Goal: Register for event/course

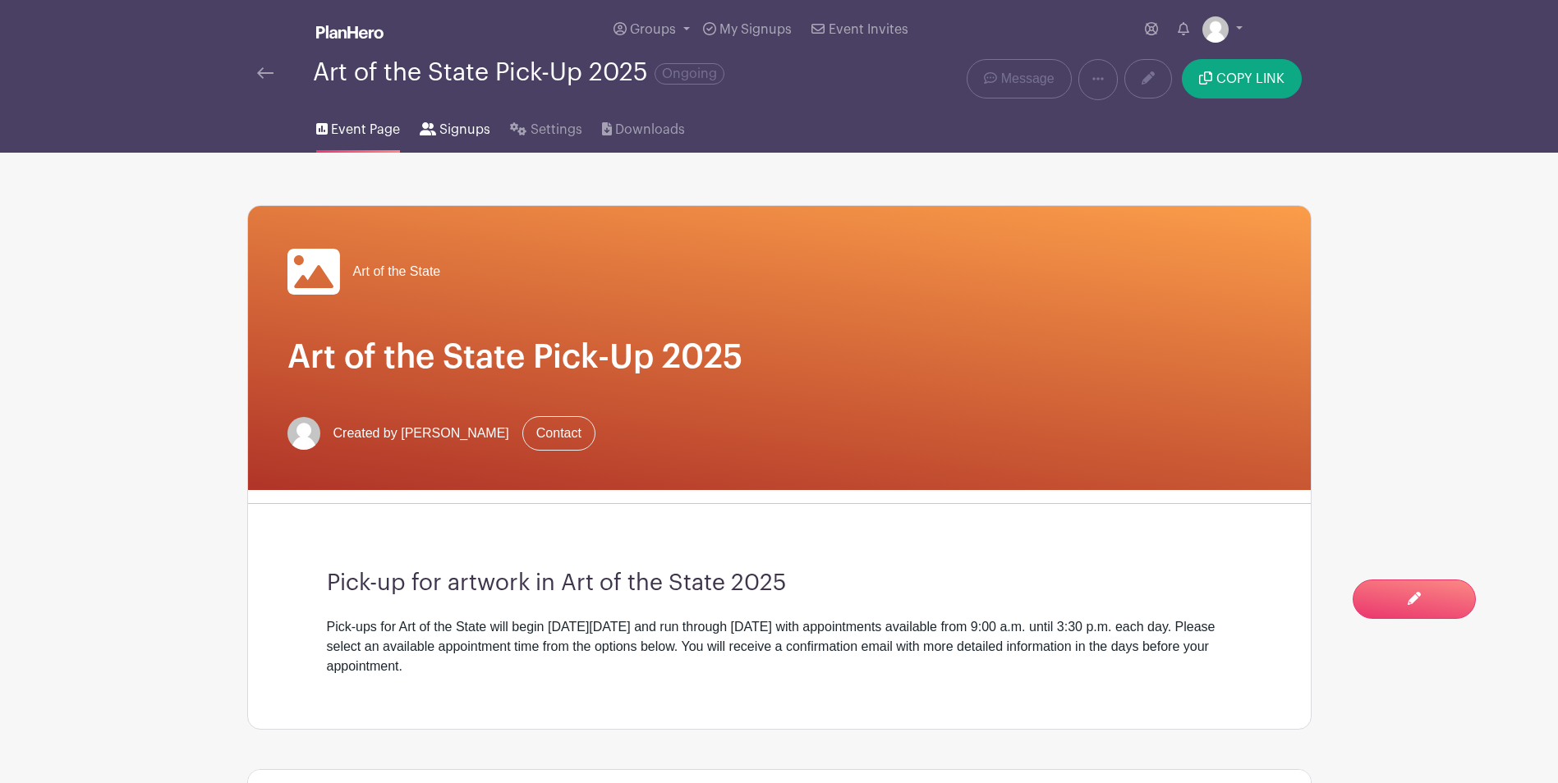
click at [470, 136] on span "Signups" at bounding box center [464, 130] width 51 height 20
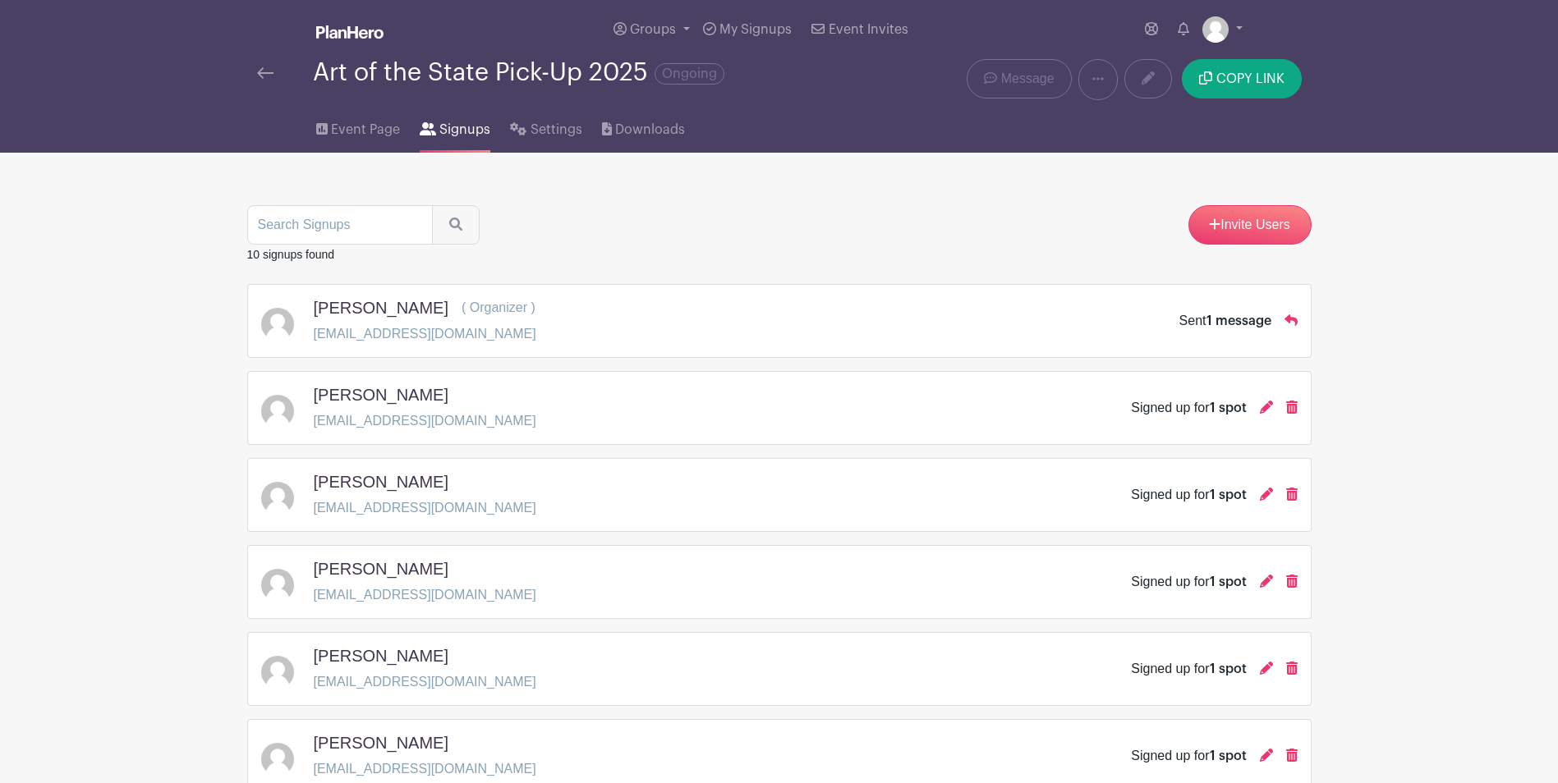
click at [1254, 323] on span "1 message" at bounding box center [1238, 321] width 65 height 13
click at [1289, 315] on icon at bounding box center [1290, 320] width 13 height 11
click at [365, 131] on span "Event Page" at bounding box center [365, 130] width 69 height 20
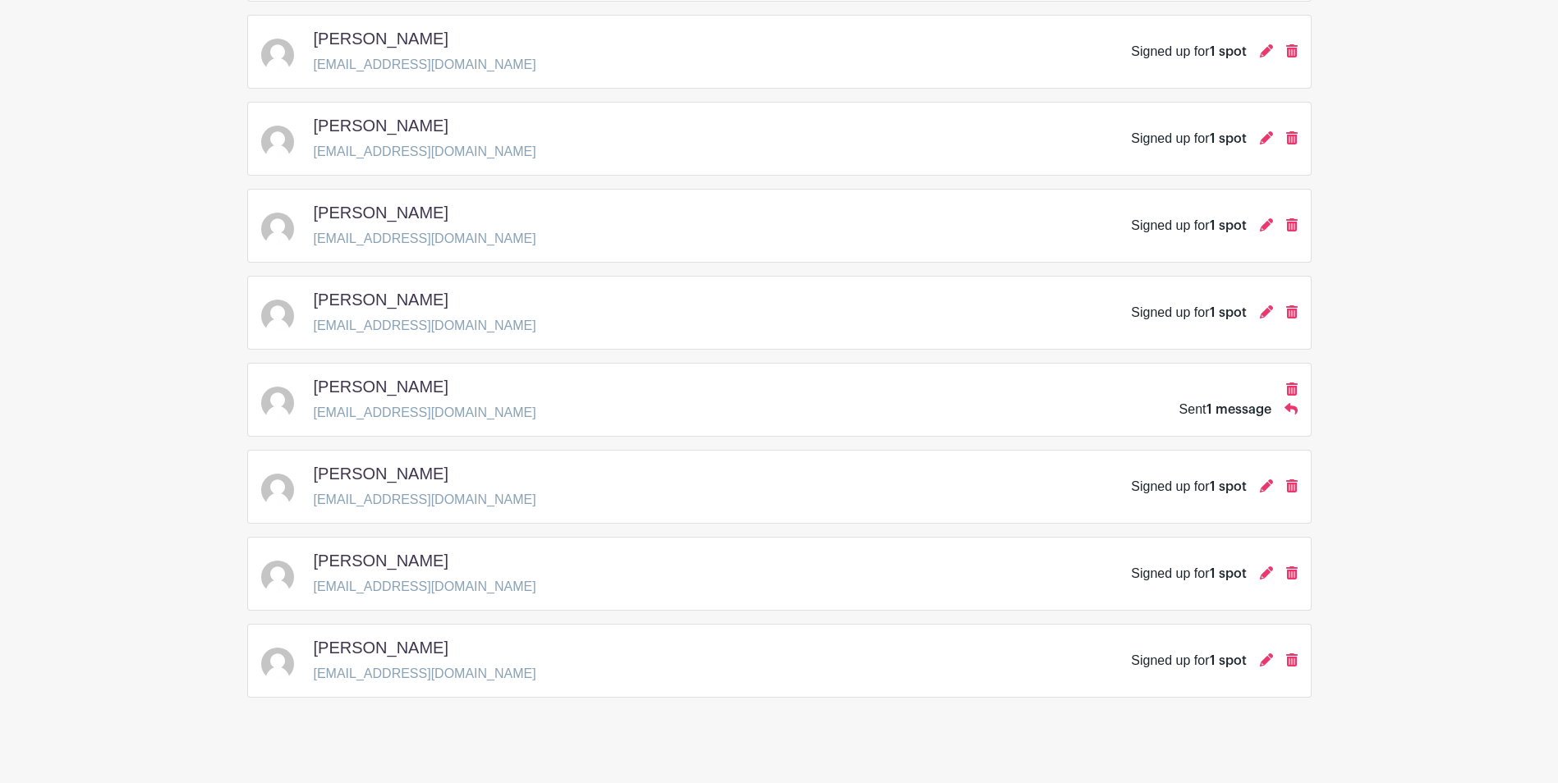
scroll to position [461, 0]
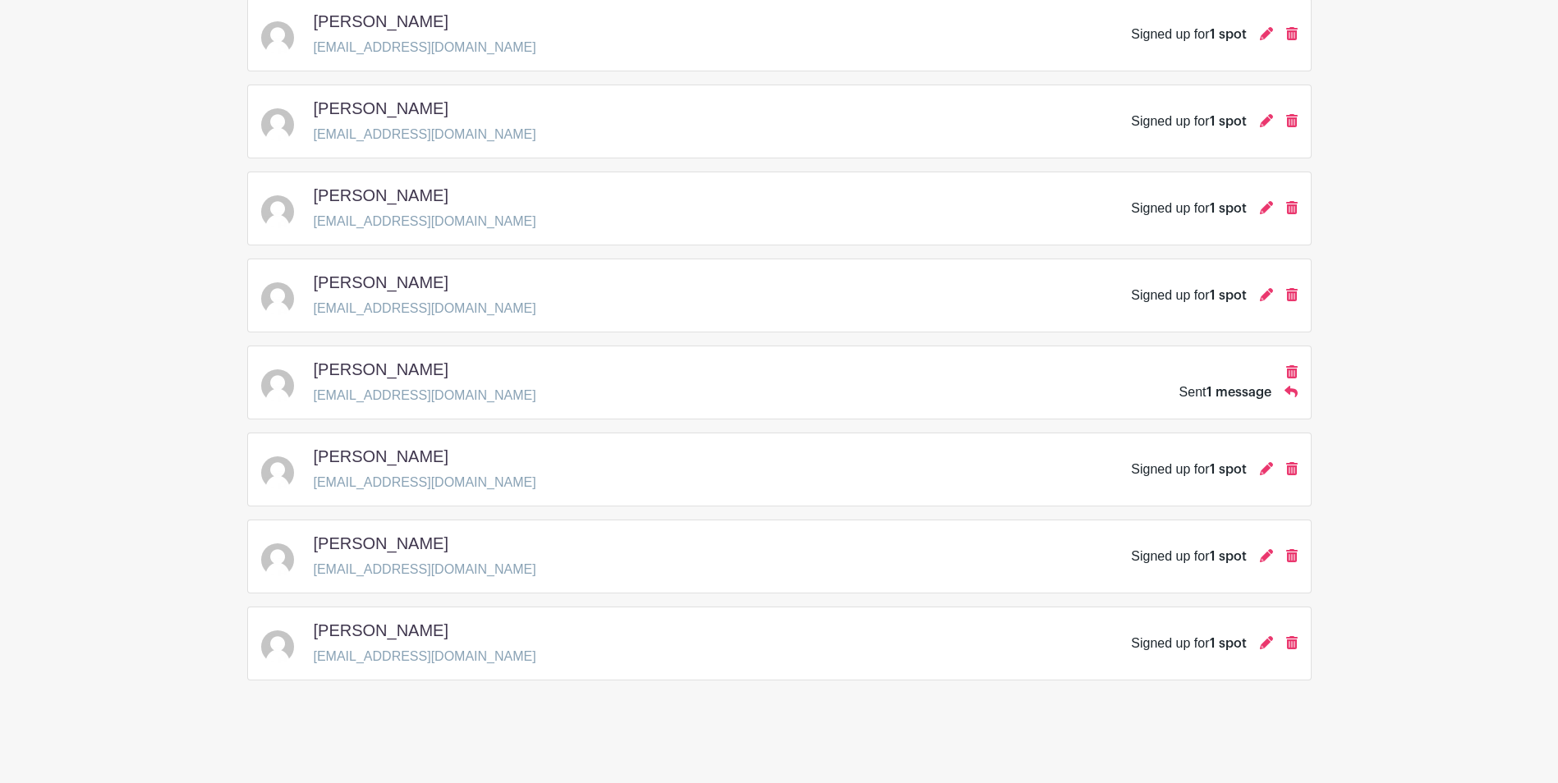
click at [1183, 643] on div "Signed up for 1 spot" at bounding box center [1188, 644] width 115 height 20
drag, startPoint x: 515, startPoint y: 622, endPoint x: 551, endPoint y: 593, distance: 46.2
click at [514, 622] on div "[PERSON_NAME] [EMAIL_ADDRESS][DOMAIN_NAME] Signed up for 1 spot" at bounding box center [779, 644] width 1036 height 46
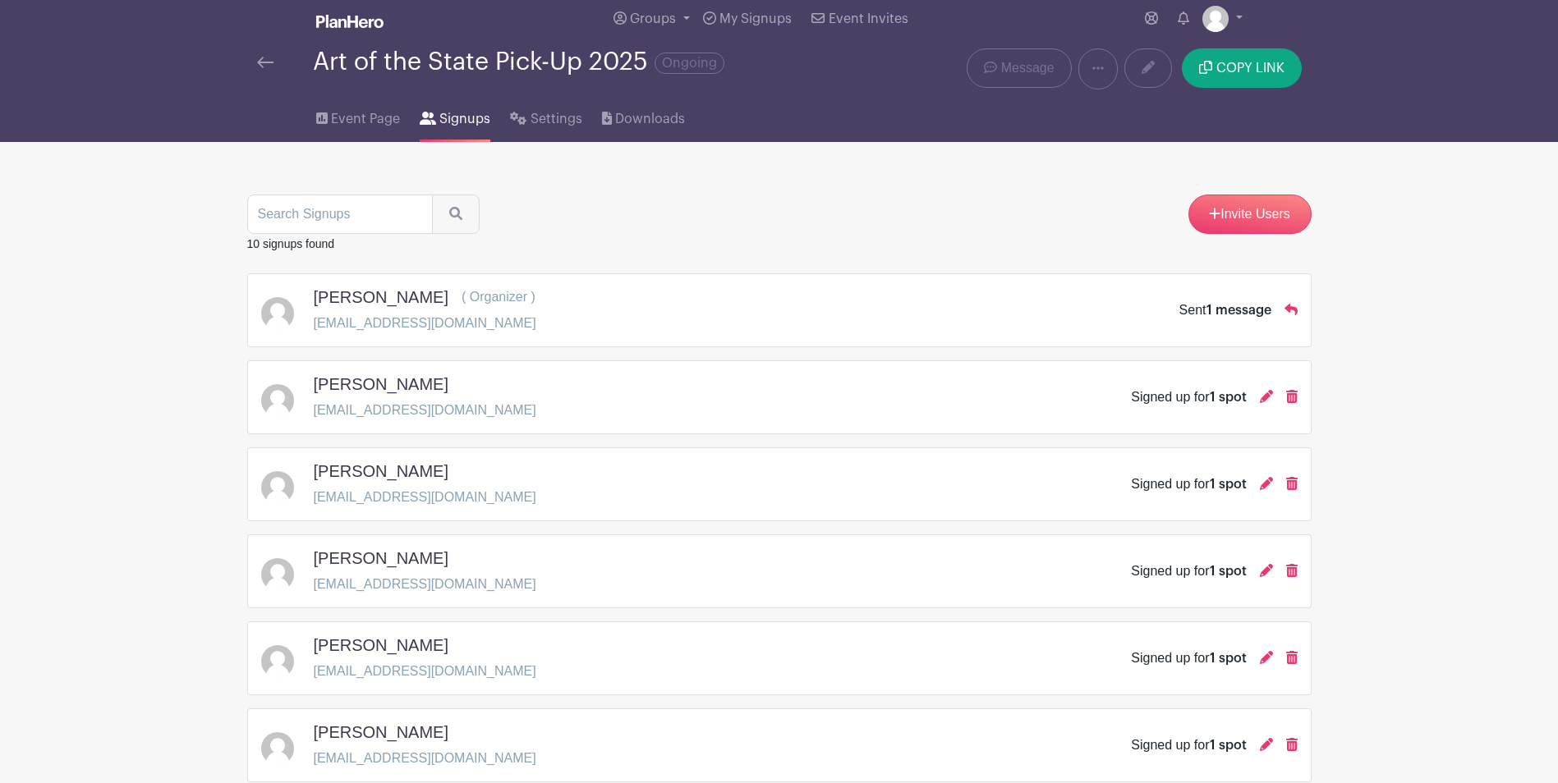
scroll to position [0, 0]
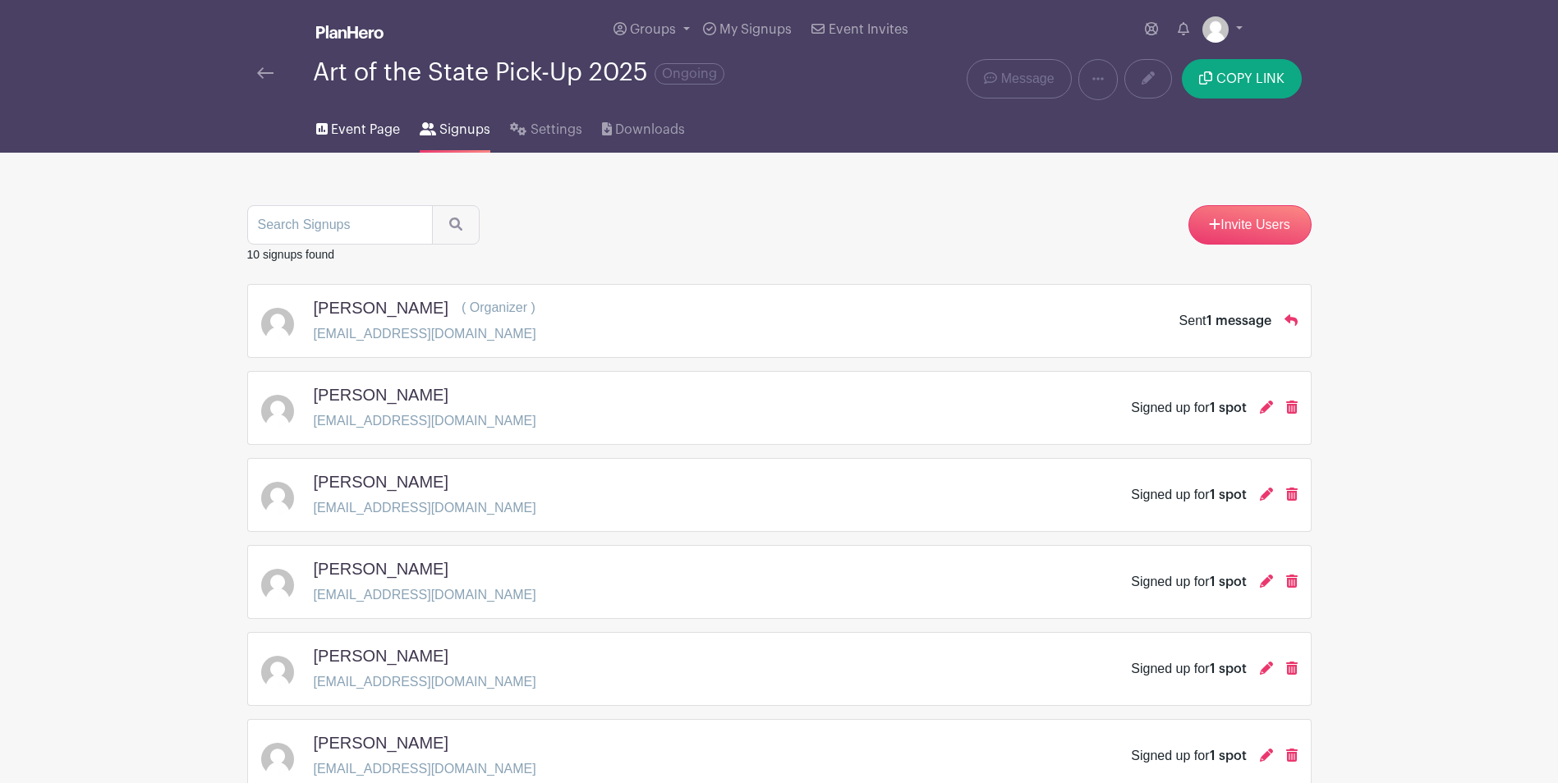
click at [365, 131] on span "Event Page" at bounding box center [365, 130] width 69 height 20
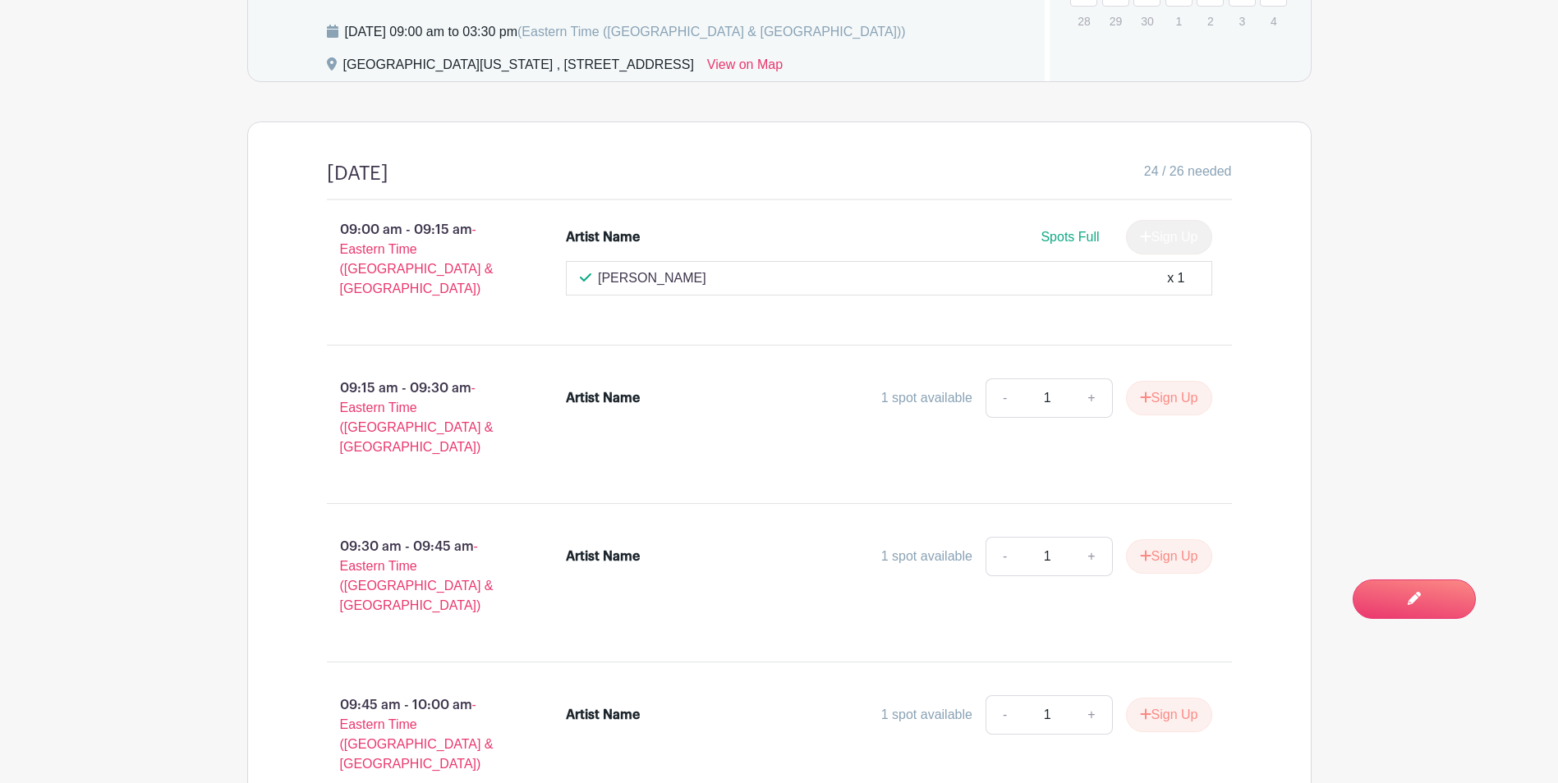
scroll to position [1020, 0]
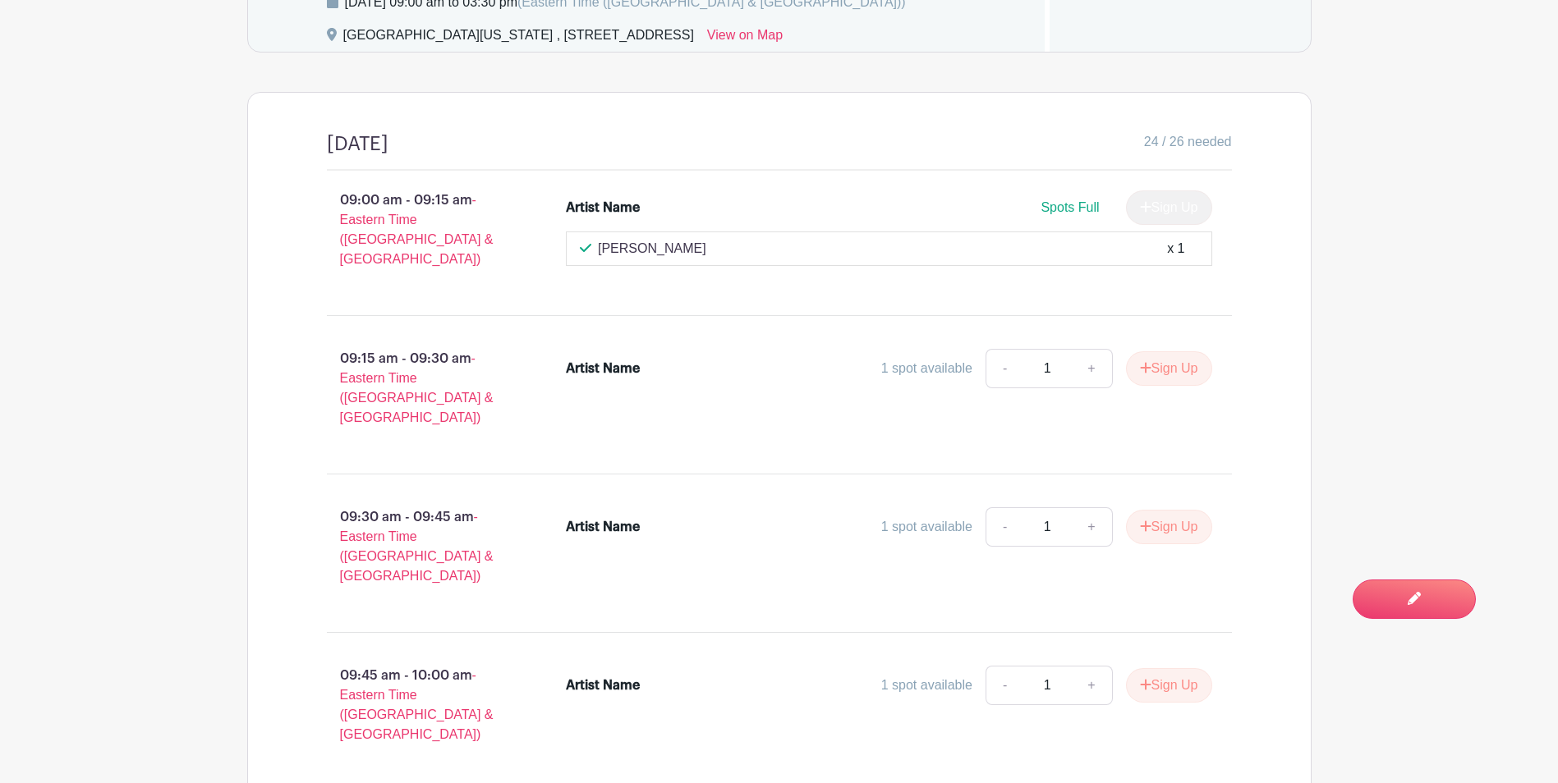
click at [502, 258] on div "09:00 am - 09:15 am - Eastern Time ([GEOGRAPHIC_DATA] & [GEOGRAPHIC_DATA])" at bounding box center [421, 236] width 240 height 105
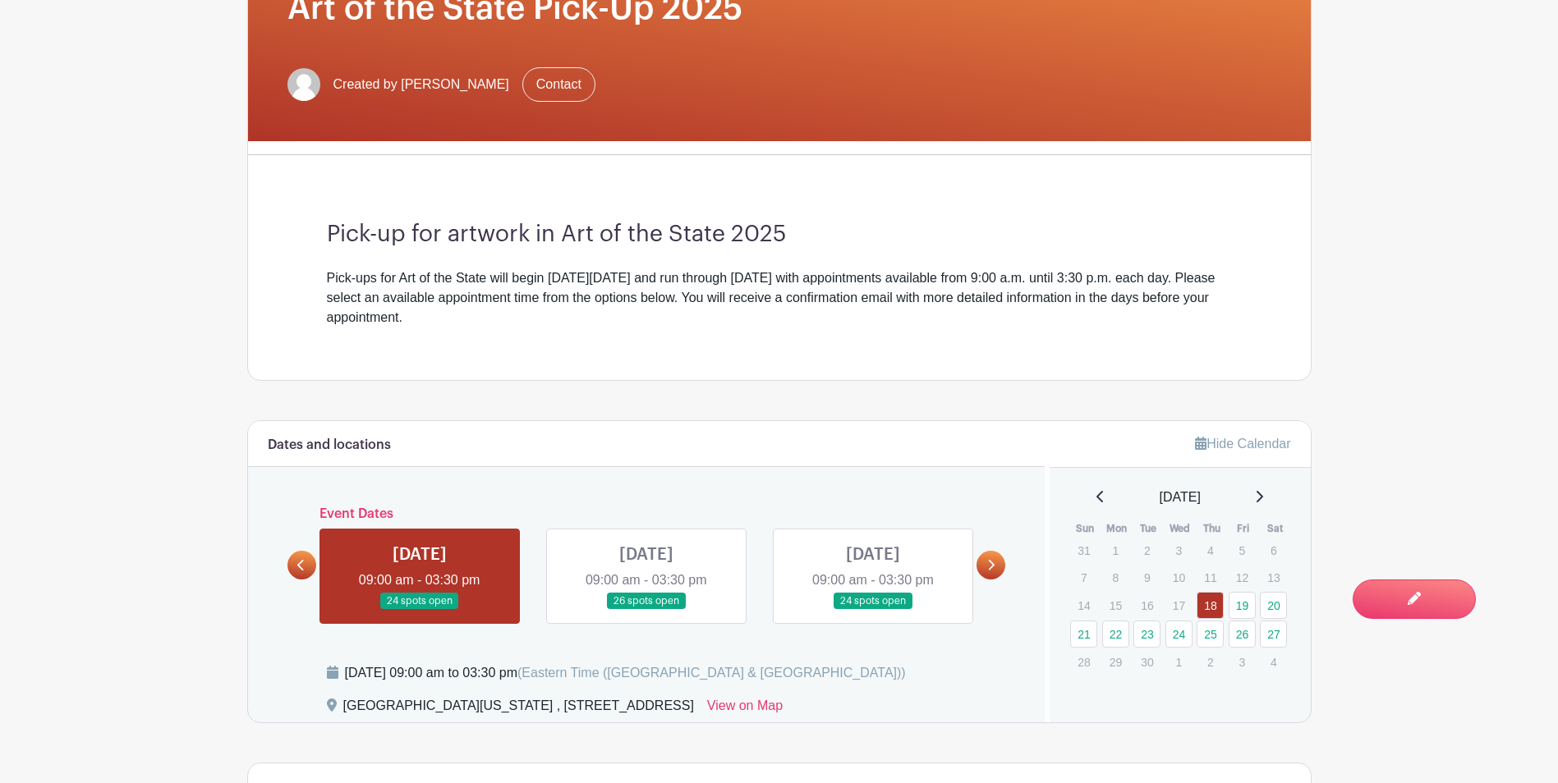
scroll to position [489, 0]
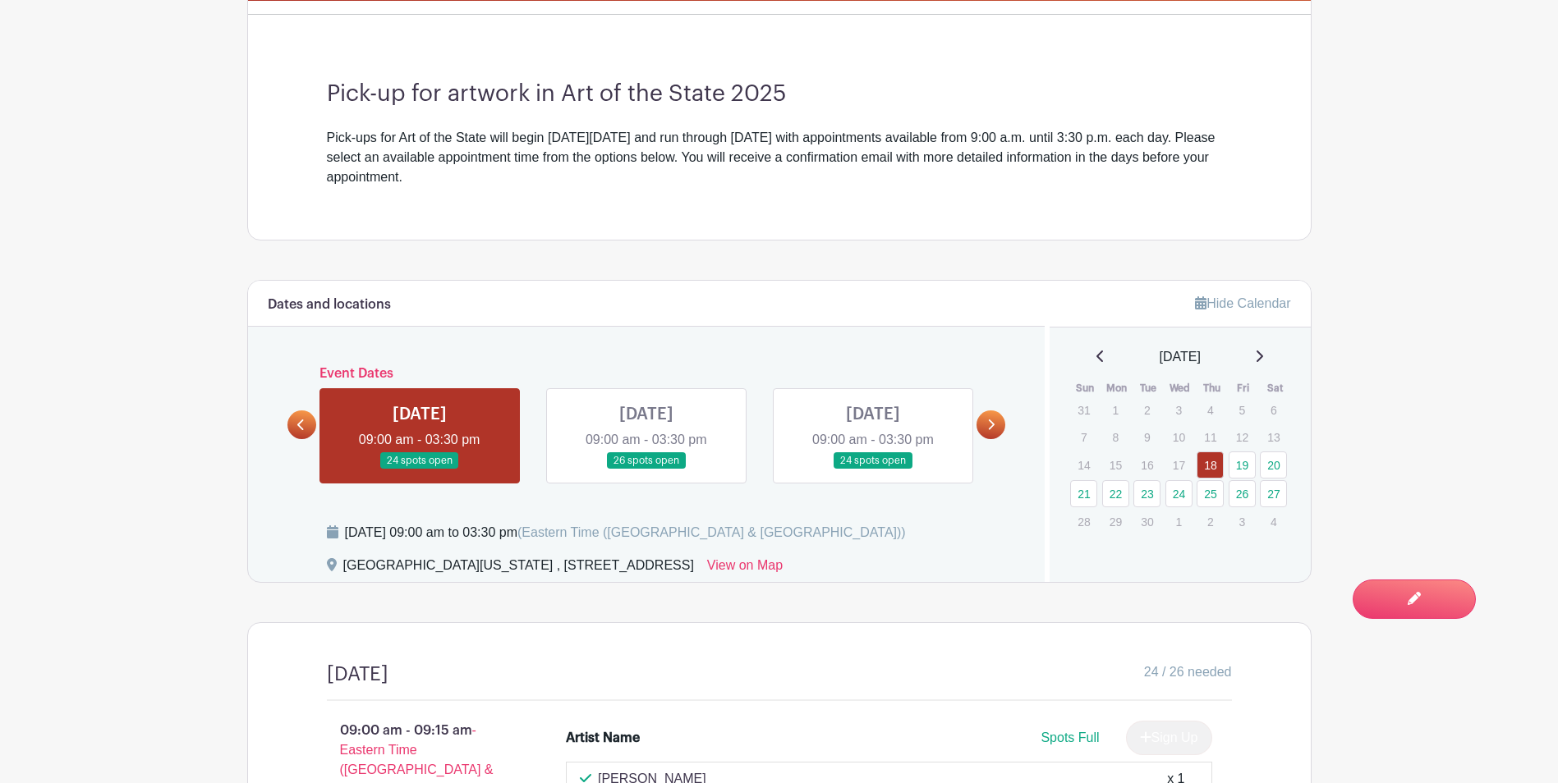
click at [646, 470] on link at bounding box center [646, 470] width 0 height 0
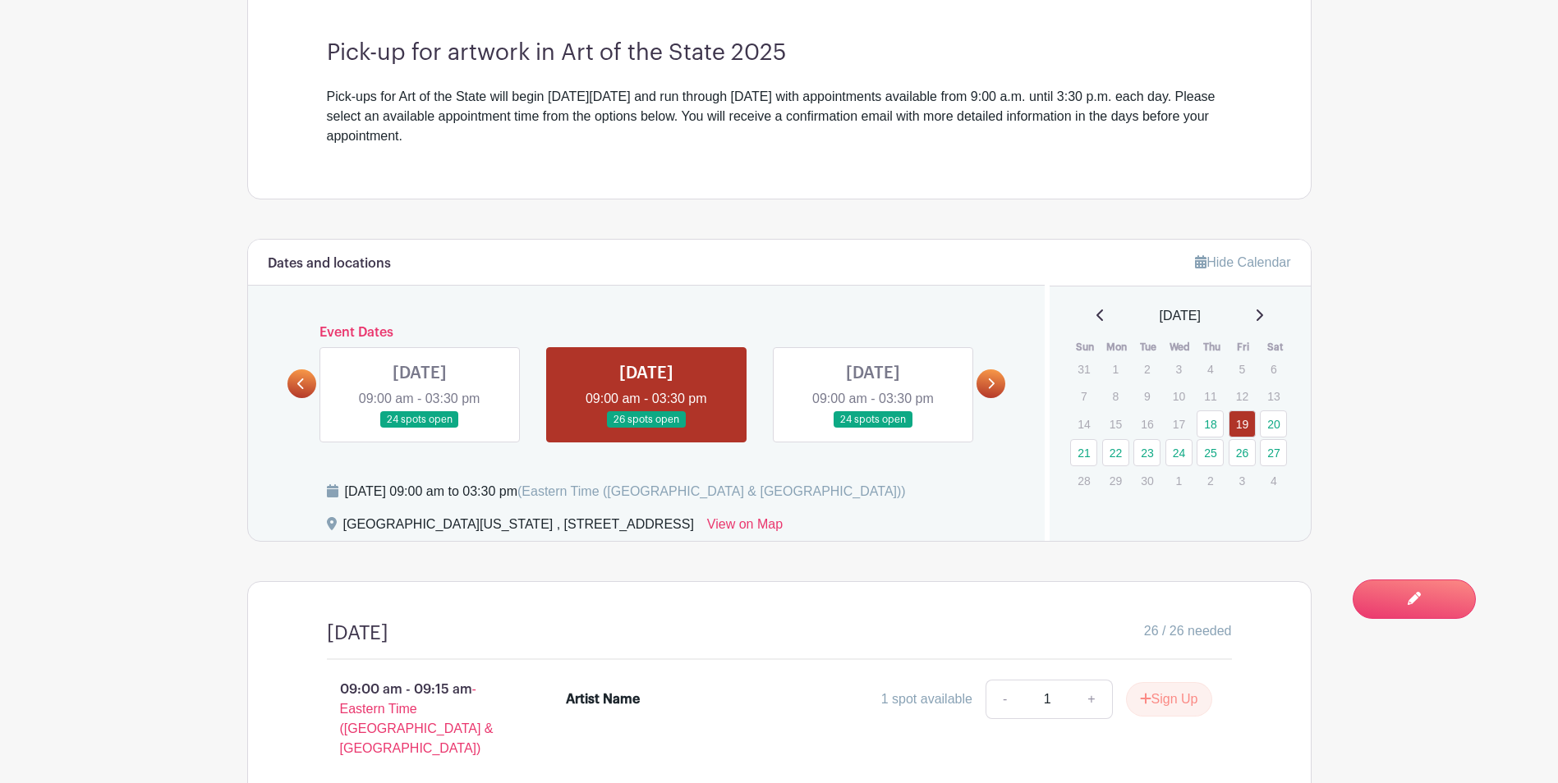
scroll to position [299, 0]
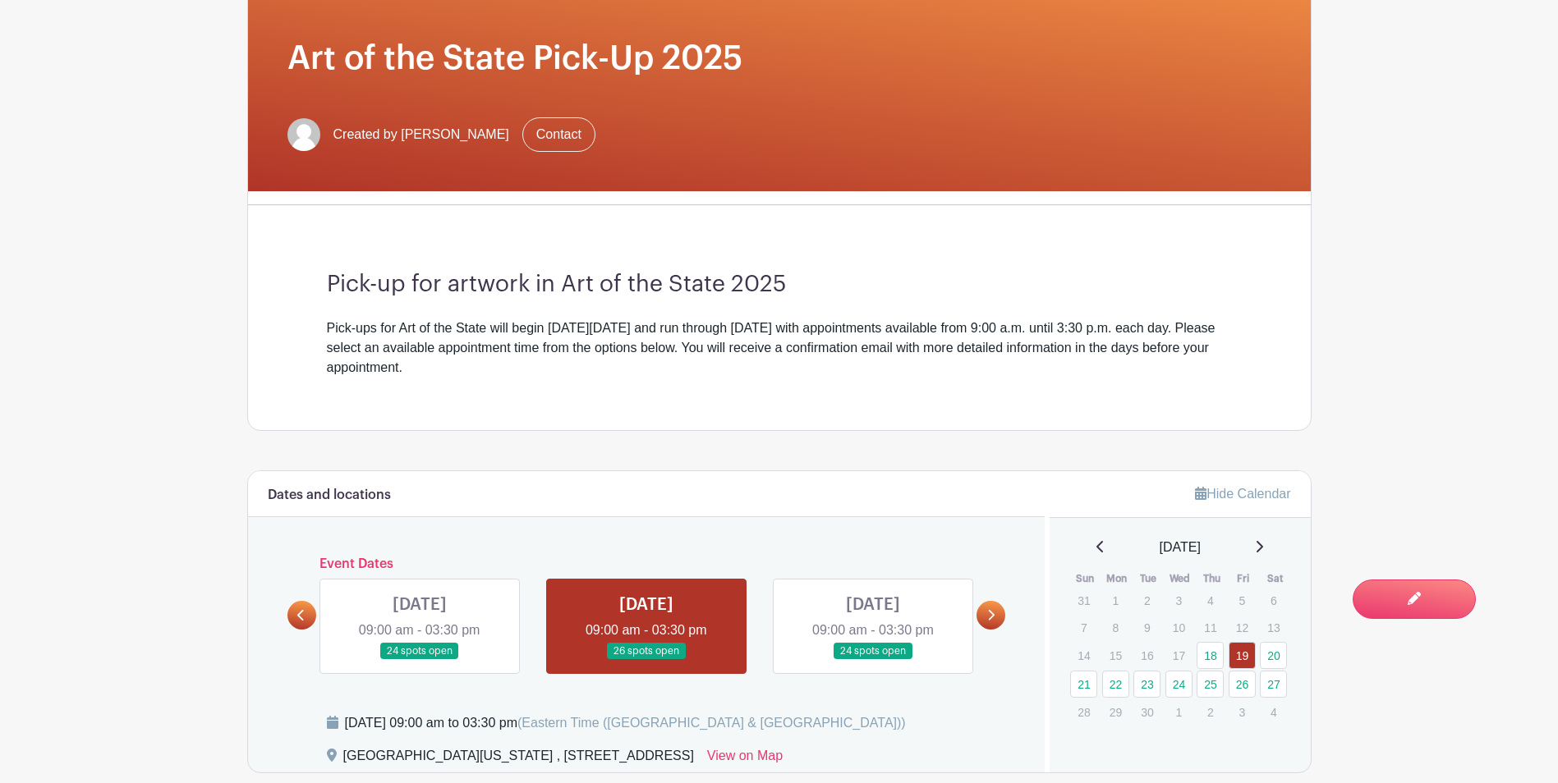
click at [873, 660] on link at bounding box center [873, 660] width 0 height 0
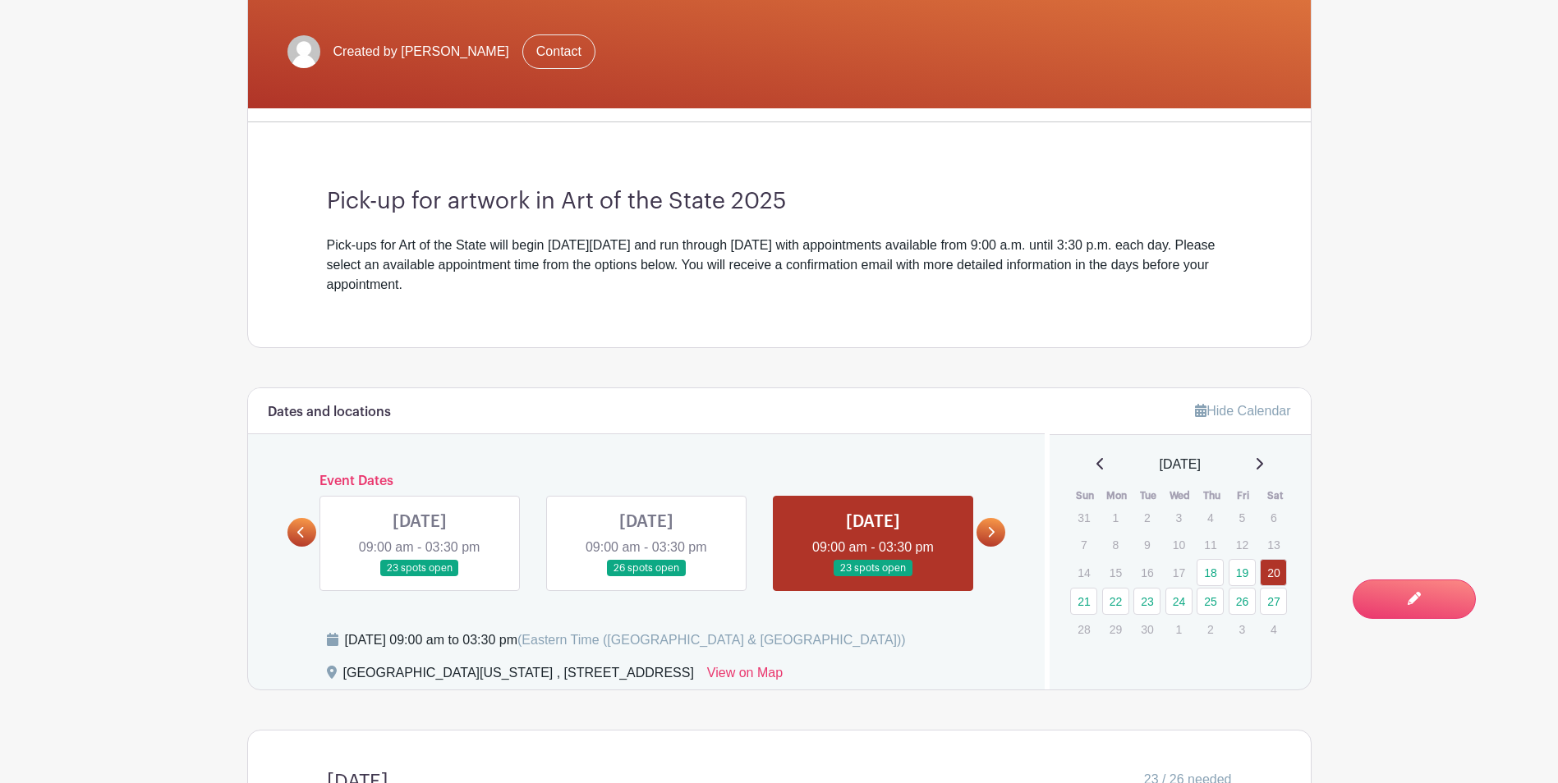
scroll to position [411, 0]
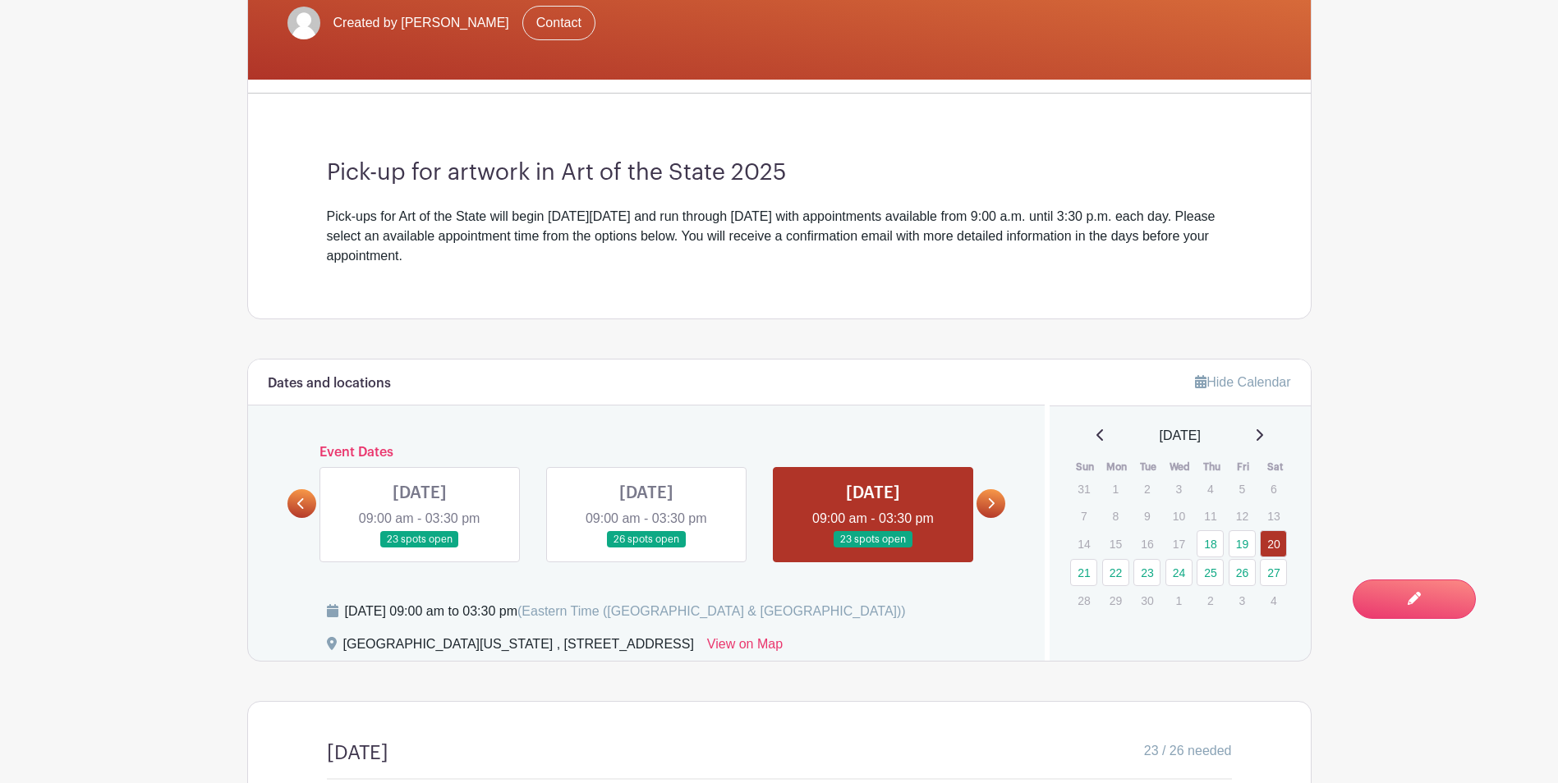
click at [420, 549] on link at bounding box center [420, 549] width 0 height 0
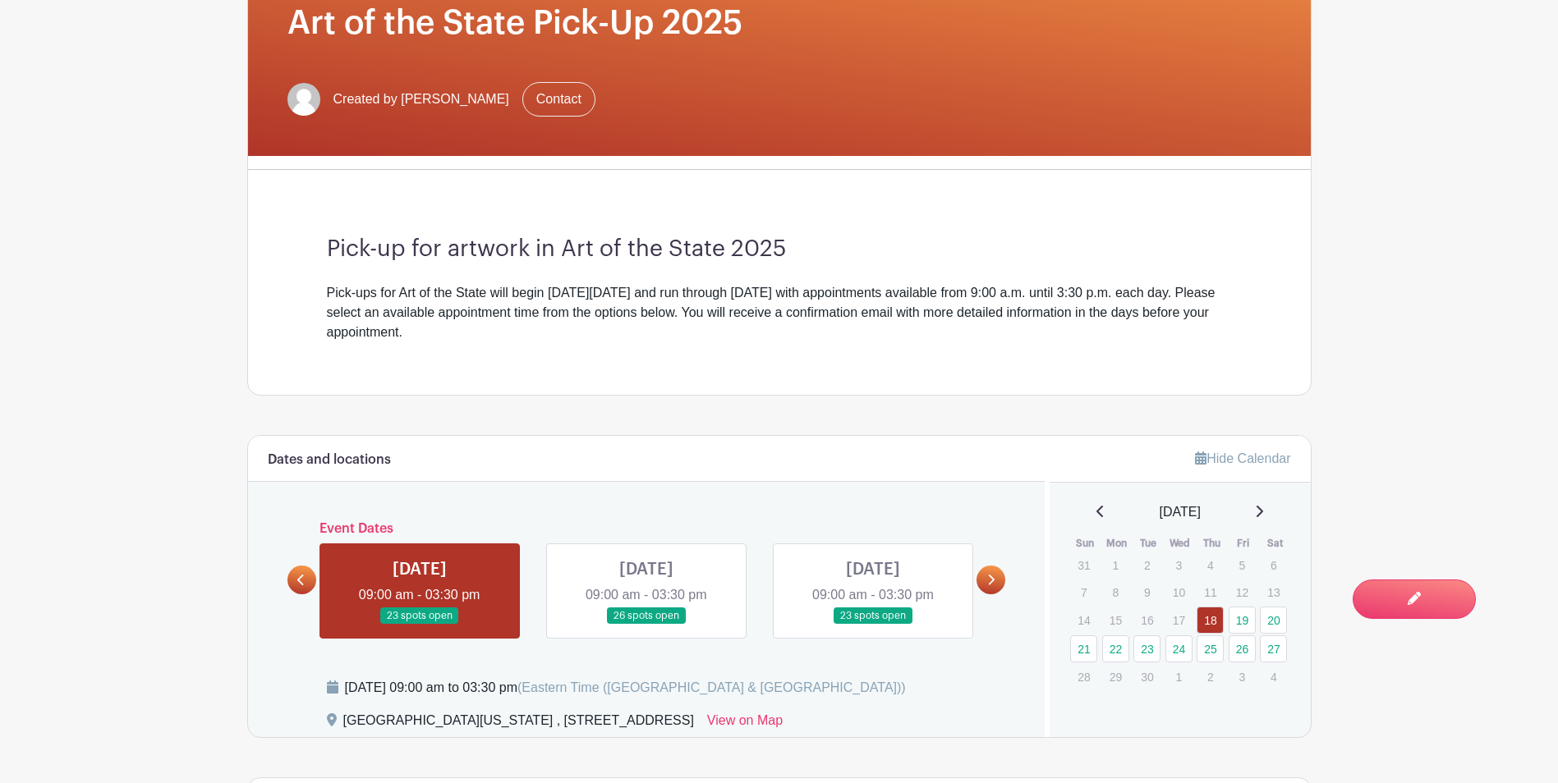
scroll to position [493, 0]
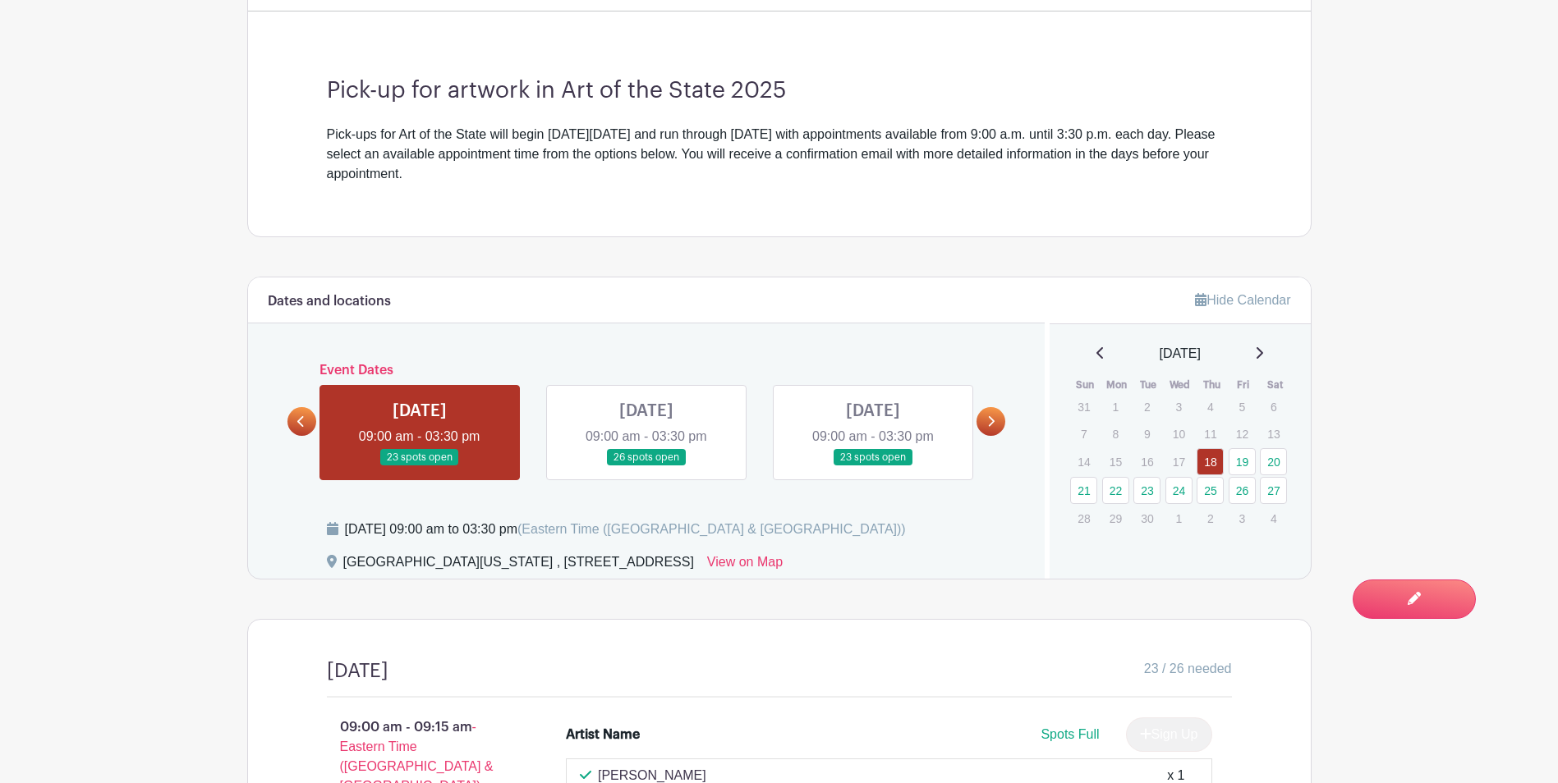
click at [991, 422] on icon at bounding box center [990, 422] width 7 height 12
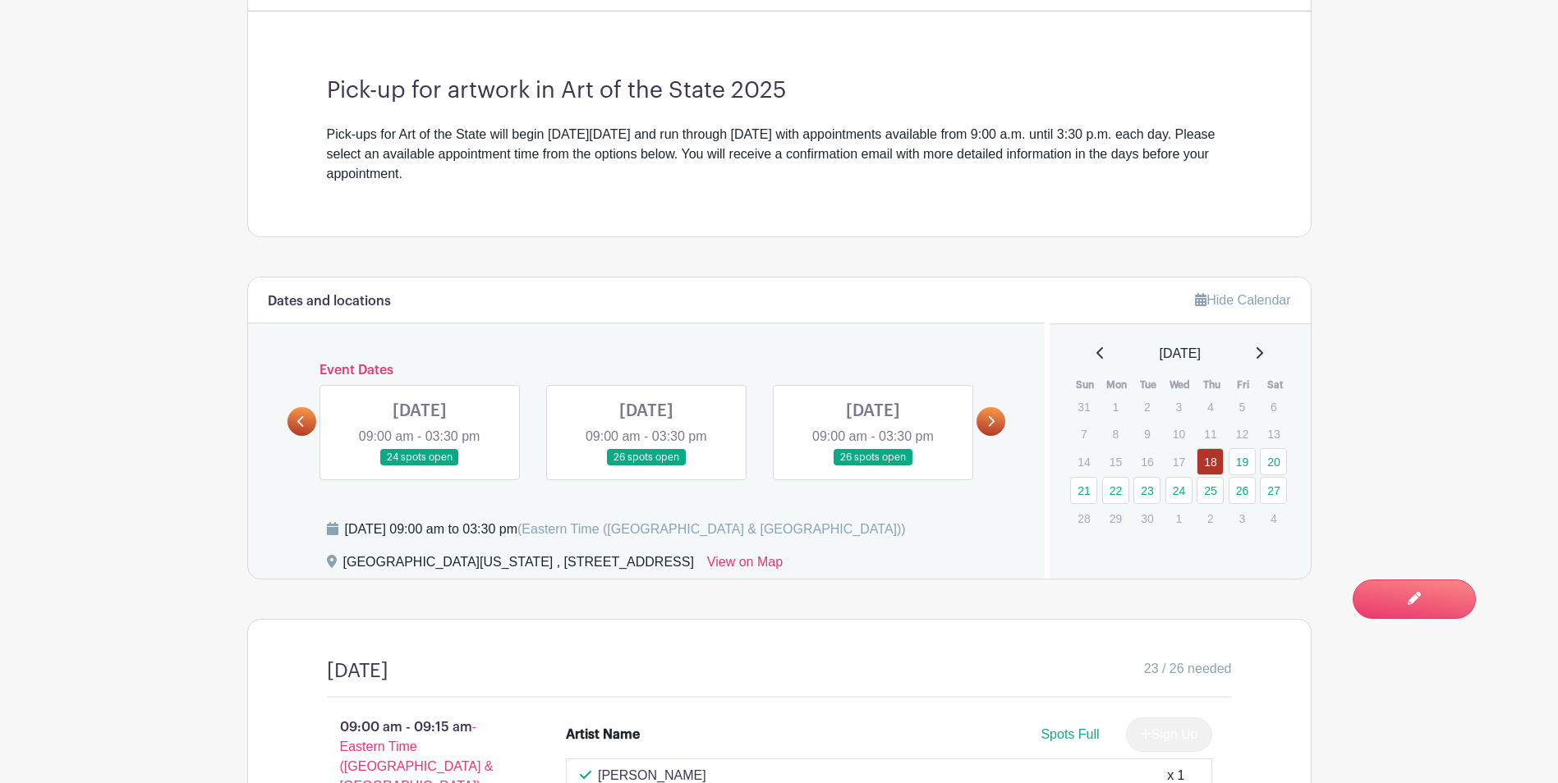
click at [420, 466] on link at bounding box center [420, 466] width 0 height 0
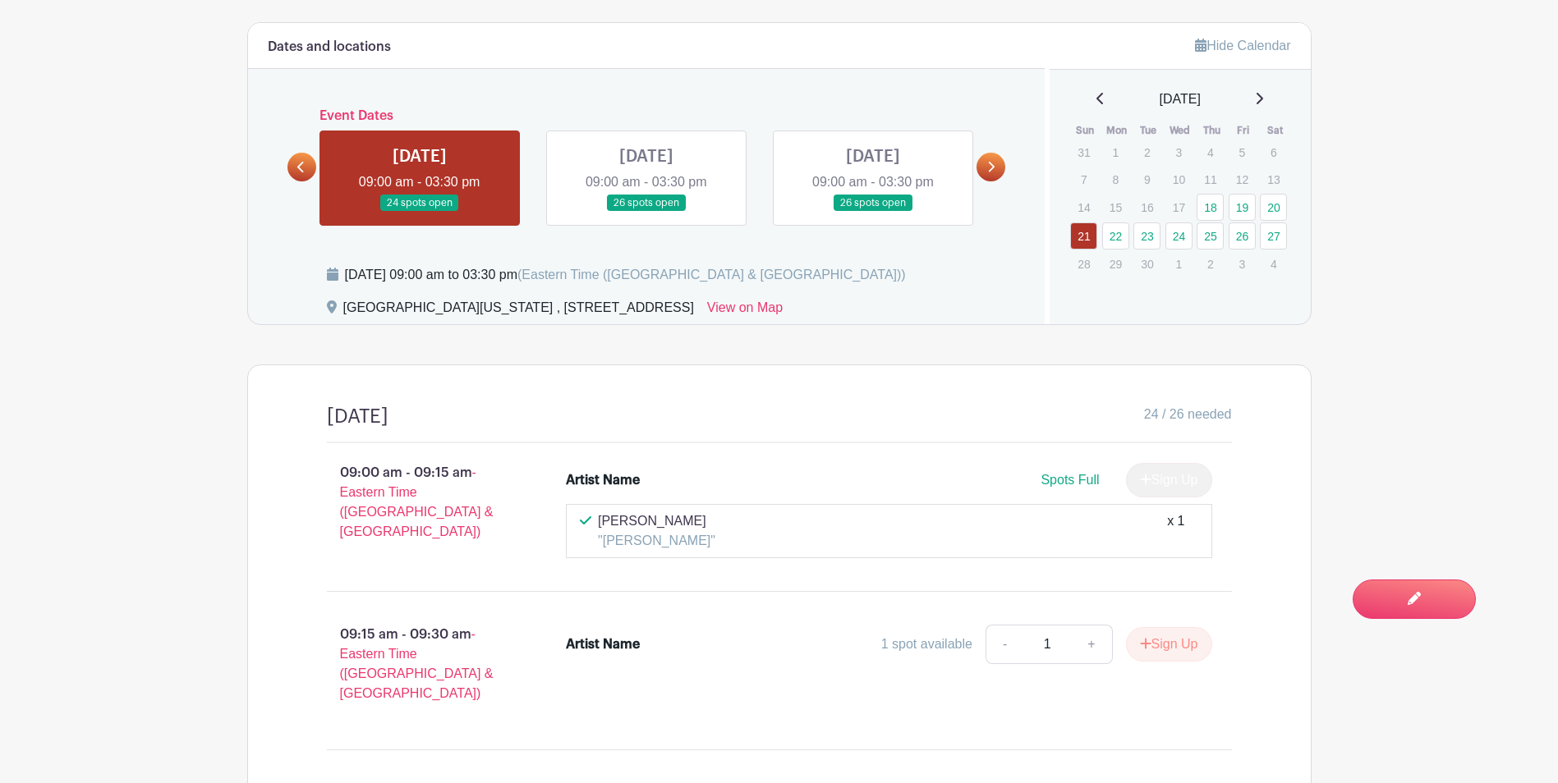
scroll to position [591, 0]
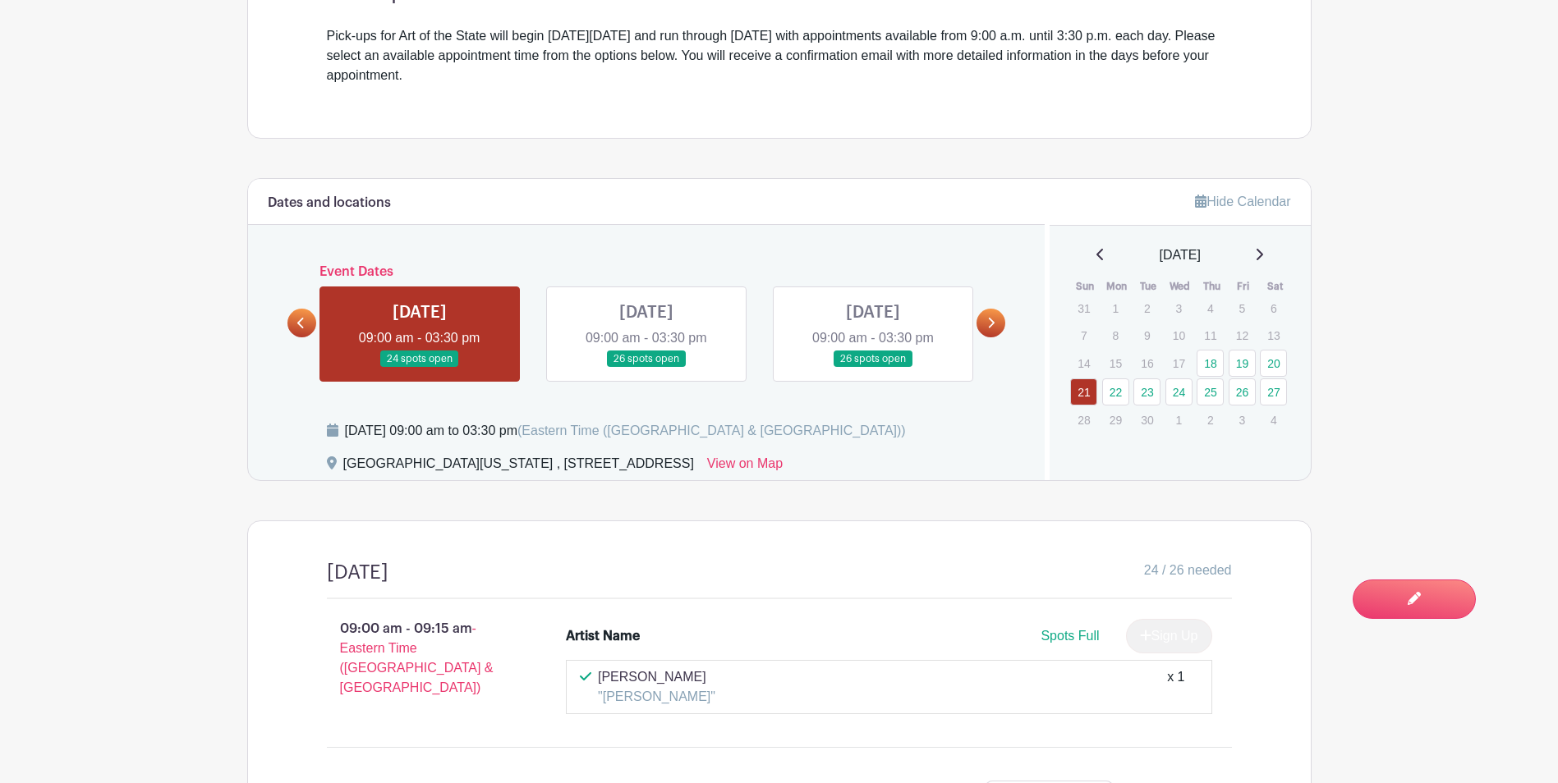
click at [989, 322] on icon at bounding box center [990, 323] width 7 height 12
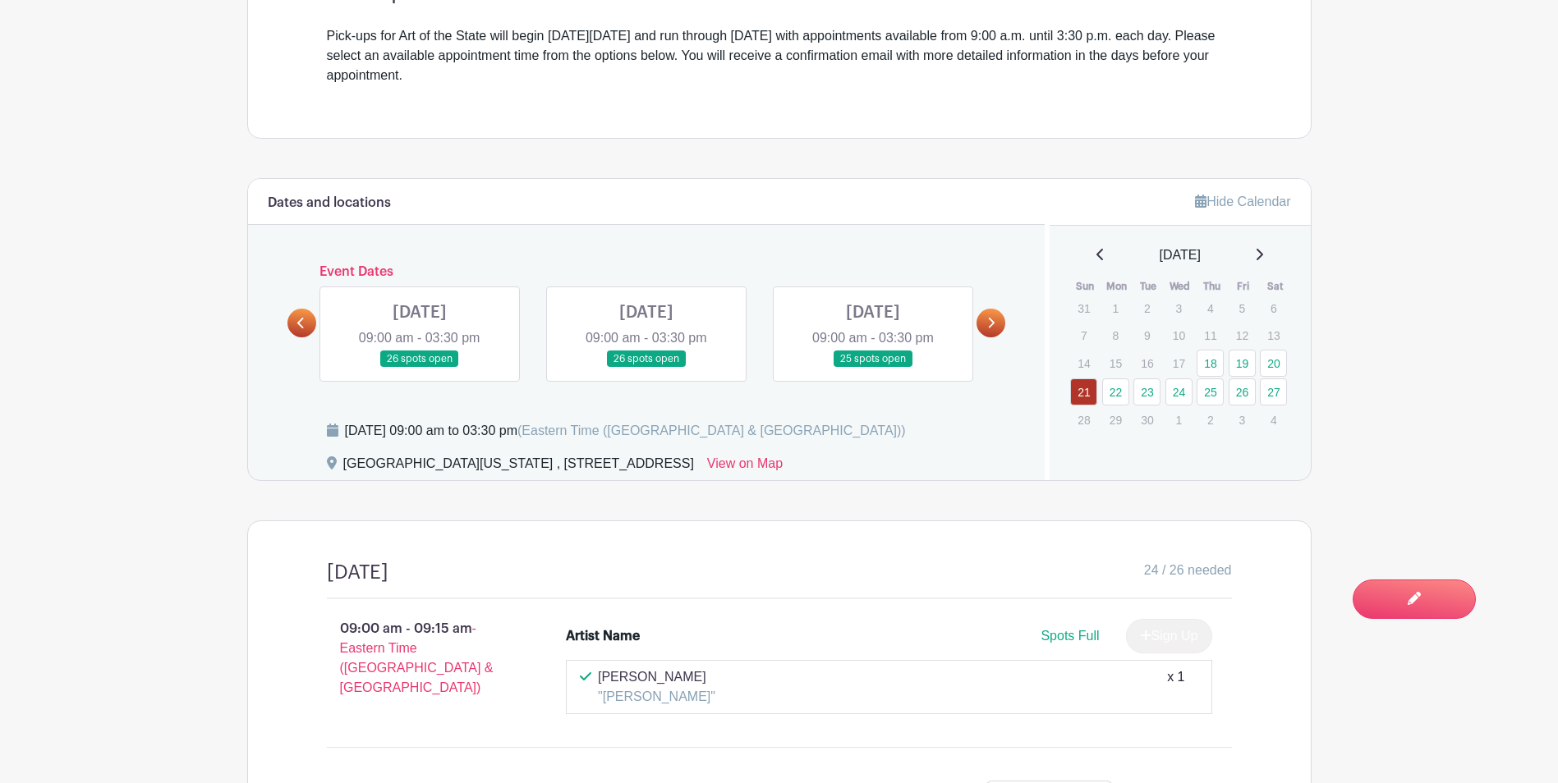
click at [873, 368] on link at bounding box center [873, 368] width 0 height 0
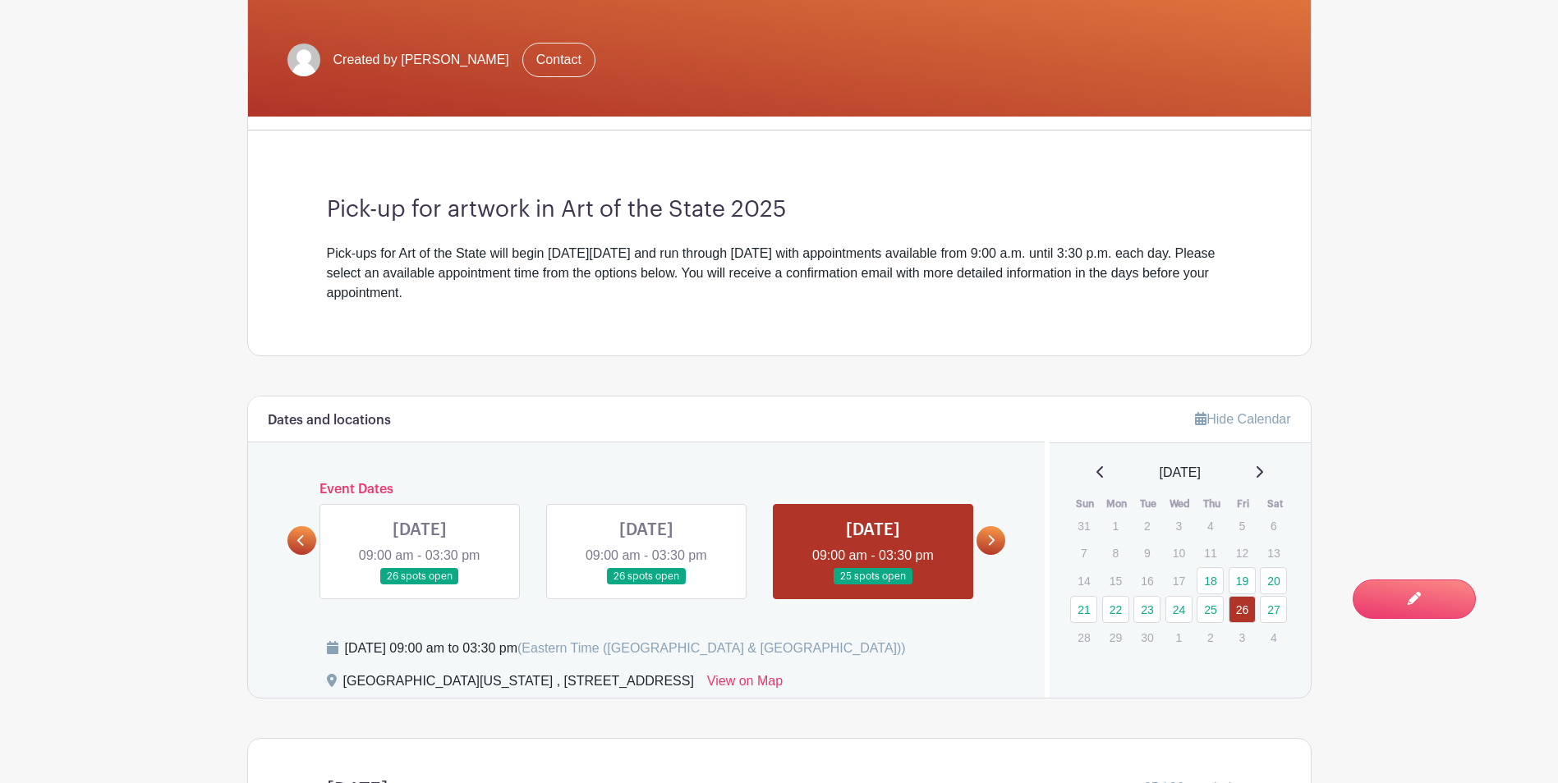
scroll to position [575, 0]
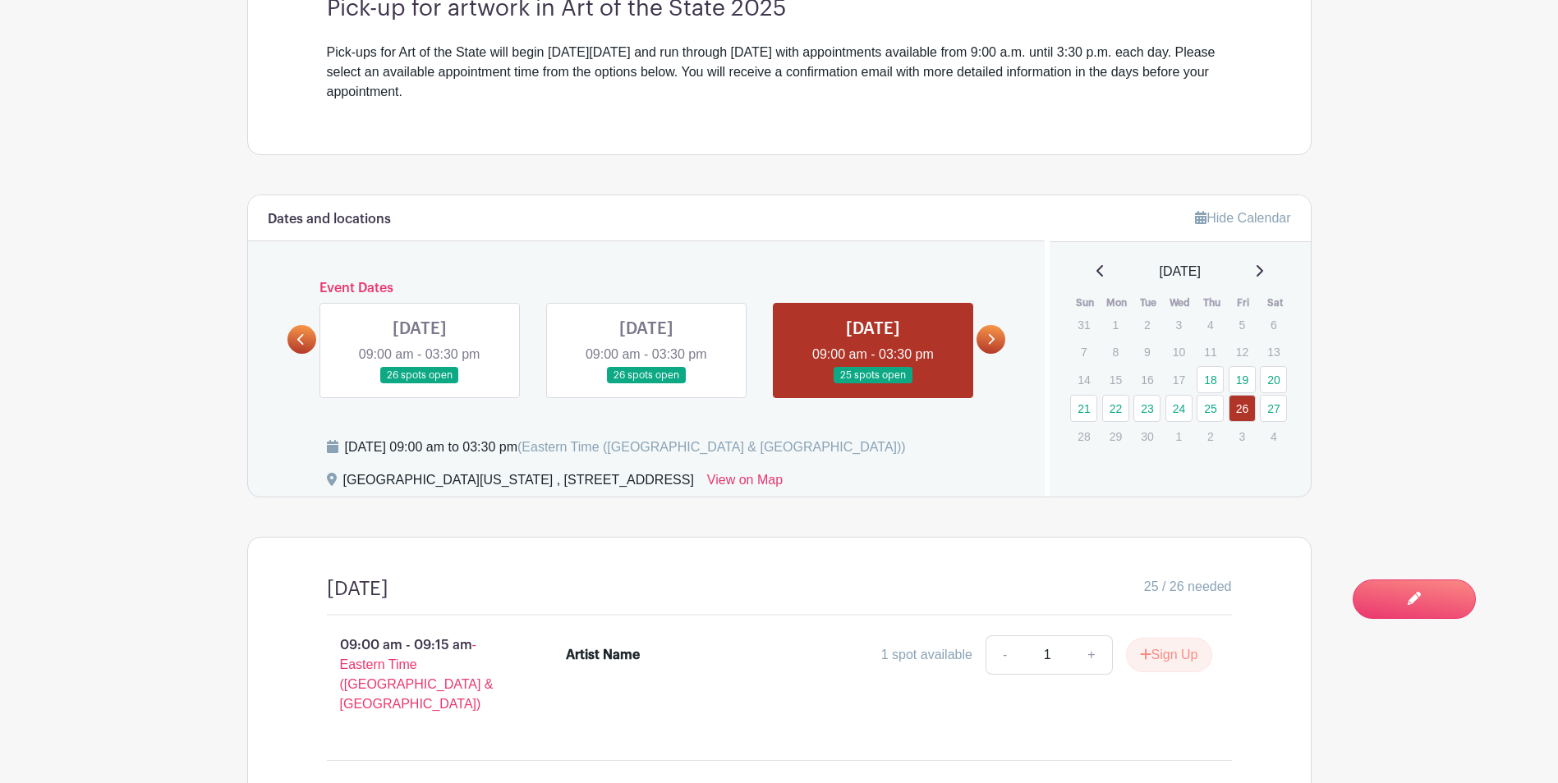
click at [1001, 344] on link at bounding box center [990, 339] width 29 height 29
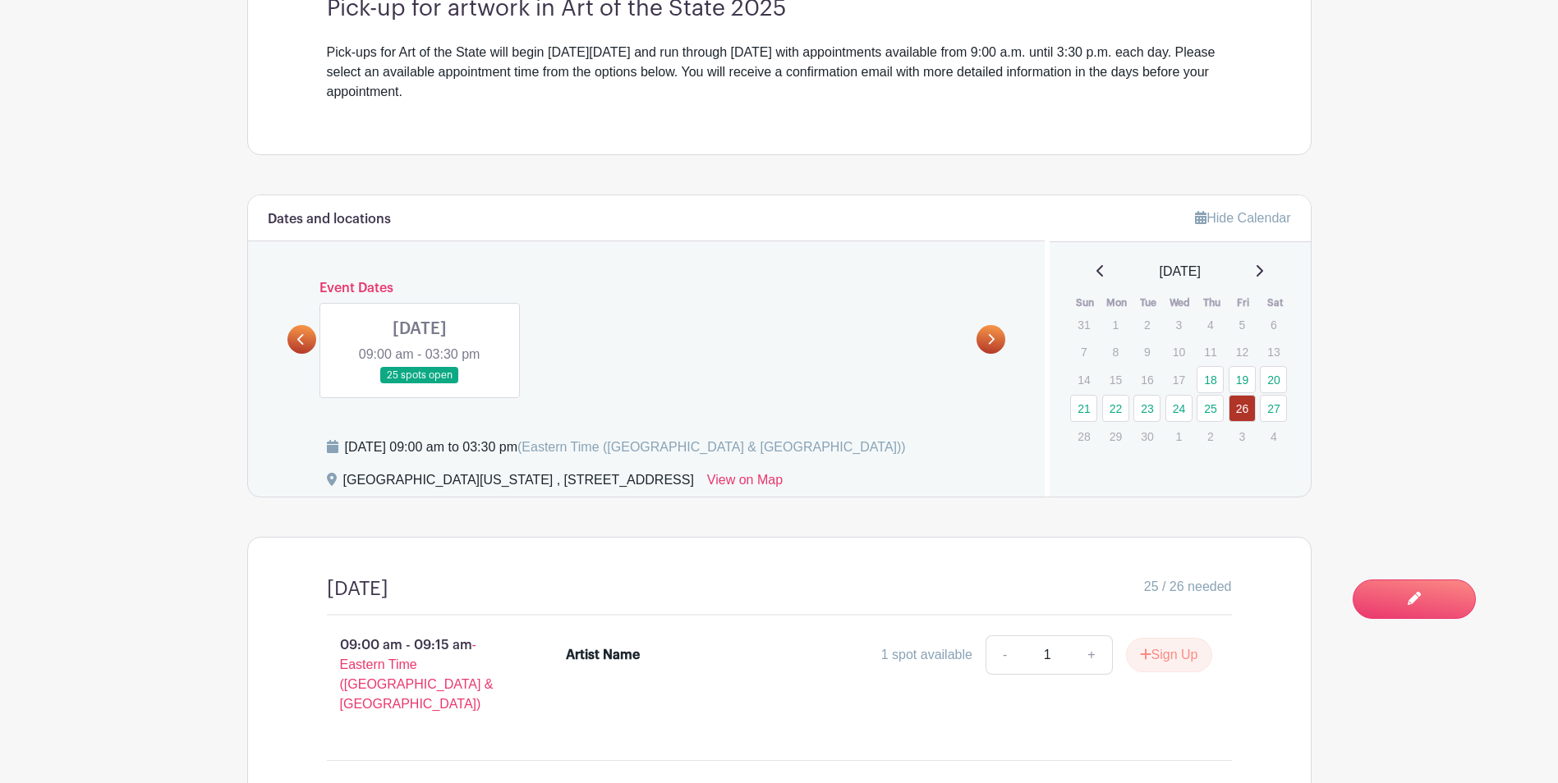
click at [420, 384] on link at bounding box center [420, 384] width 0 height 0
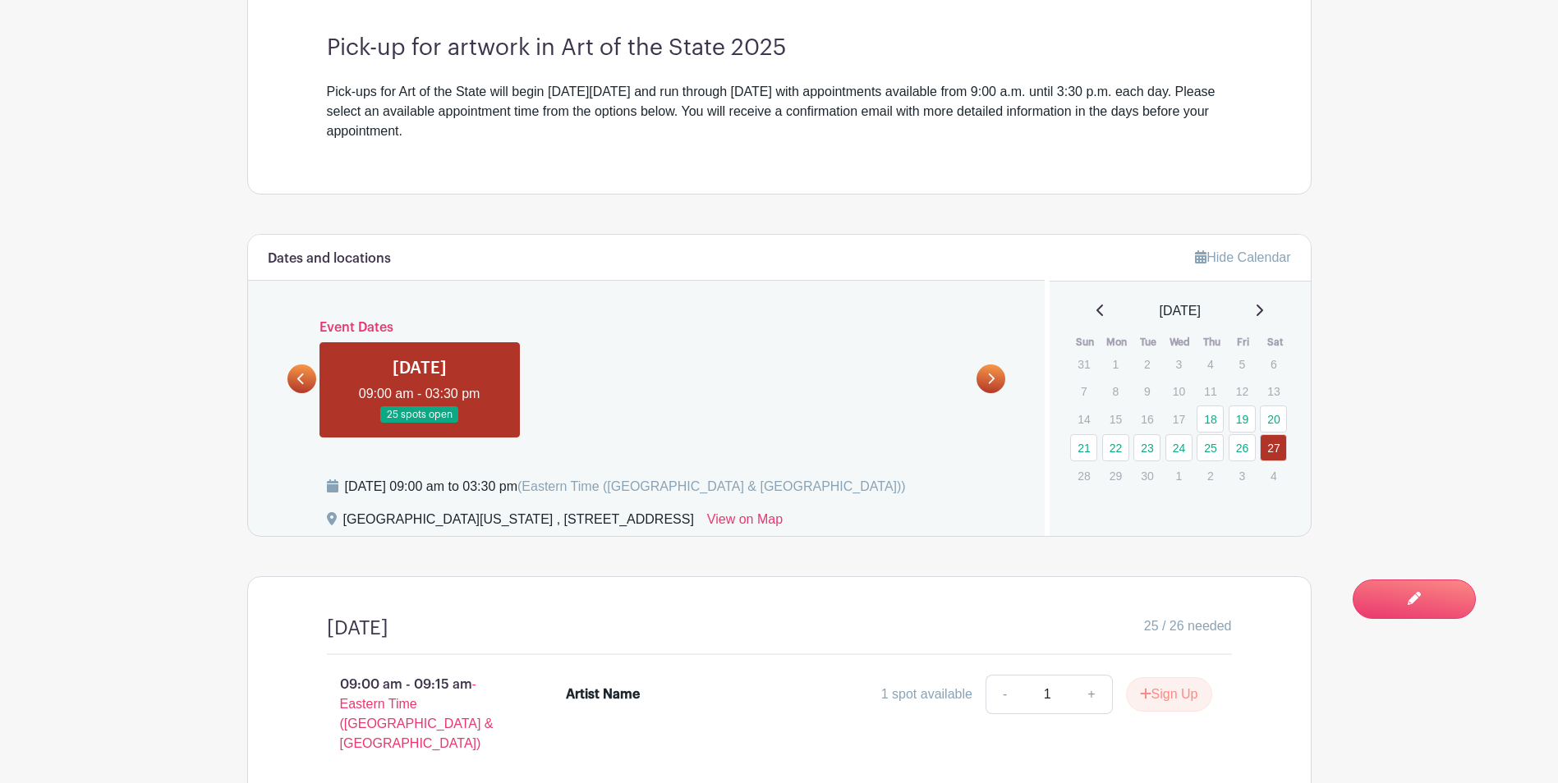
scroll to position [426, 0]
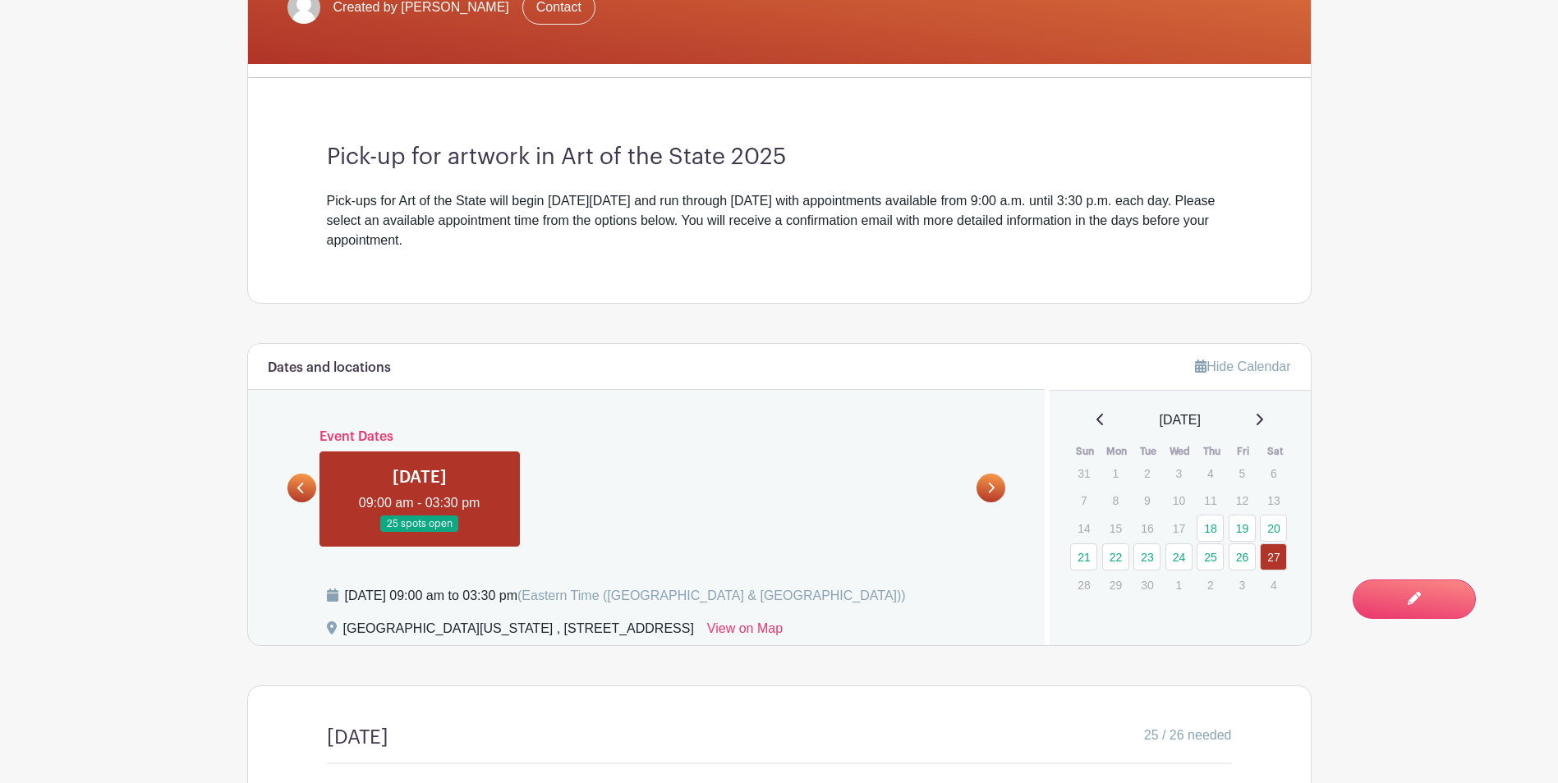
click at [290, 487] on link at bounding box center [301, 488] width 29 height 29
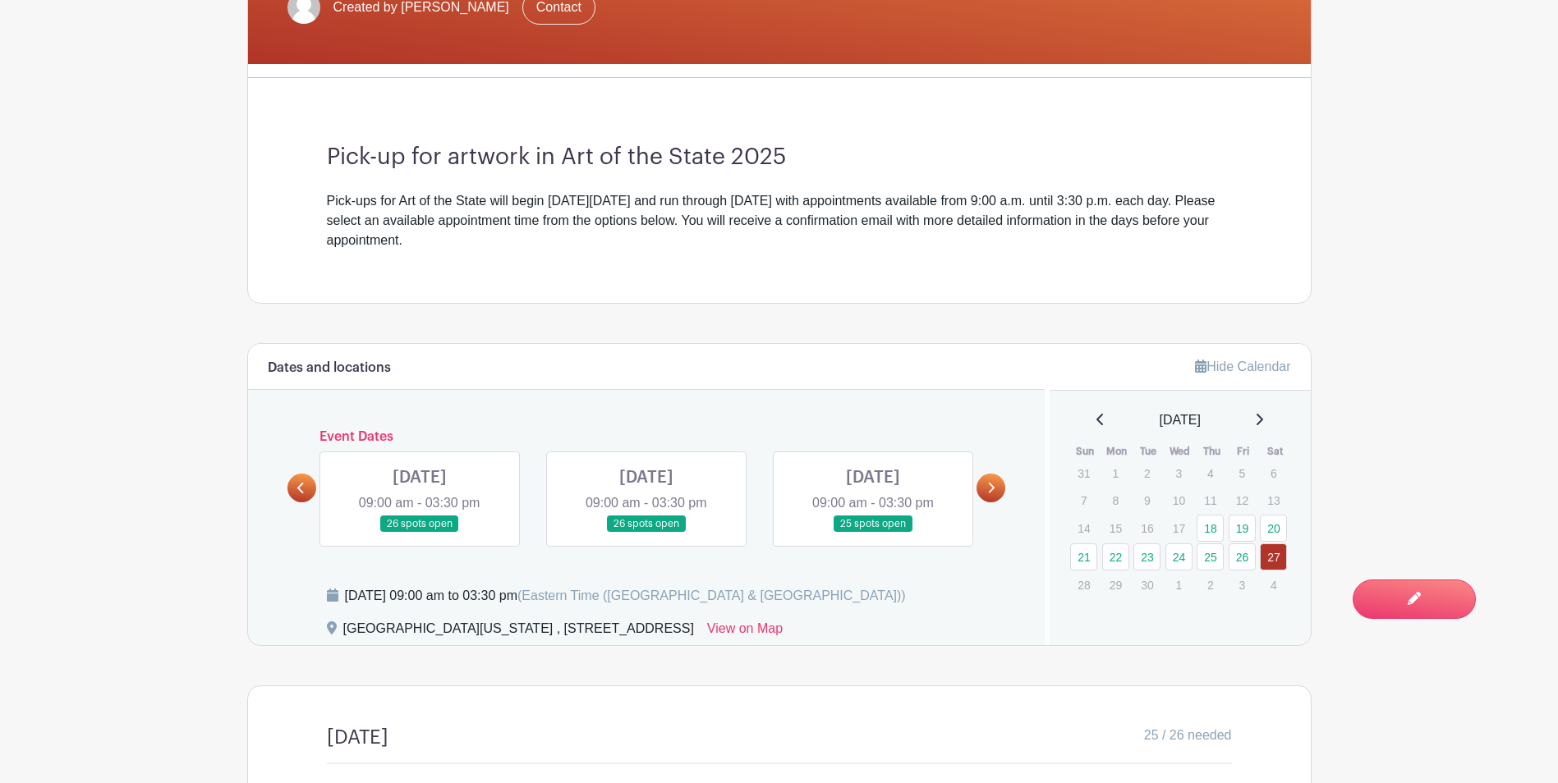
click at [290, 487] on link at bounding box center [301, 488] width 29 height 29
click at [293, 489] on link at bounding box center [301, 488] width 29 height 29
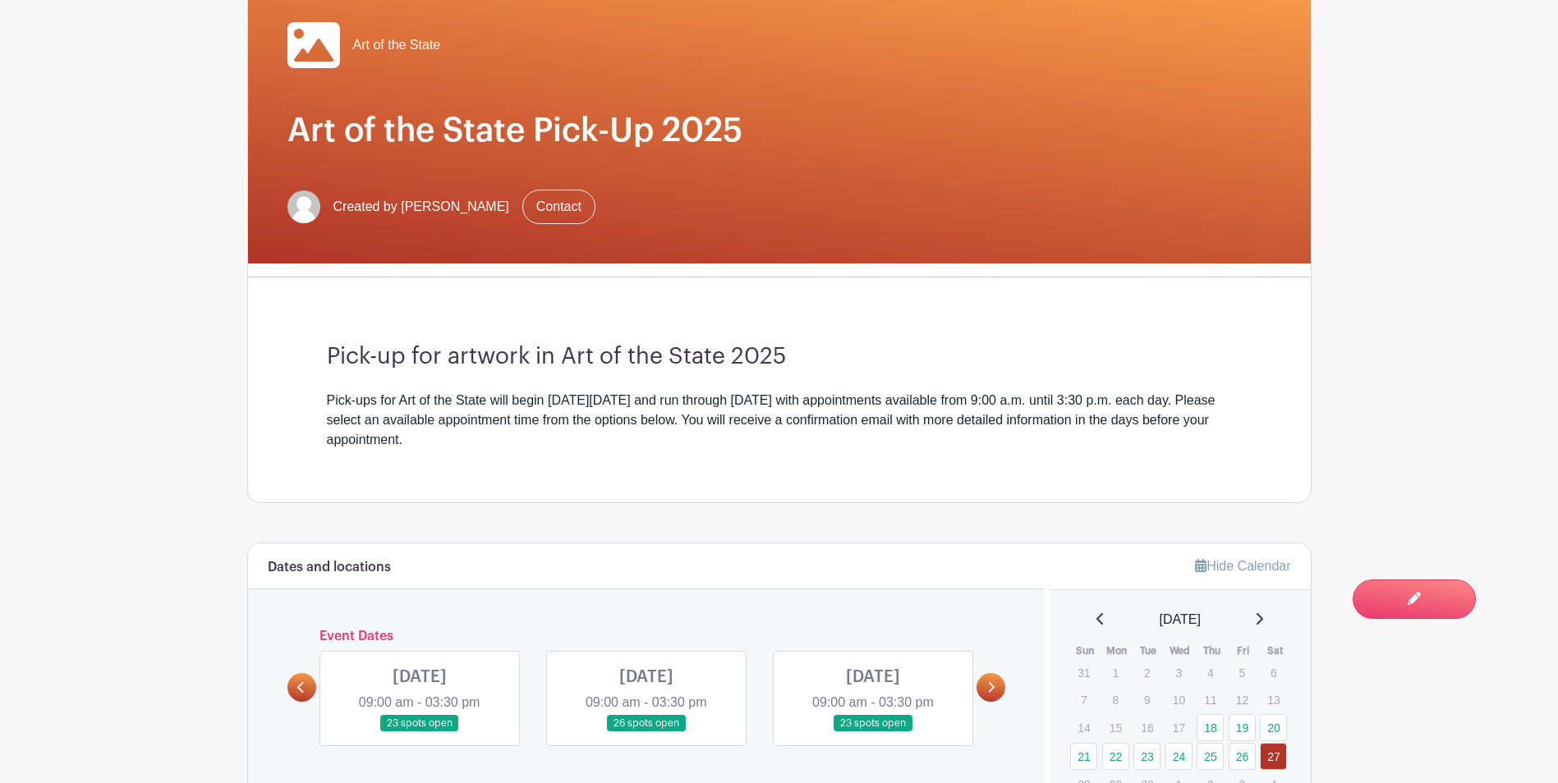
scroll to position [0, 0]
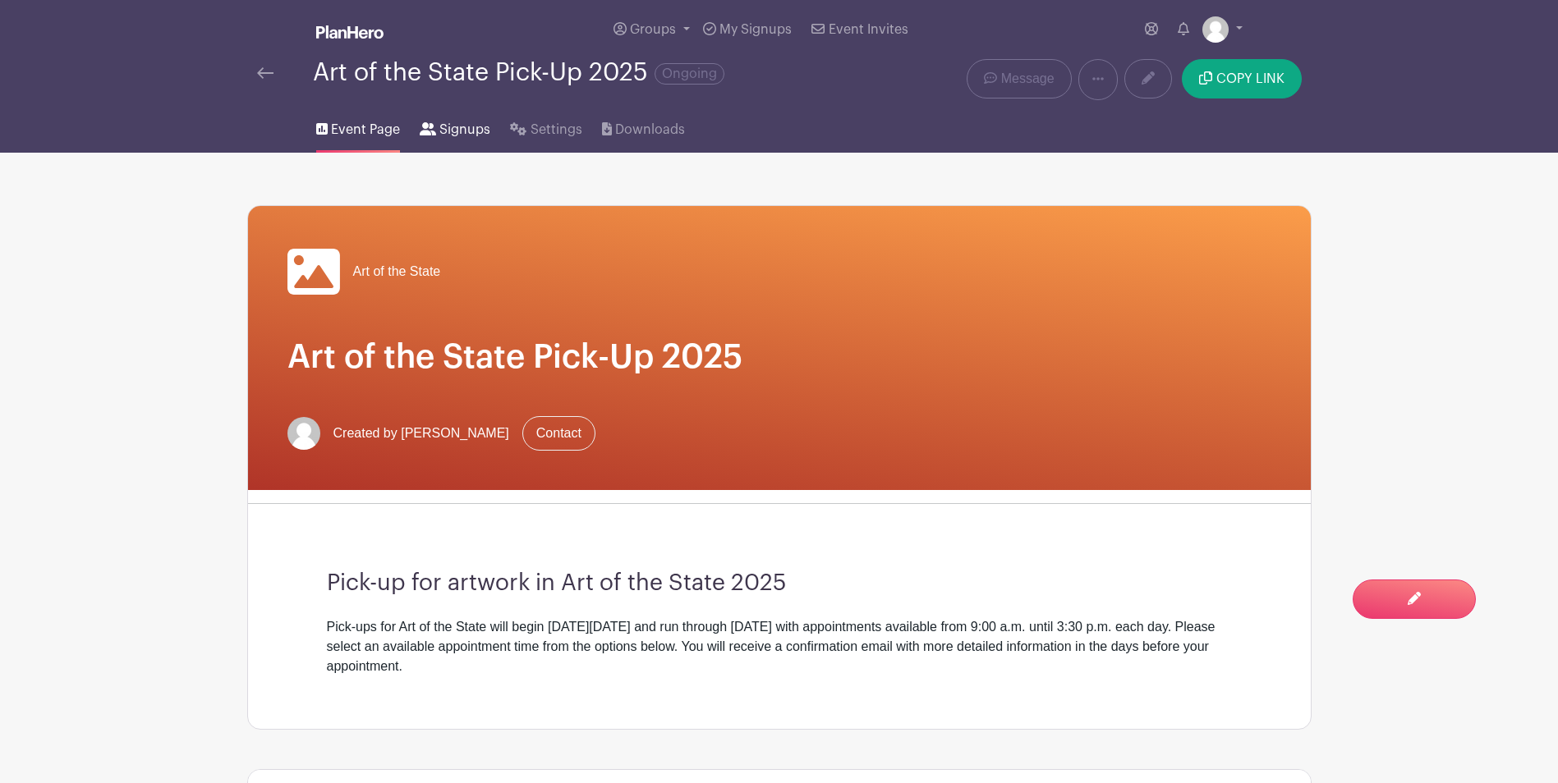
click at [468, 136] on span "Signups" at bounding box center [464, 130] width 51 height 20
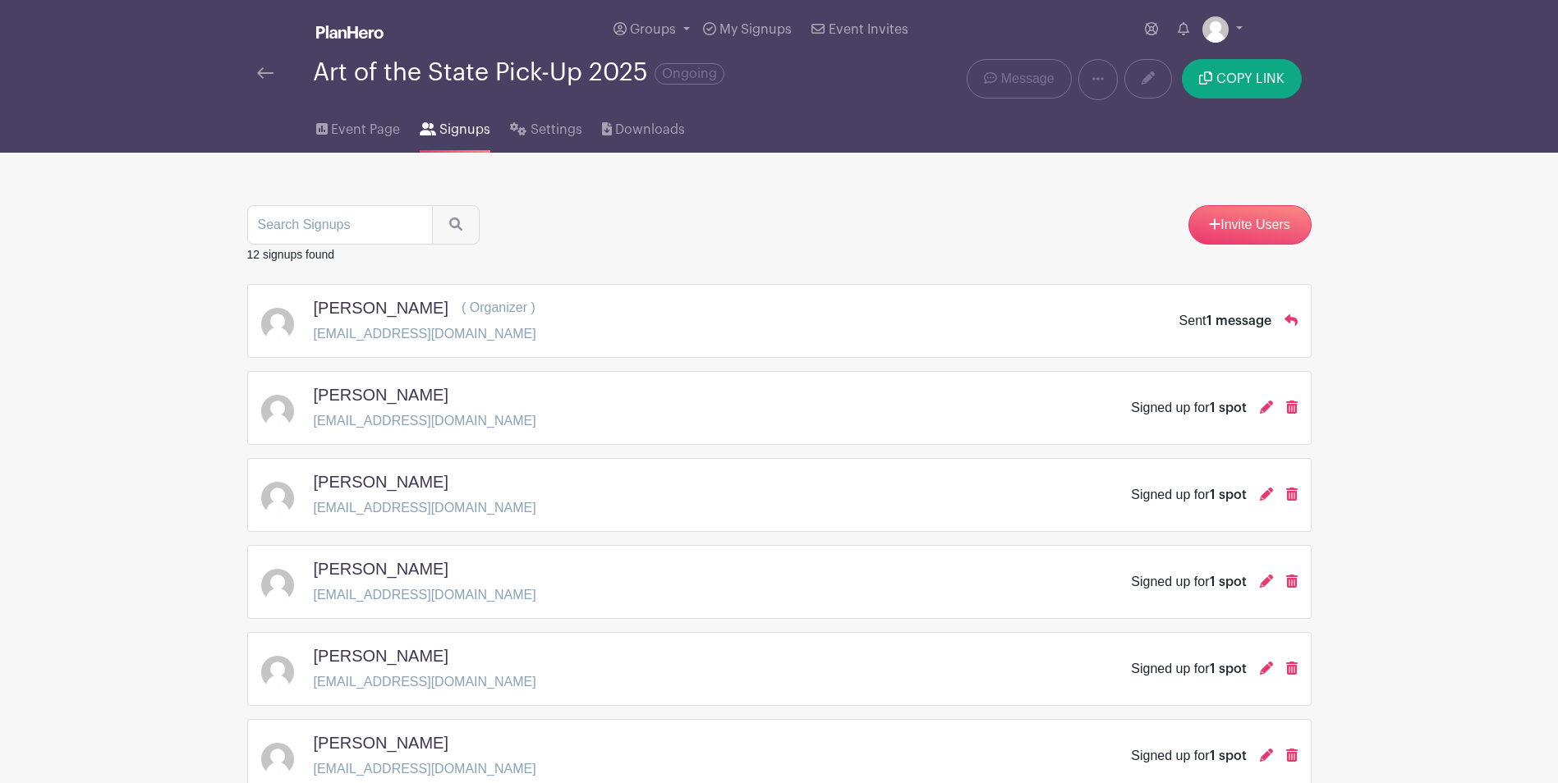
click at [272, 72] on img at bounding box center [265, 72] width 16 height 11
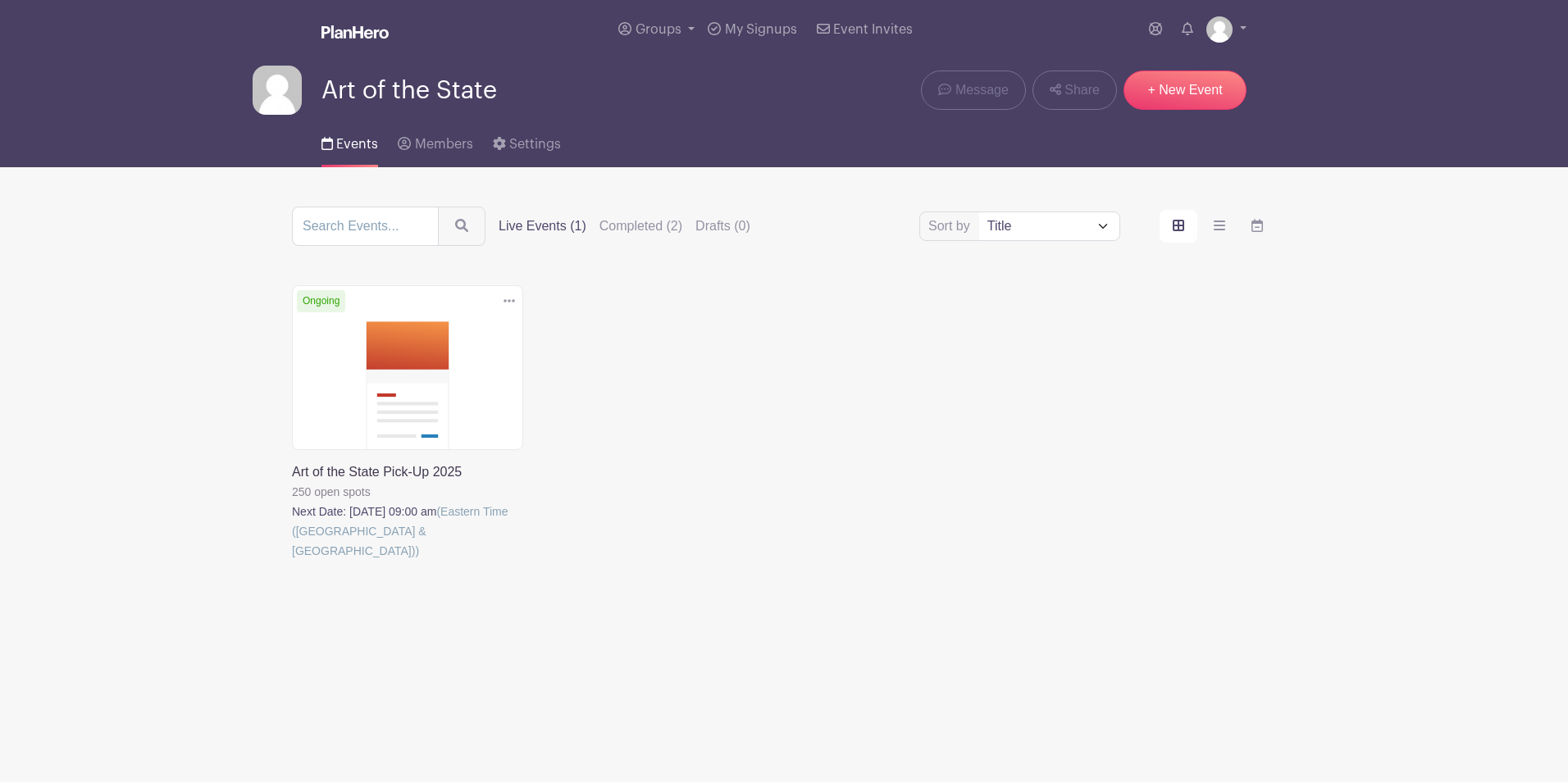
click at [292, 561] on link at bounding box center [292, 561] width 0 height 0
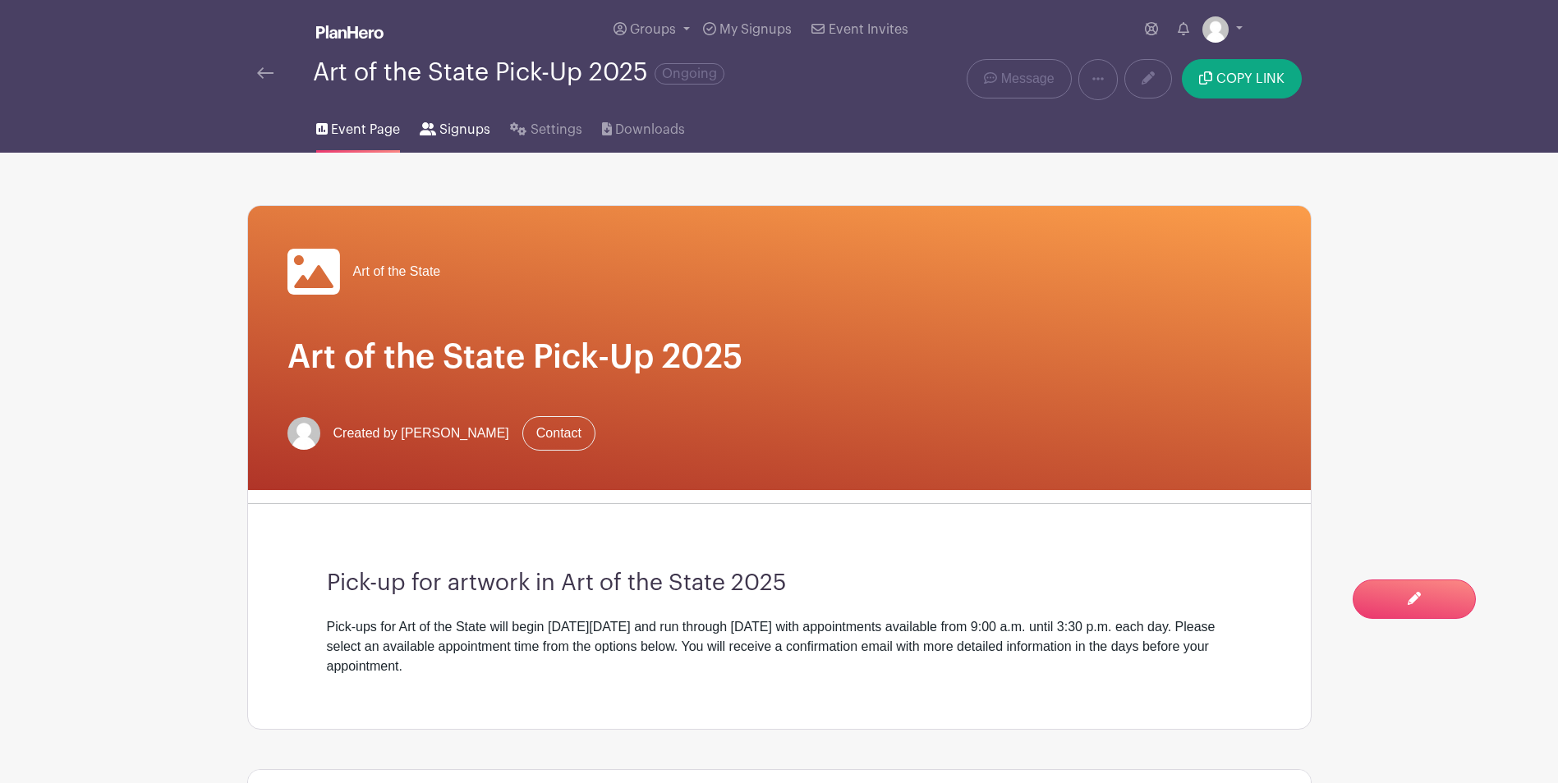
click at [467, 118] on link "Signups" at bounding box center [455, 126] width 71 height 53
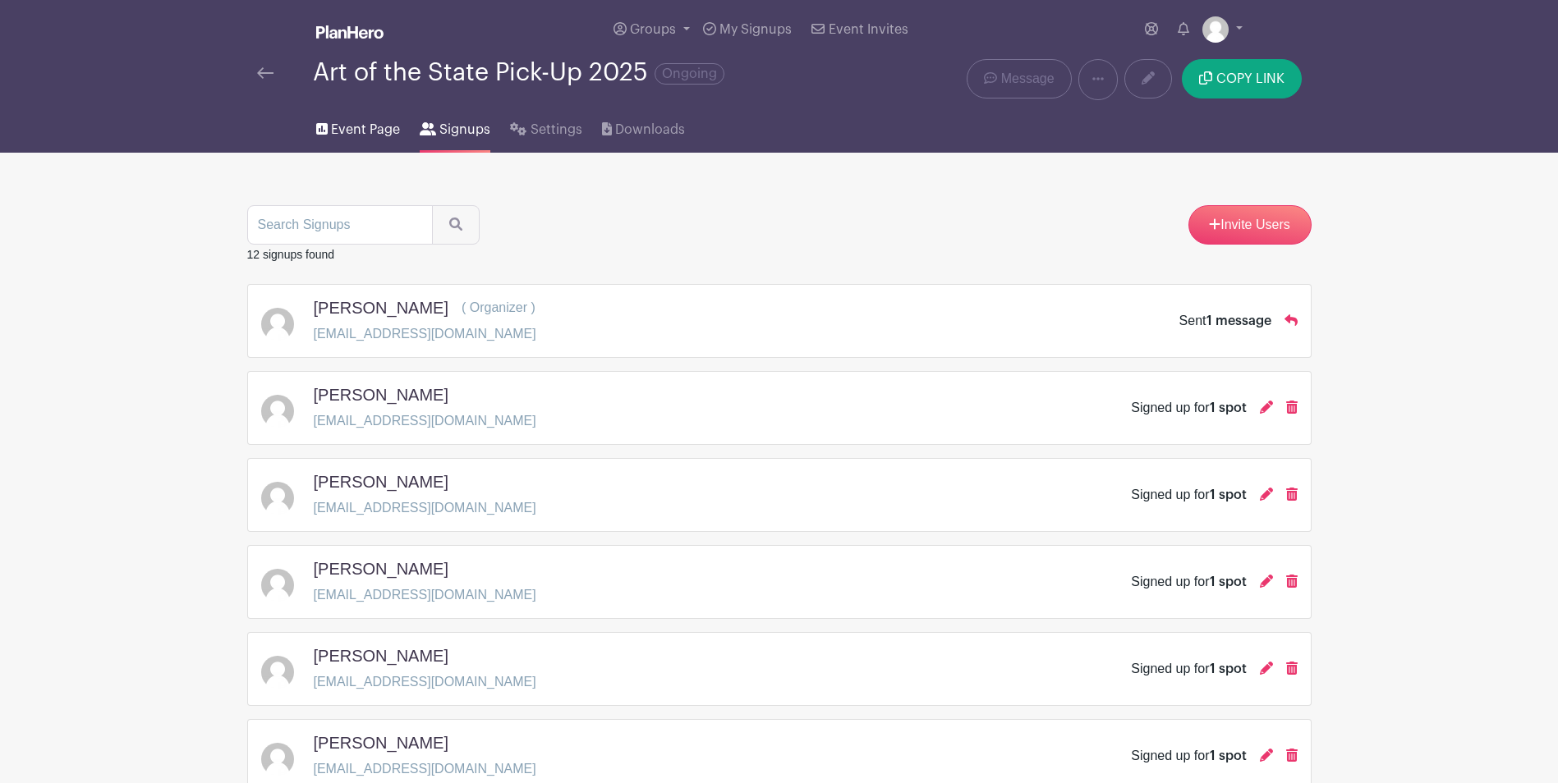
click at [353, 133] on span "Event Page" at bounding box center [365, 130] width 69 height 20
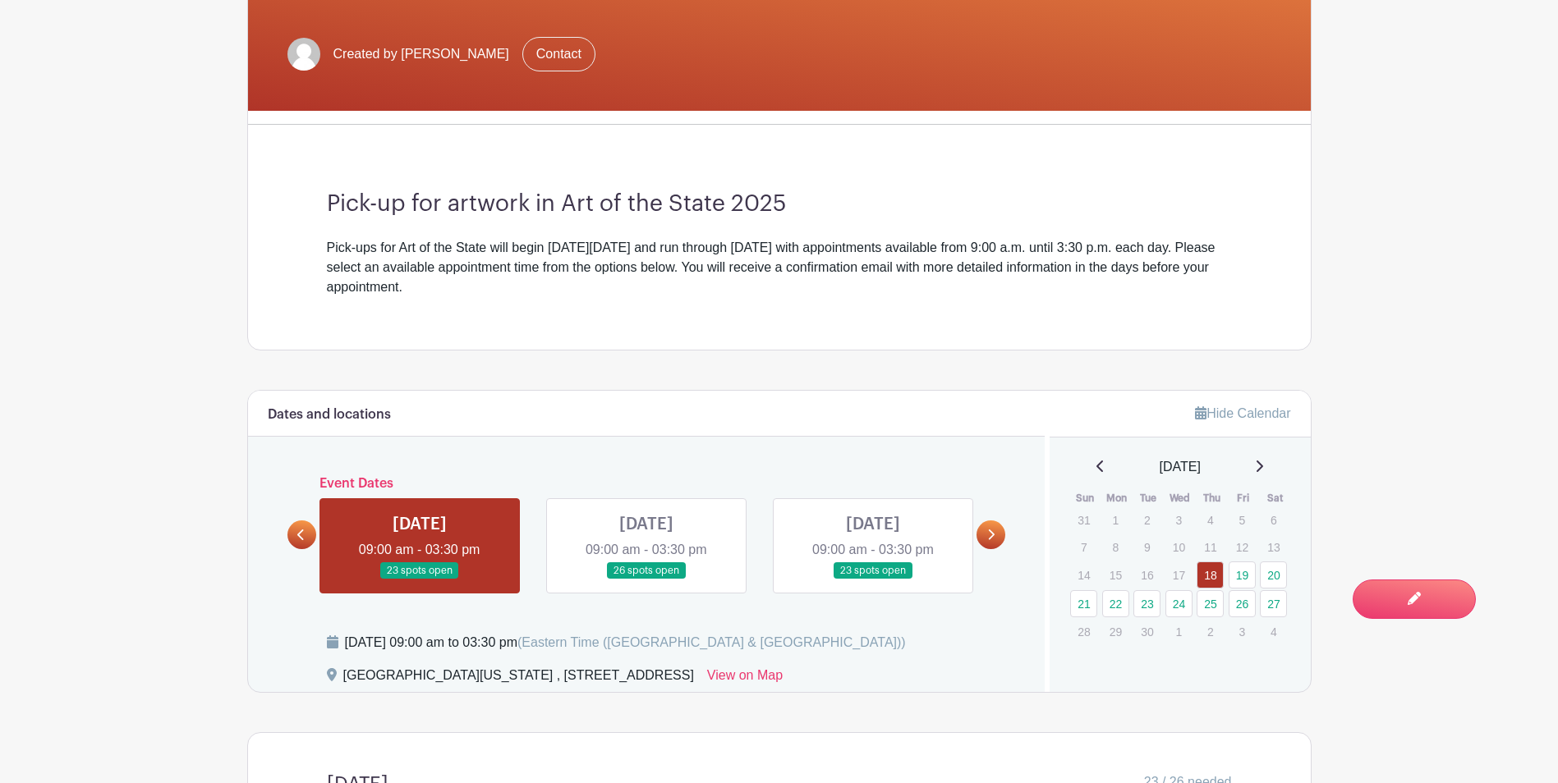
scroll to position [657, 0]
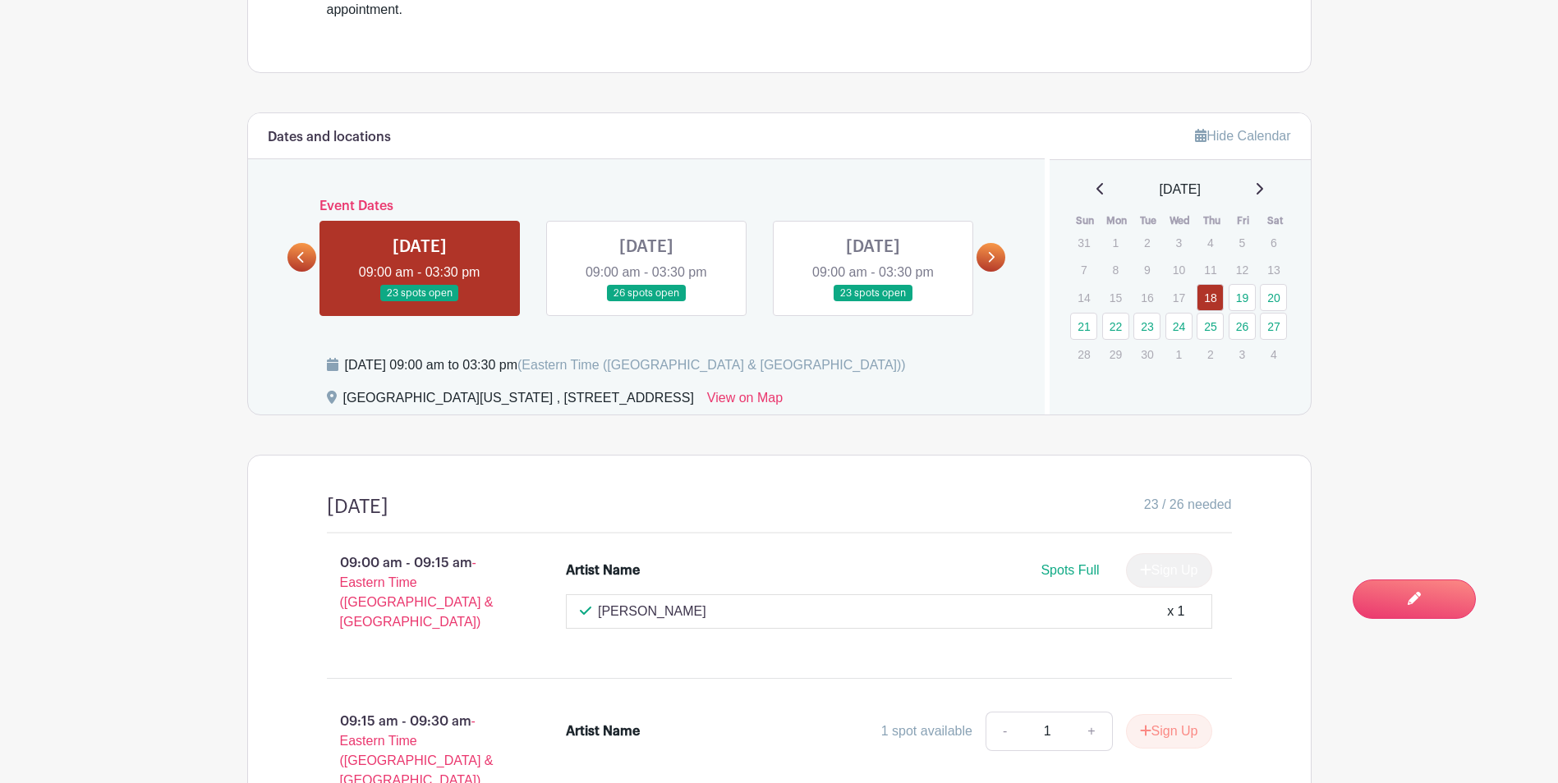
click at [873, 302] on link at bounding box center [873, 302] width 0 height 0
click at [988, 265] on link at bounding box center [990, 257] width 29 height 29
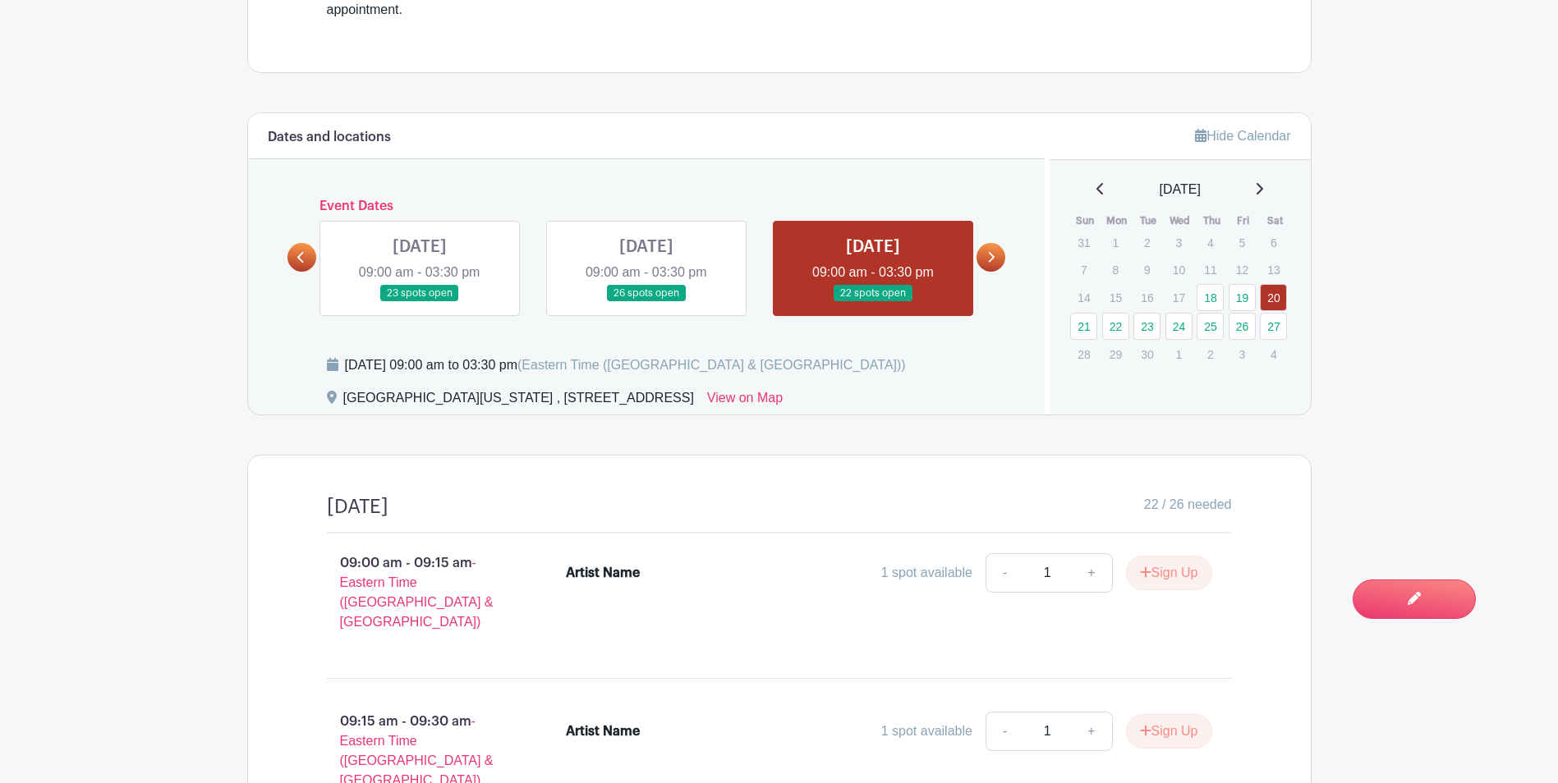
drag, startPoint x: 351, startPoint y: 257, endPoint x: 314, endPoint y: 248, distance: 38.0
click at [314, 248] on div at bounding box center [301, 257] width 29 height 29
click at [873, 302] on link at bounding box center [873, 302] width 0 height 0
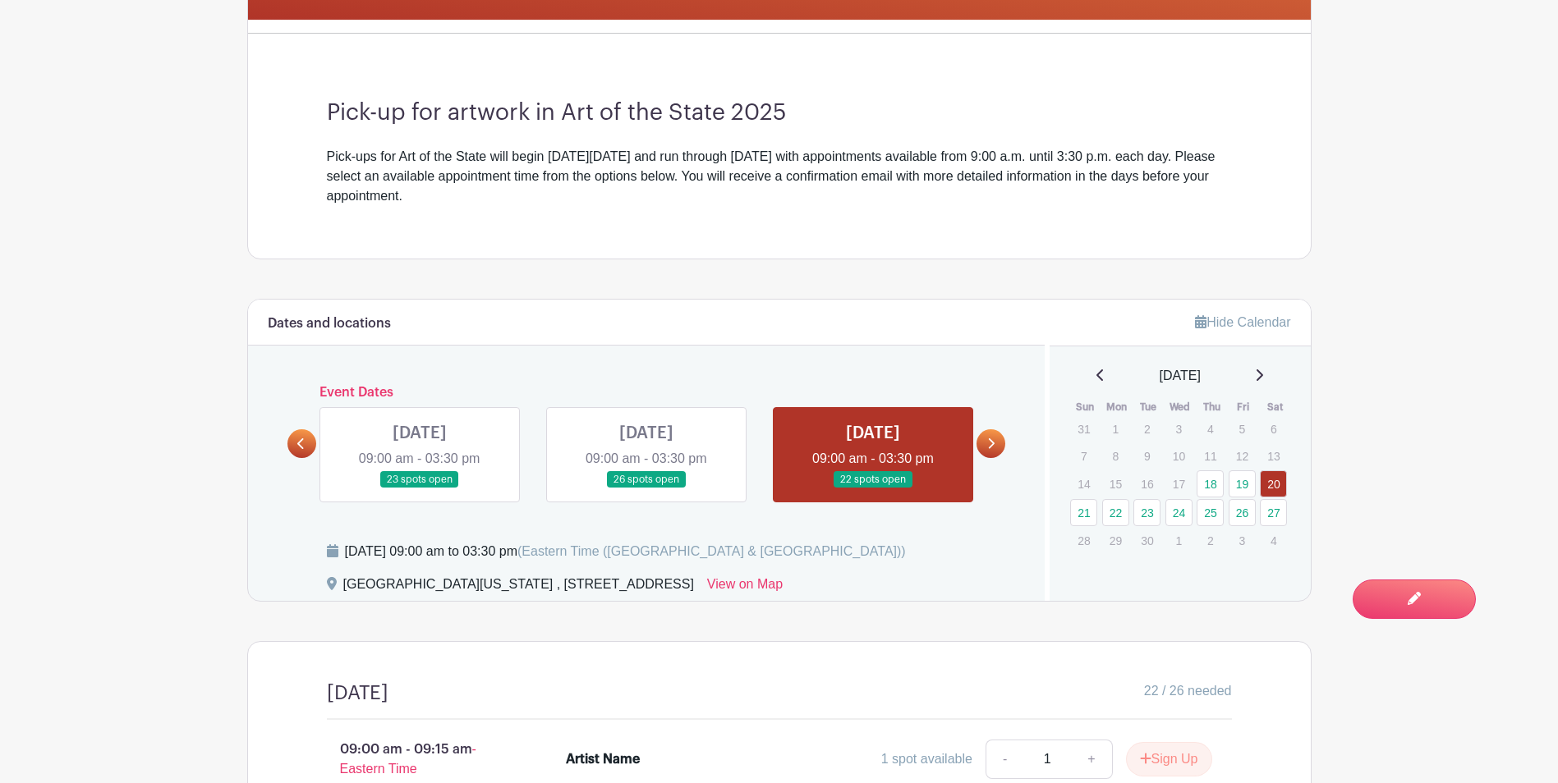
scroll to position [250, 0]
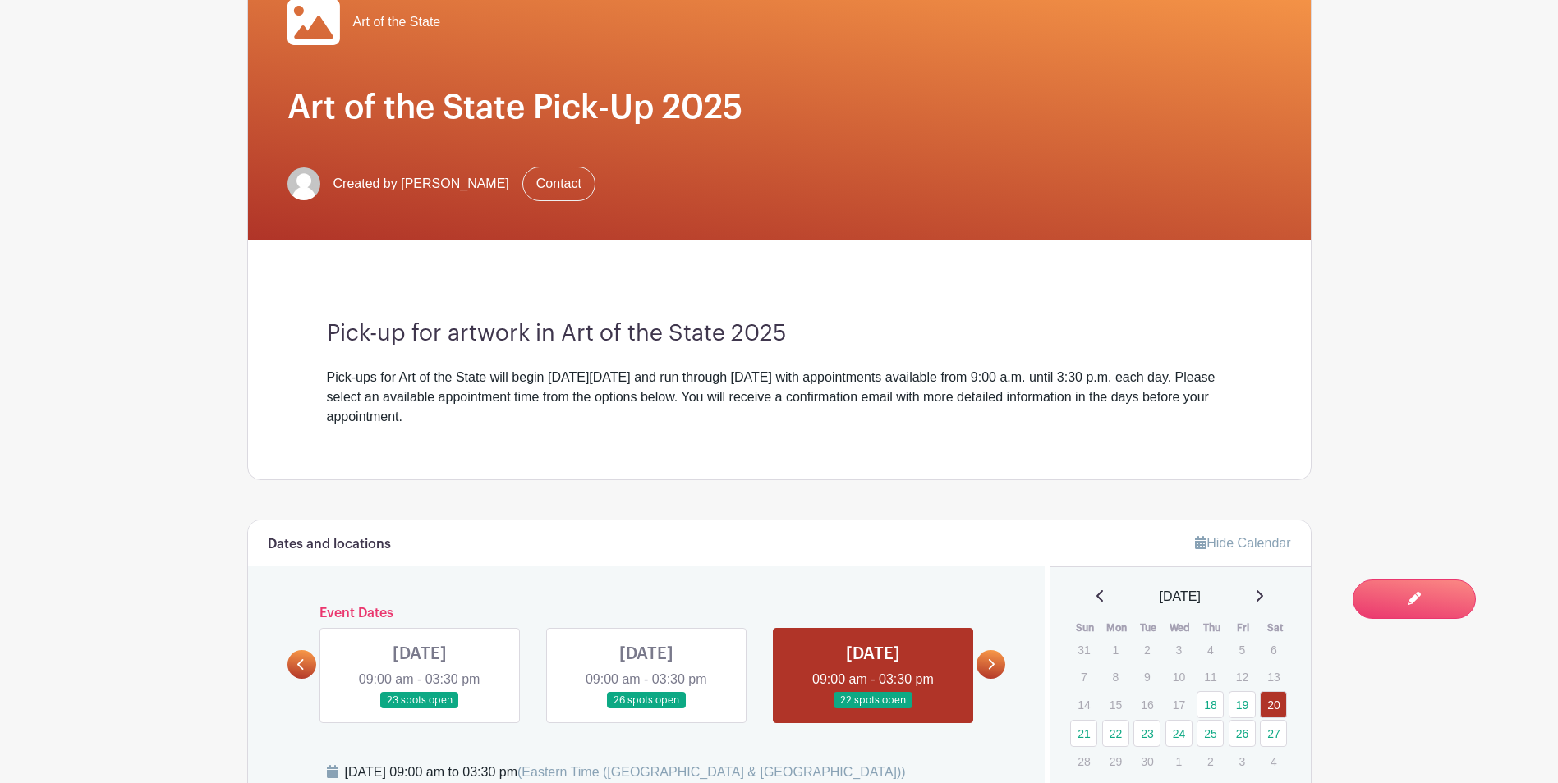
click at [989, 662] on icon at bounding box center [990, 665] width 7 height 12
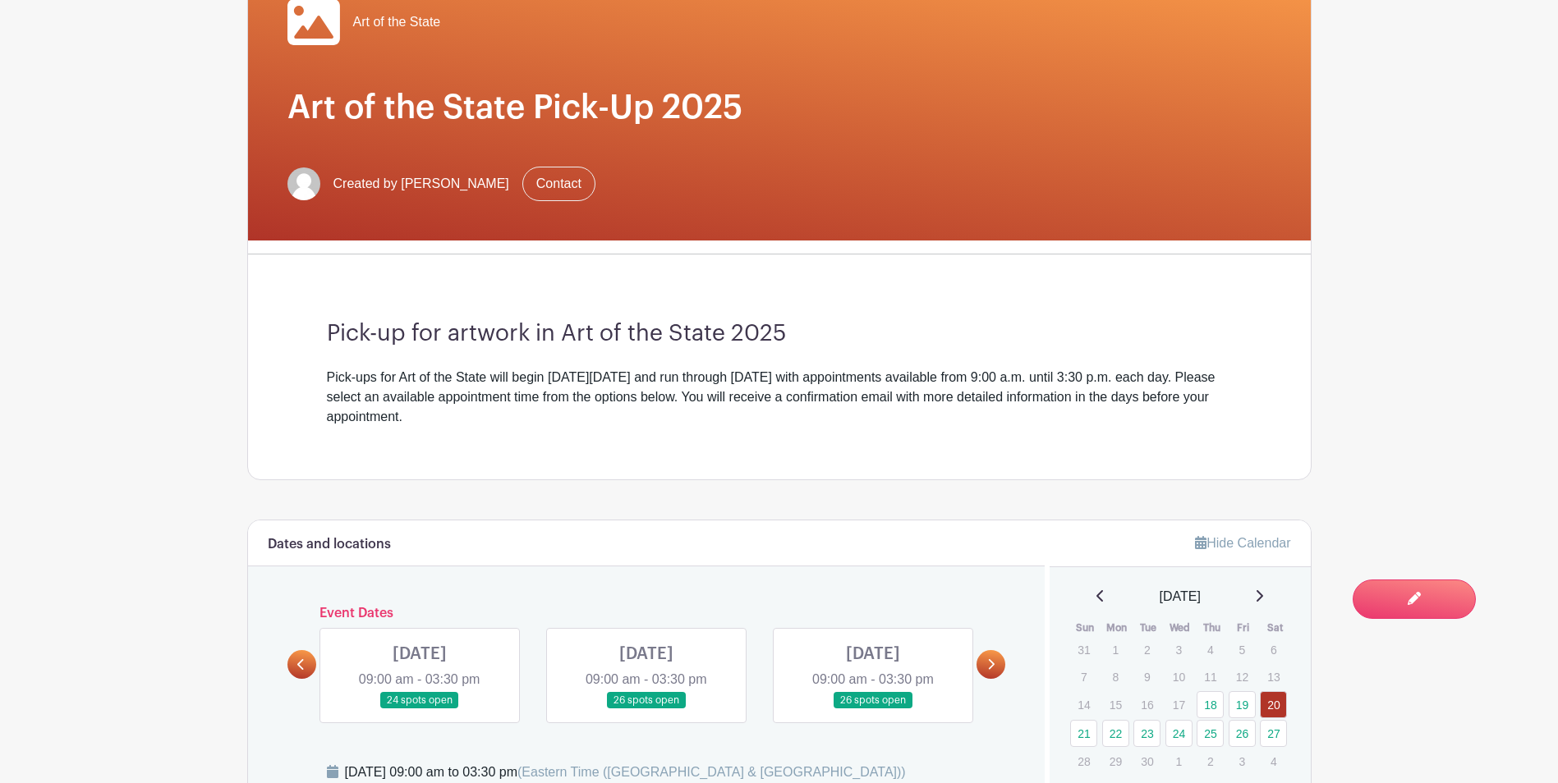
click at [420, 710] on link at bounding box center [420, 710] width 0 height 0
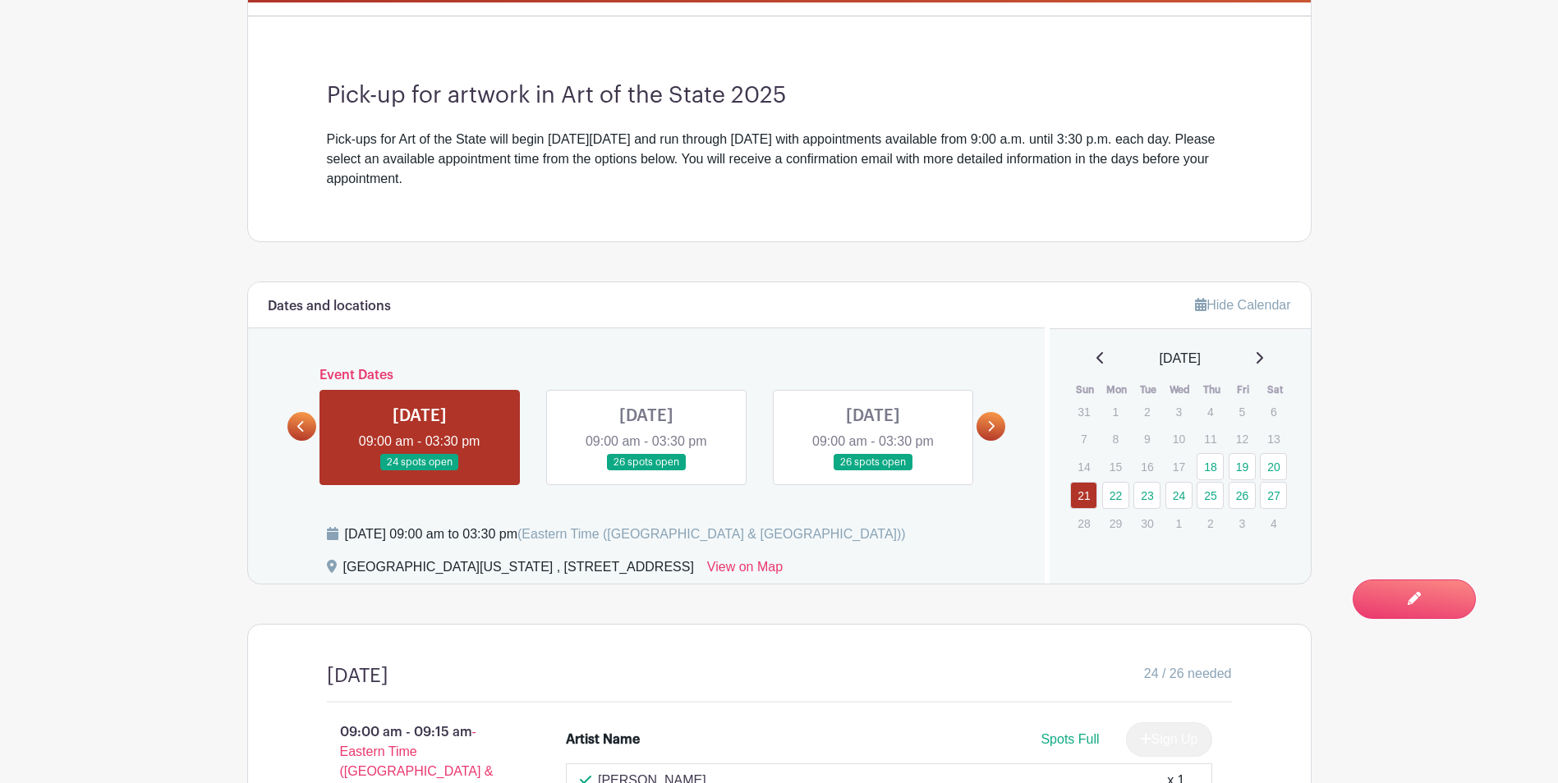
scroll to position [660, 0]
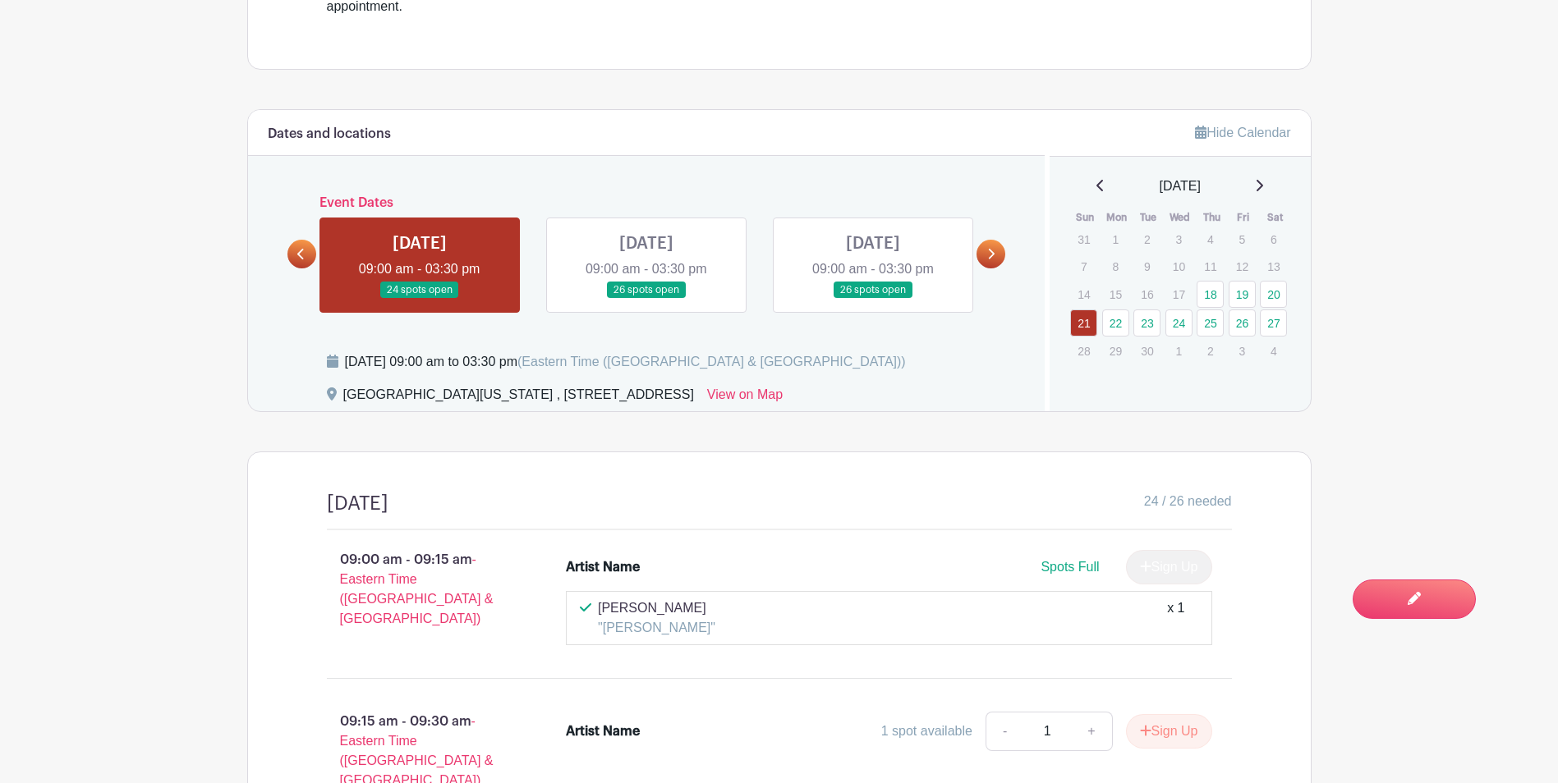
click at [646, 299] on link at bounding box center [646, 299] width 0 height 0
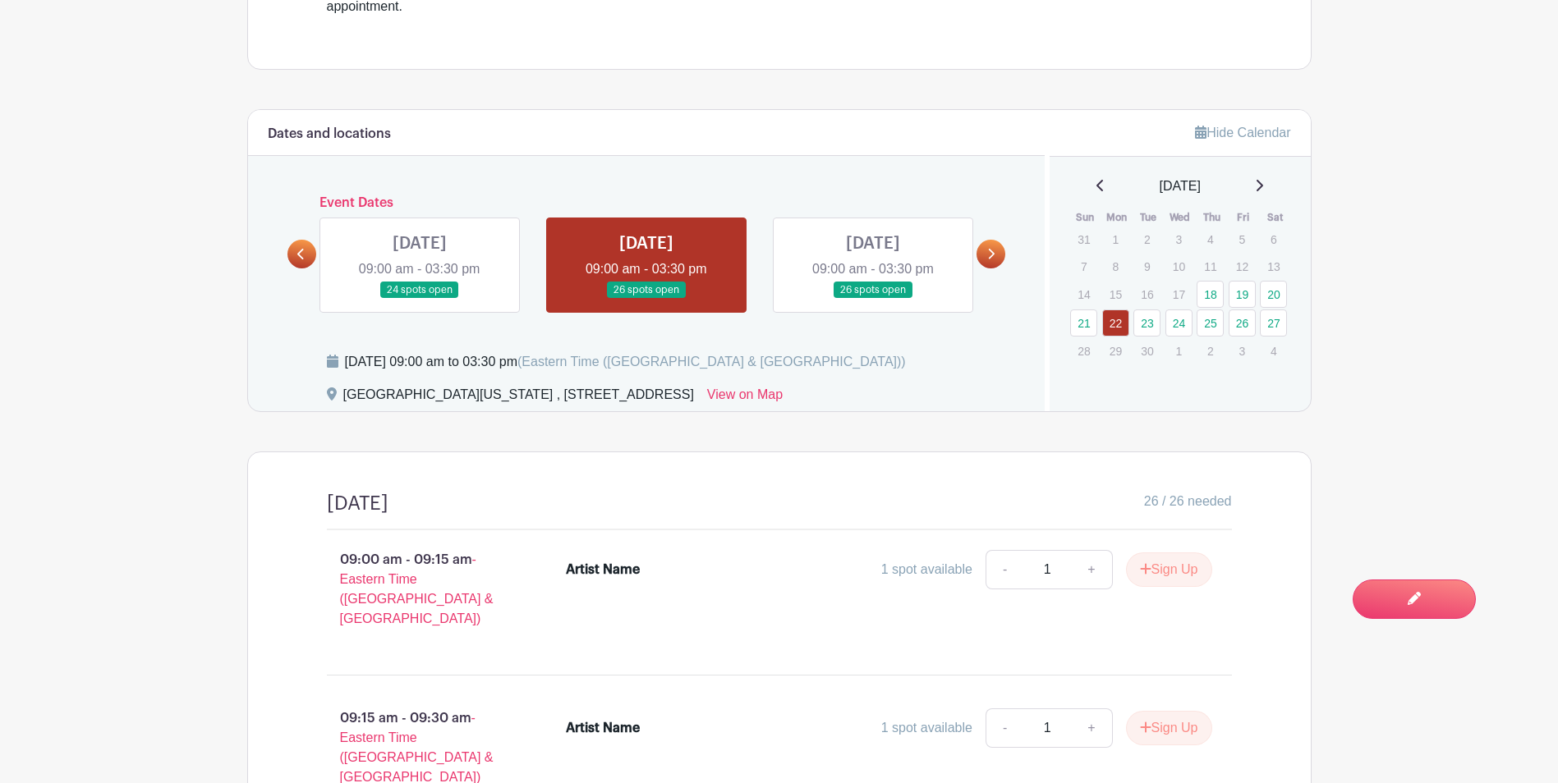
click at [993, 257] on icon at bounding box center [990, 254] width 7 height 12
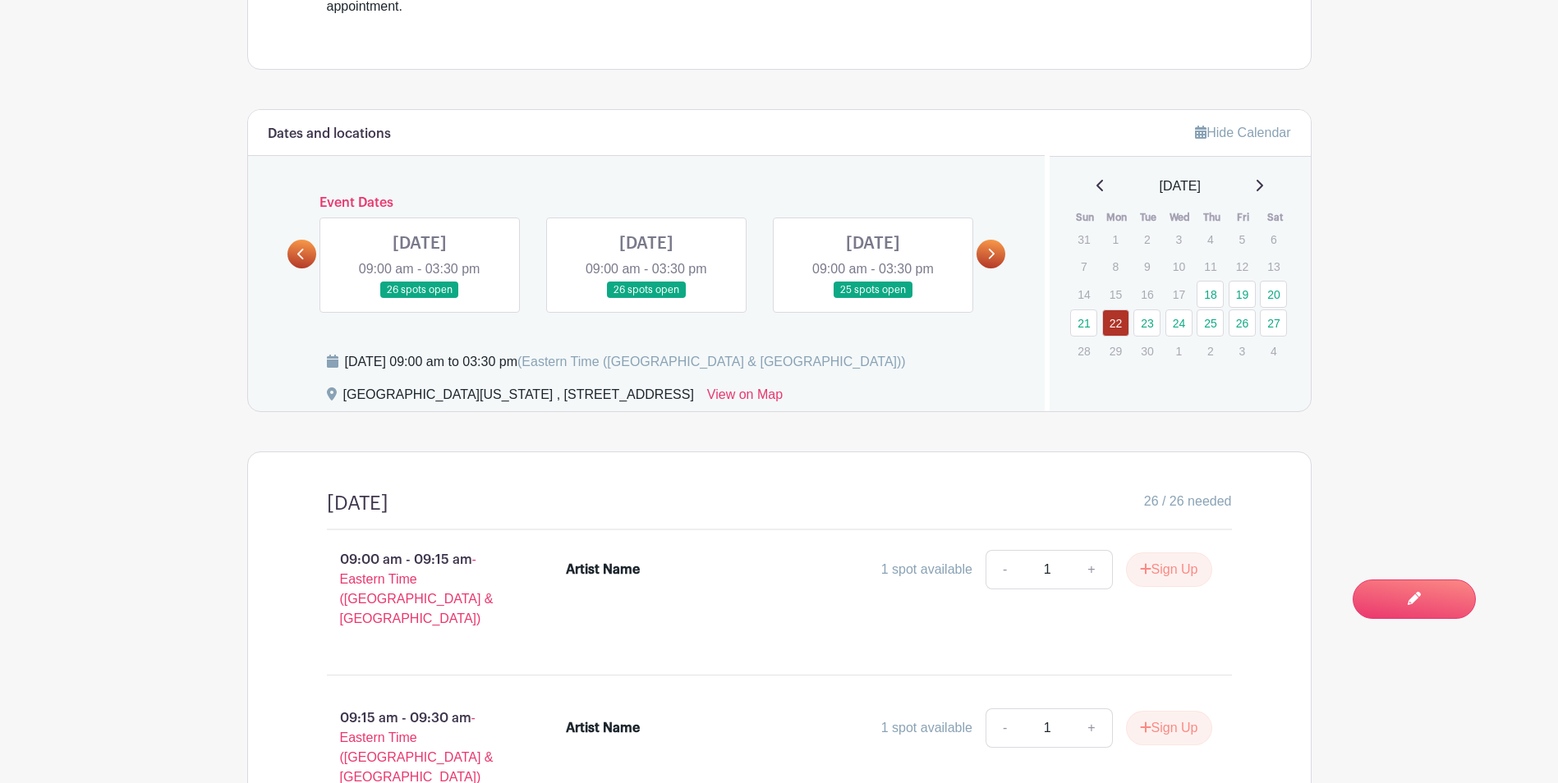
click at [981, 254] on link at bounding box center [990, 254] width 29 height 29
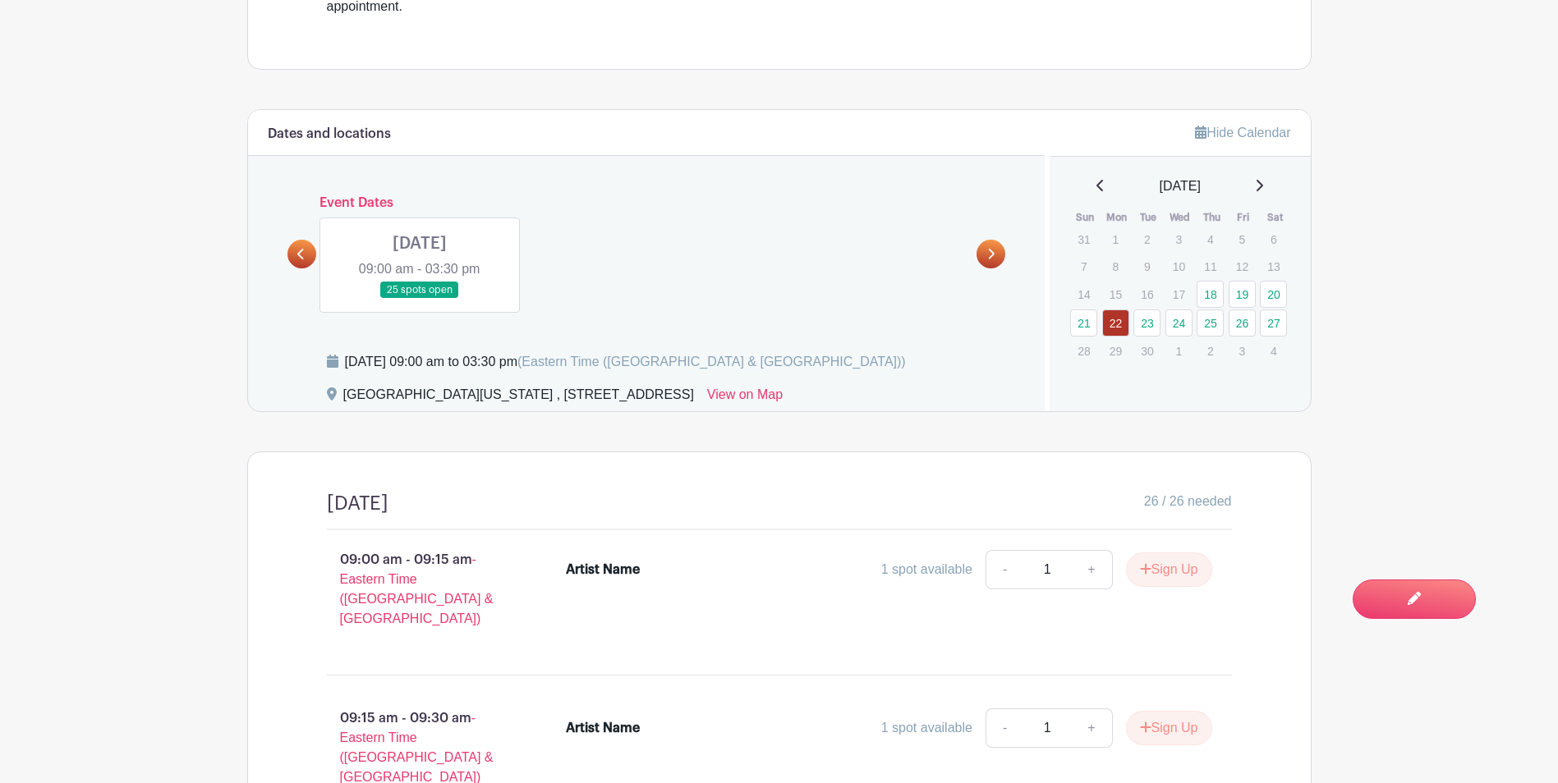
click at [302, 259] on icon at bounding box center [300, 254] width 7 height 12
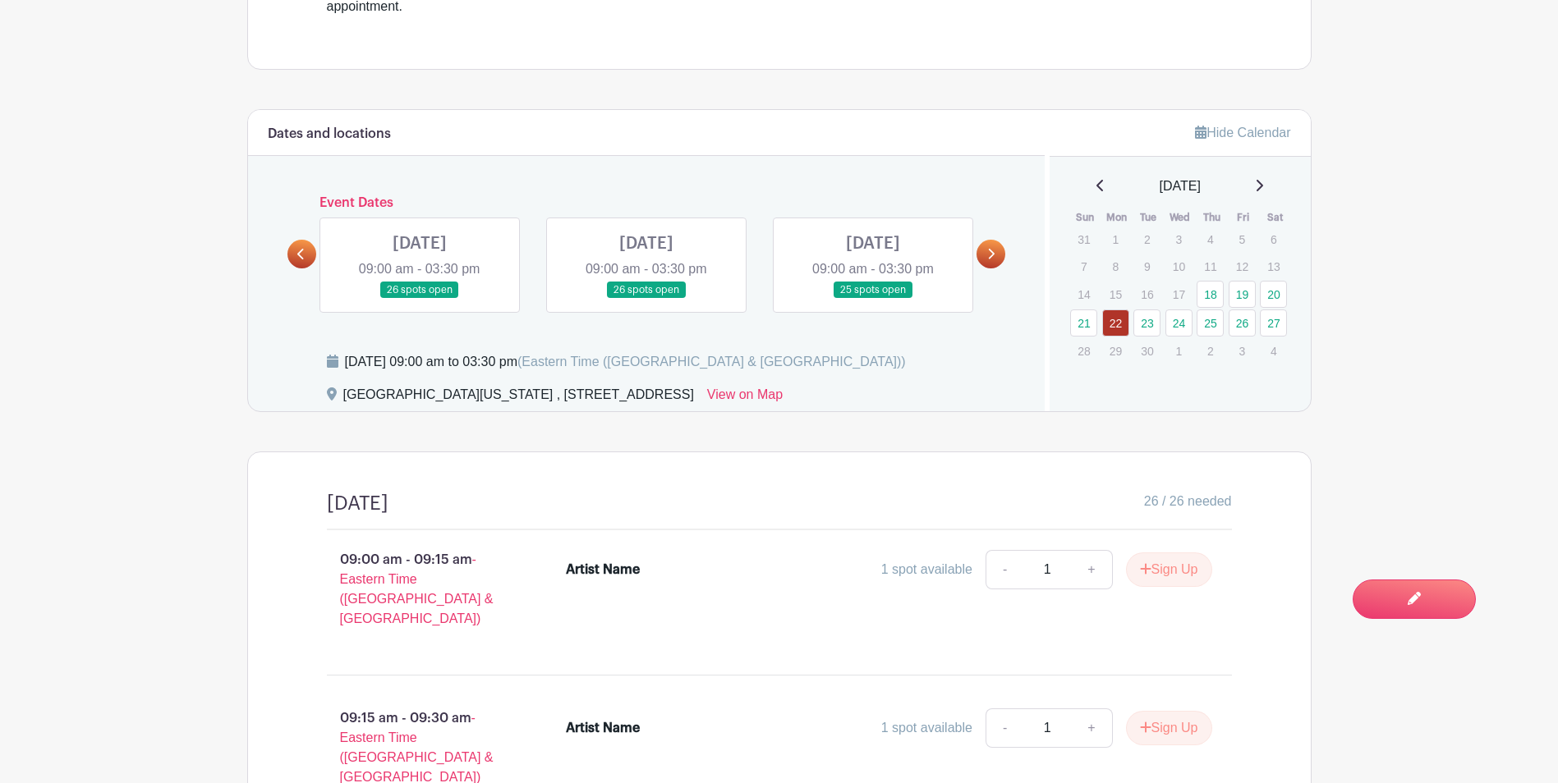
click at [873, 299] on link at bounding box center [873, 299] width 0 height 0
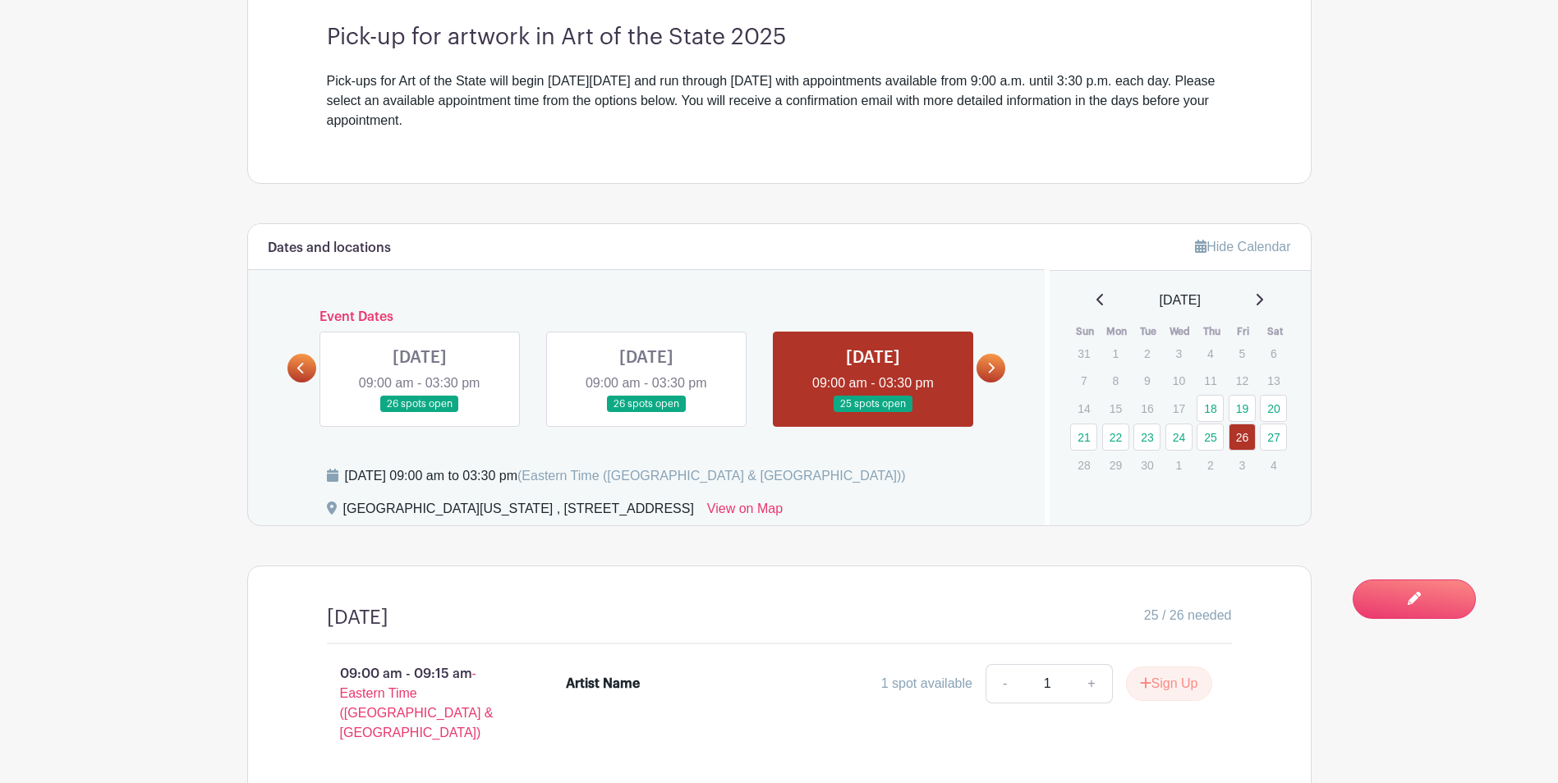
scroll to position [240, 0]
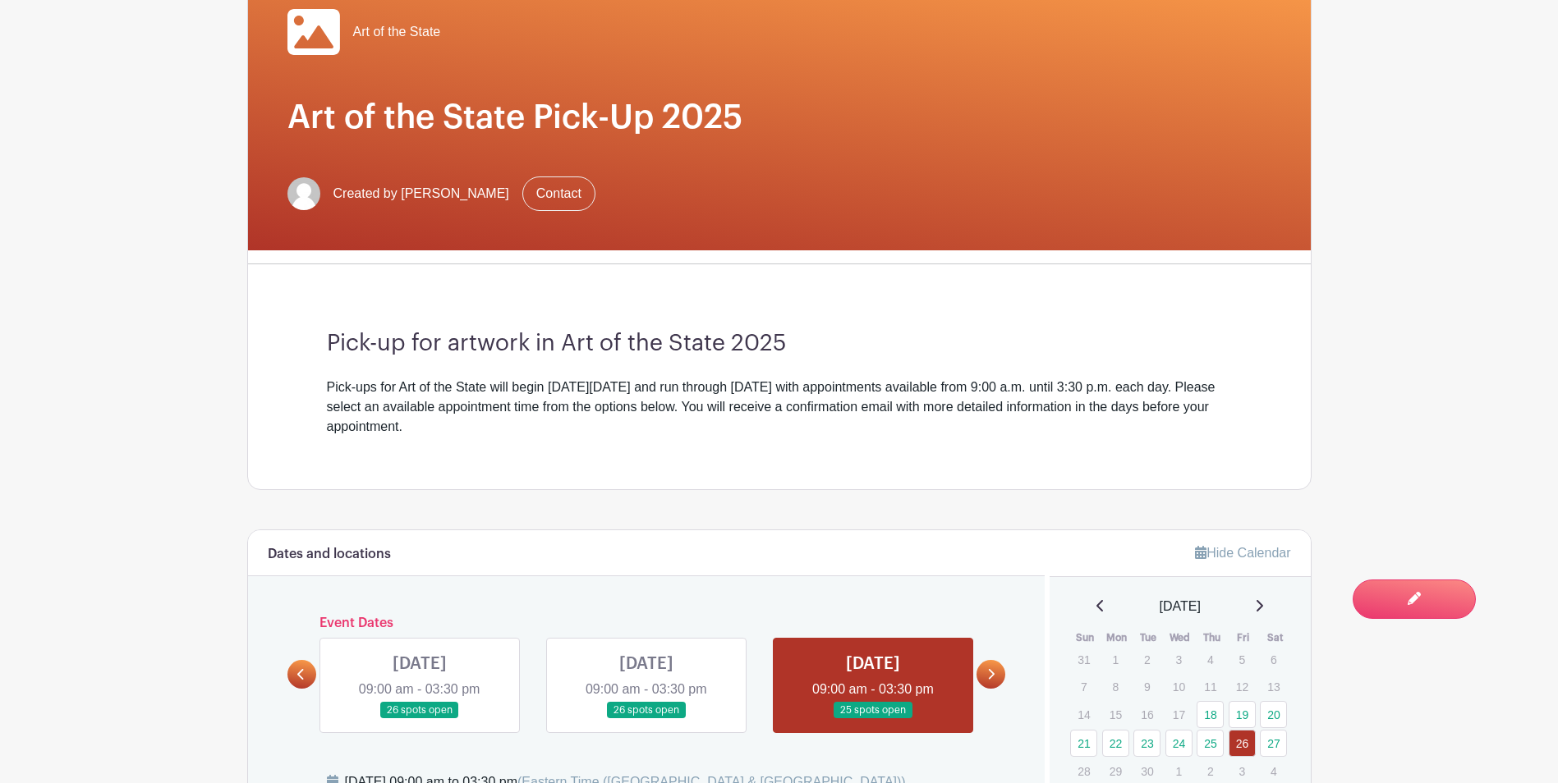
click at [1001, 676] on link at bounding box center [990, 674] width 29 height 29
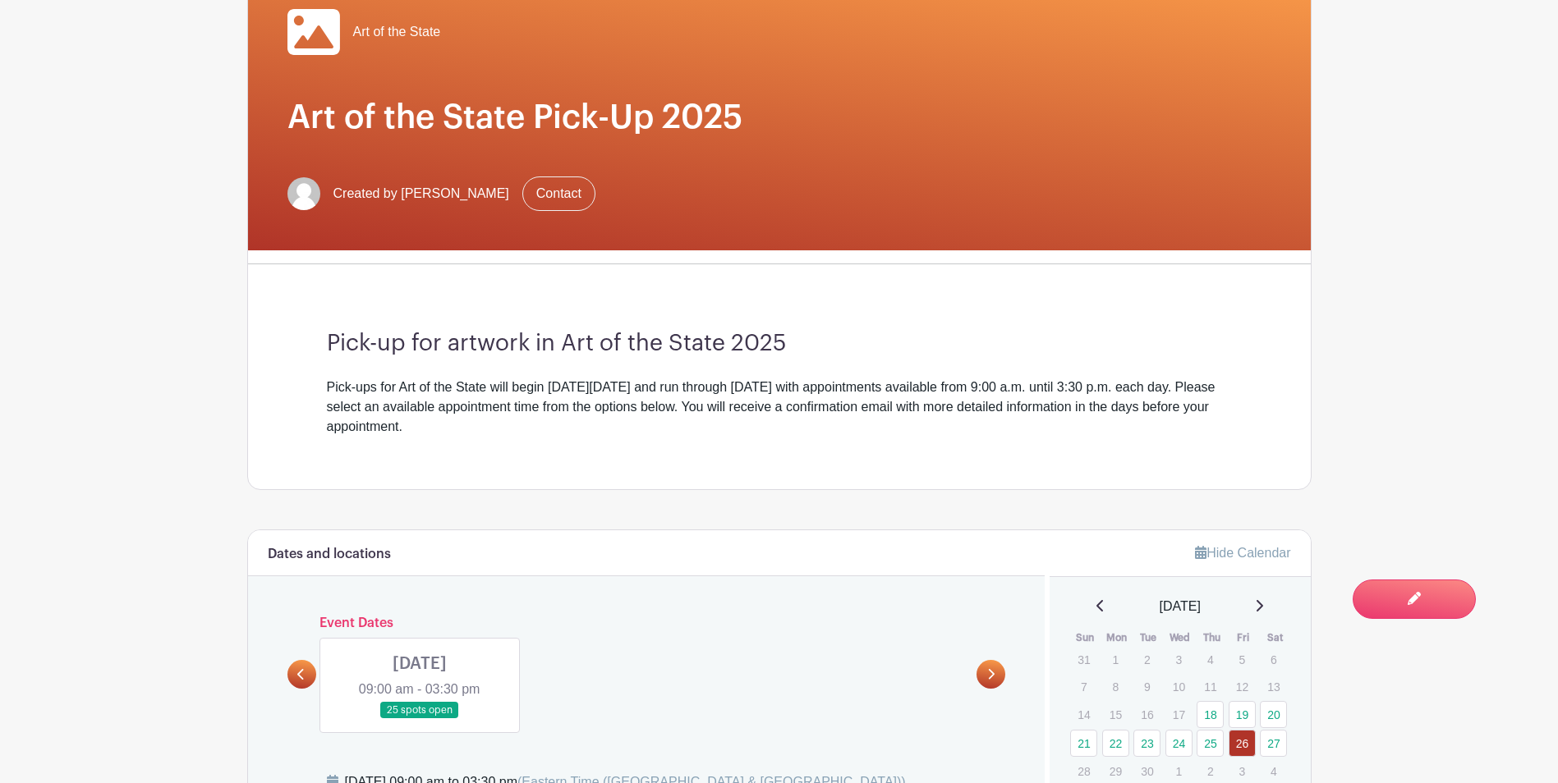
click at [420, 719] on link at bounding box center [420, 719] width 0 height 0
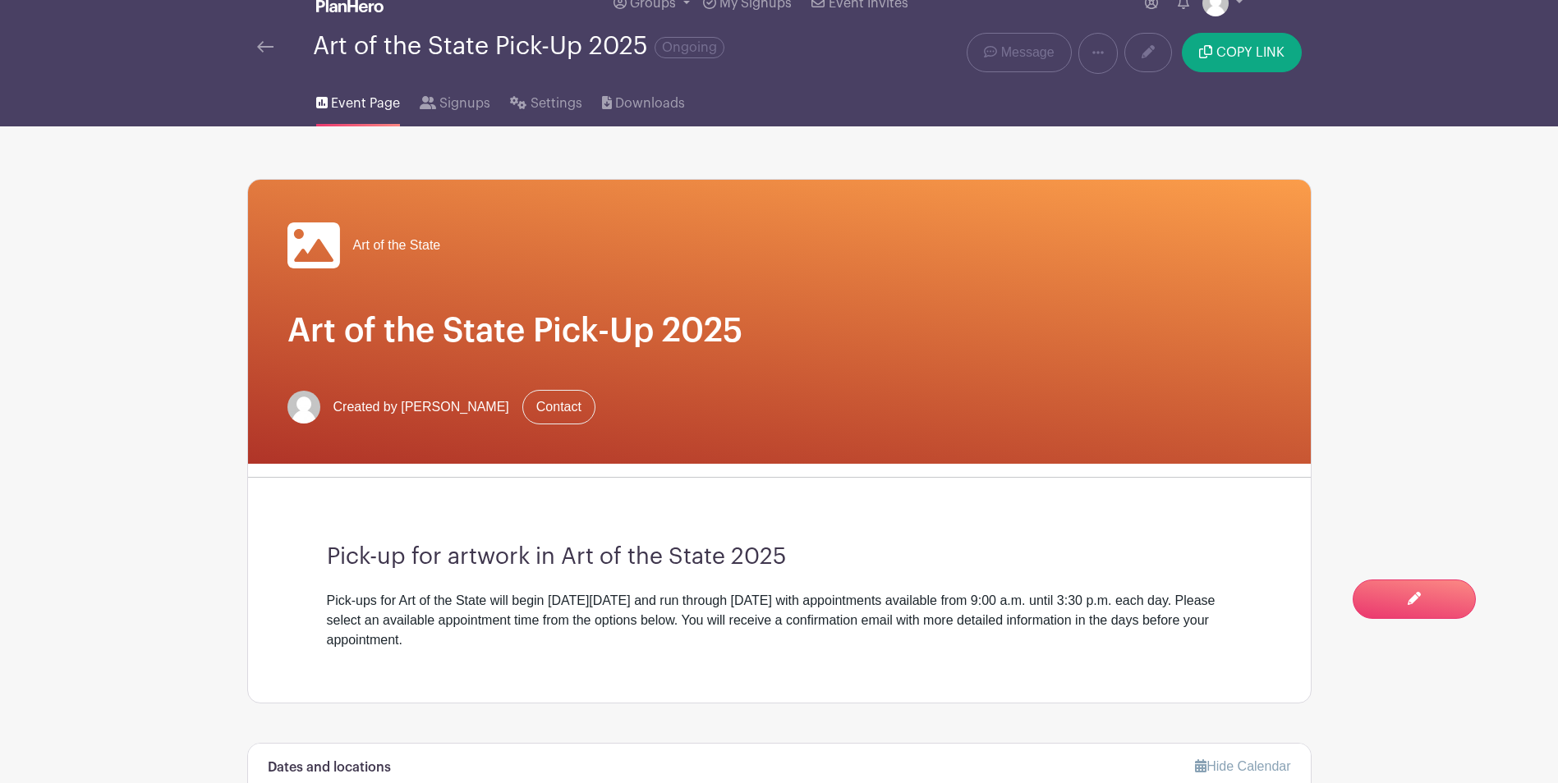
scroll to position [411, 0]
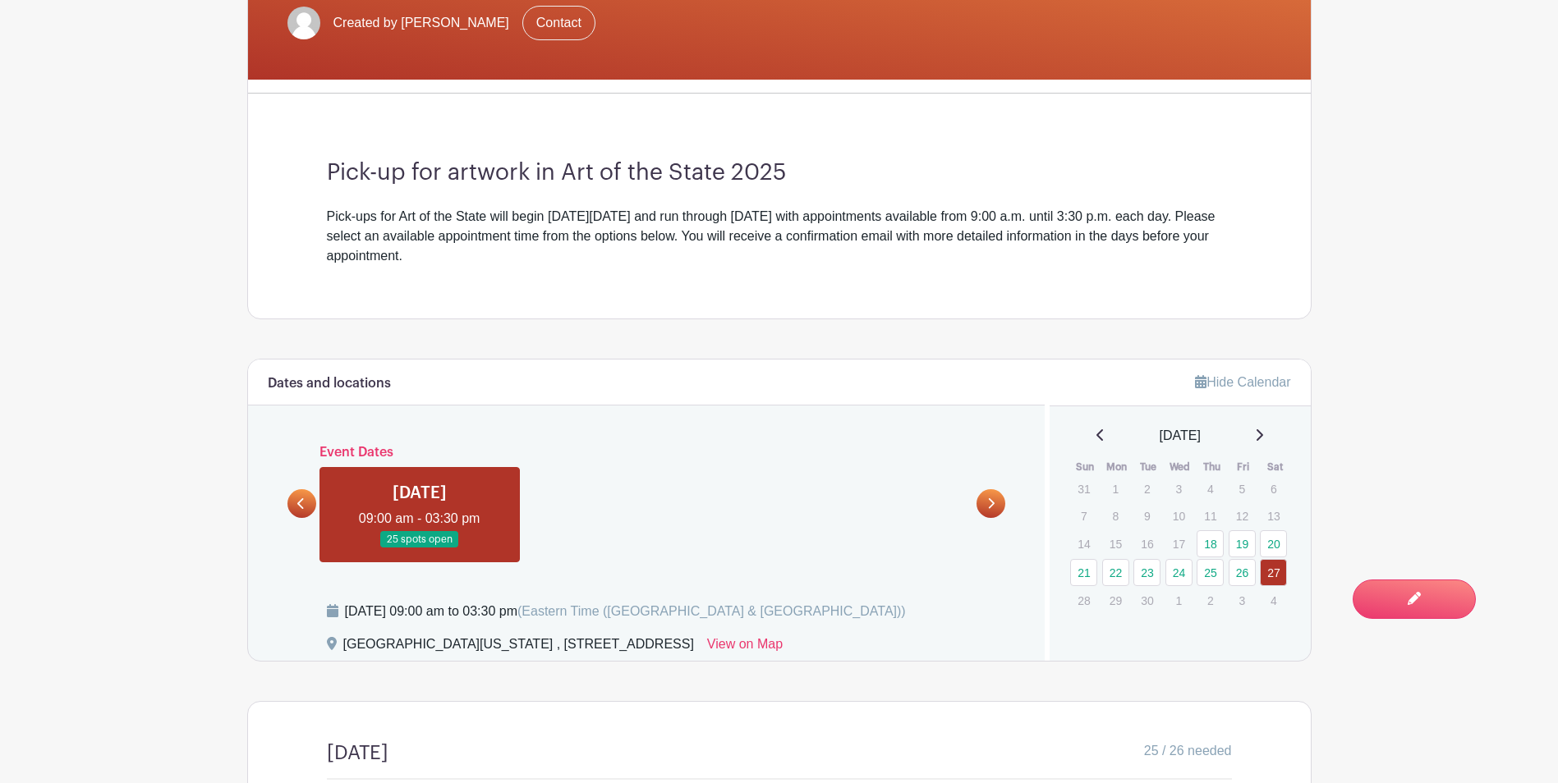
click at [301, 502] on icon at bounding box center [300, 504] width 7 height 12
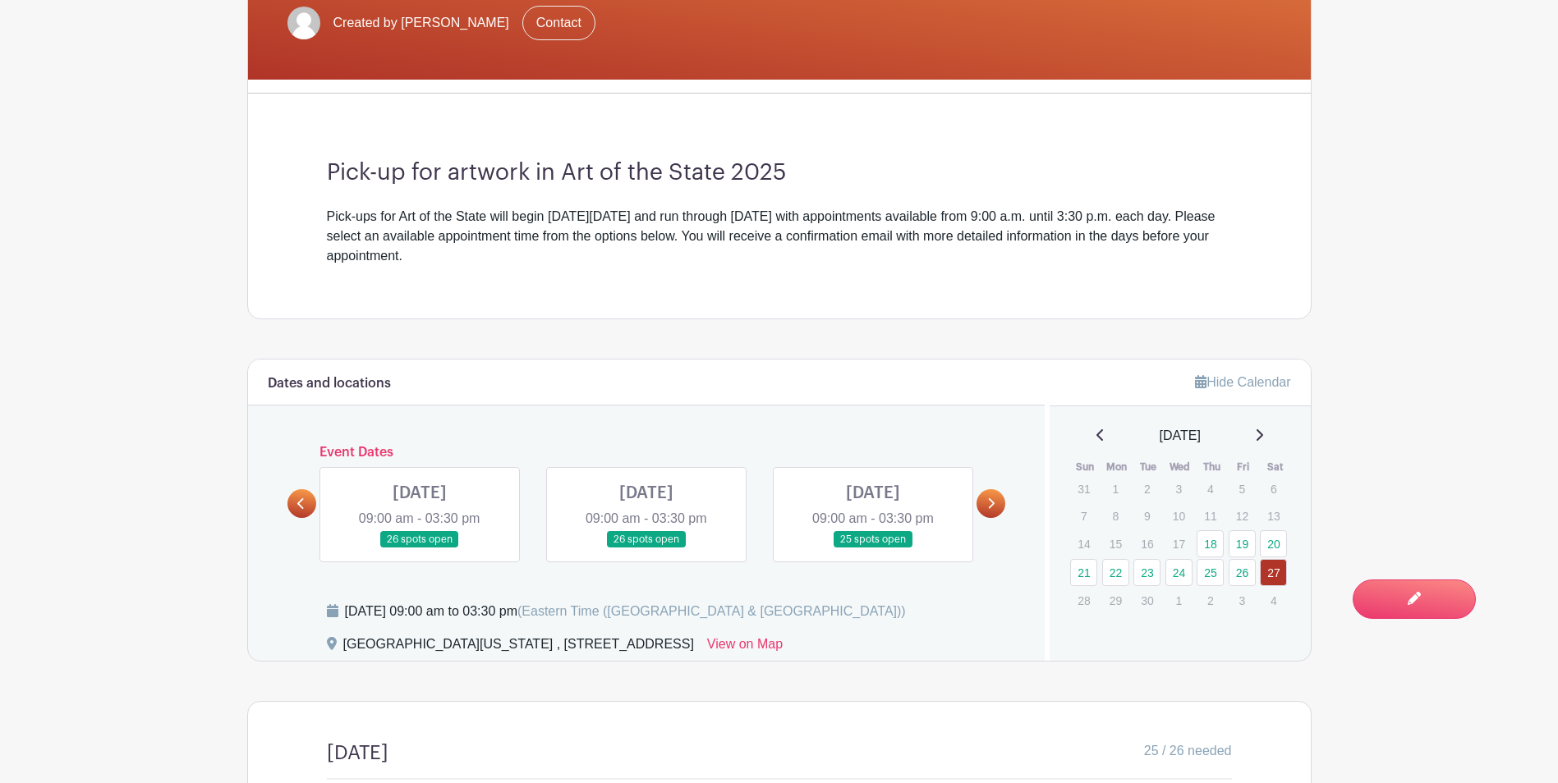
click at [300, 501] on icon at bounding box center [300, 504] width 7 height 12
click at [298, 500] on icon at bounding box center [300, 504] width 7 height 12
click at [420, 549] on link at bounding box center [420, 549] width 0 height 0
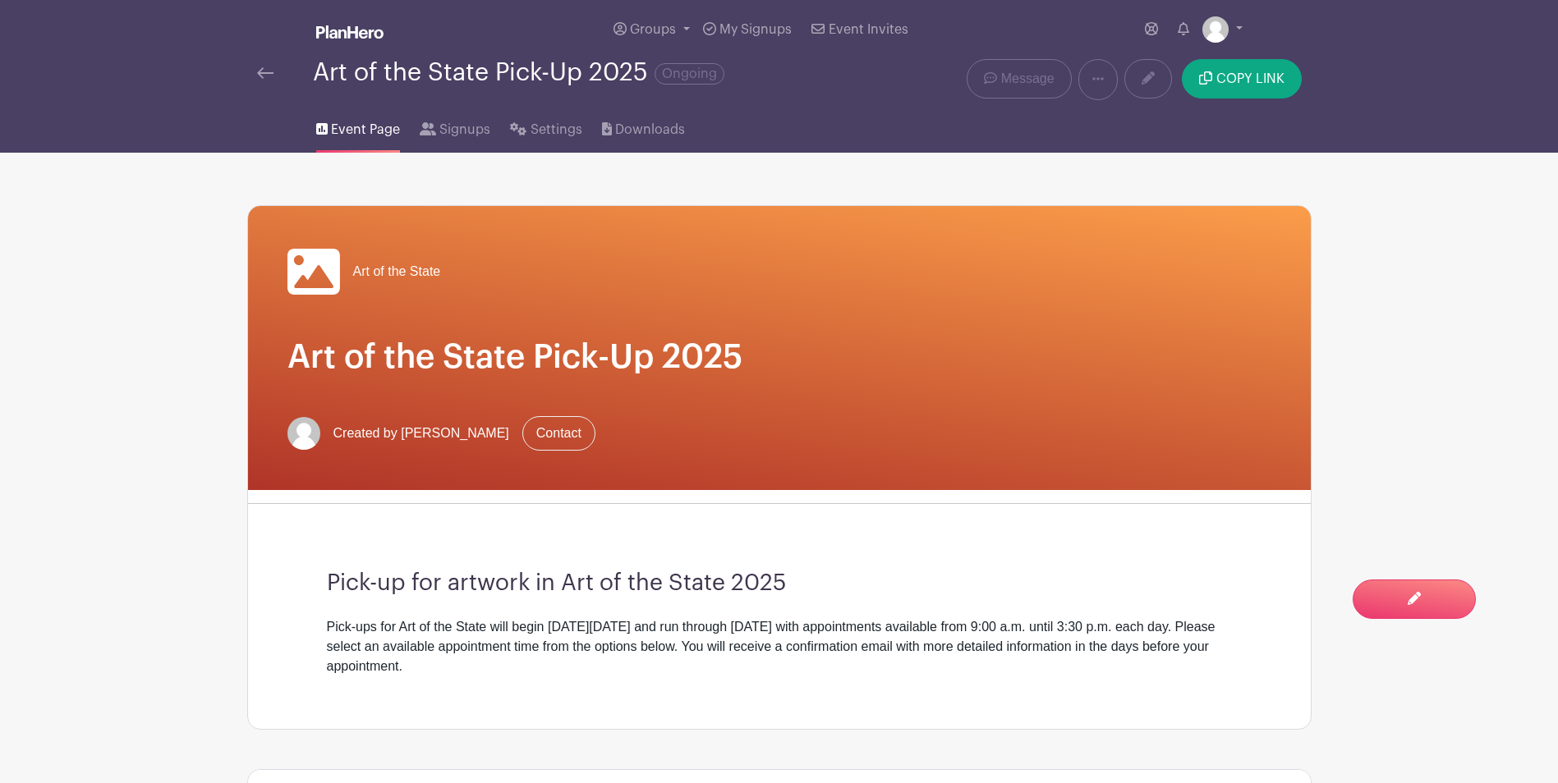
click at [268, 66] on link at bounding box center [265, 73] width 16 height 20
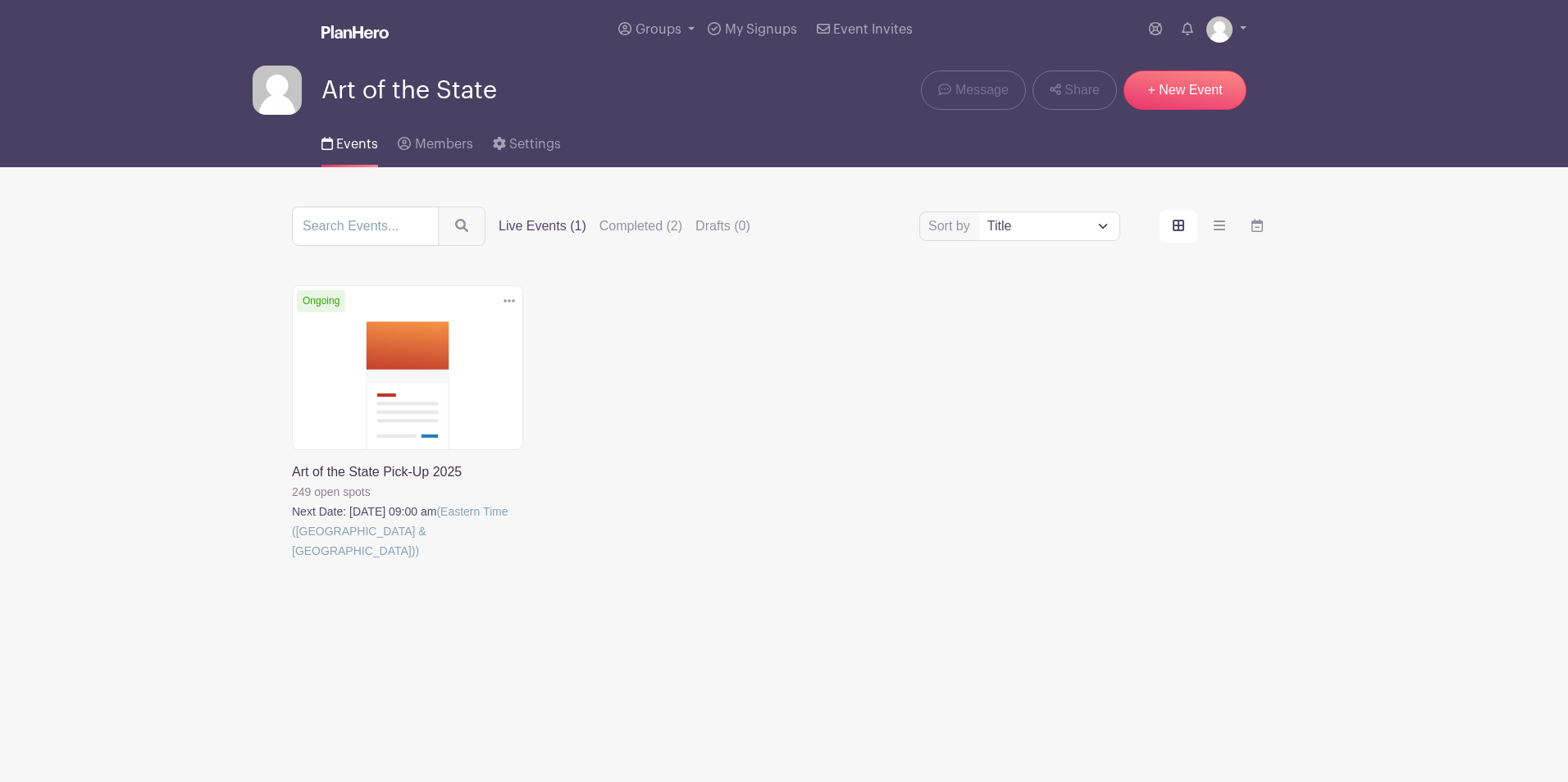
click at [292, 561] on link at bounding box center [292, 561] width 0 height 0
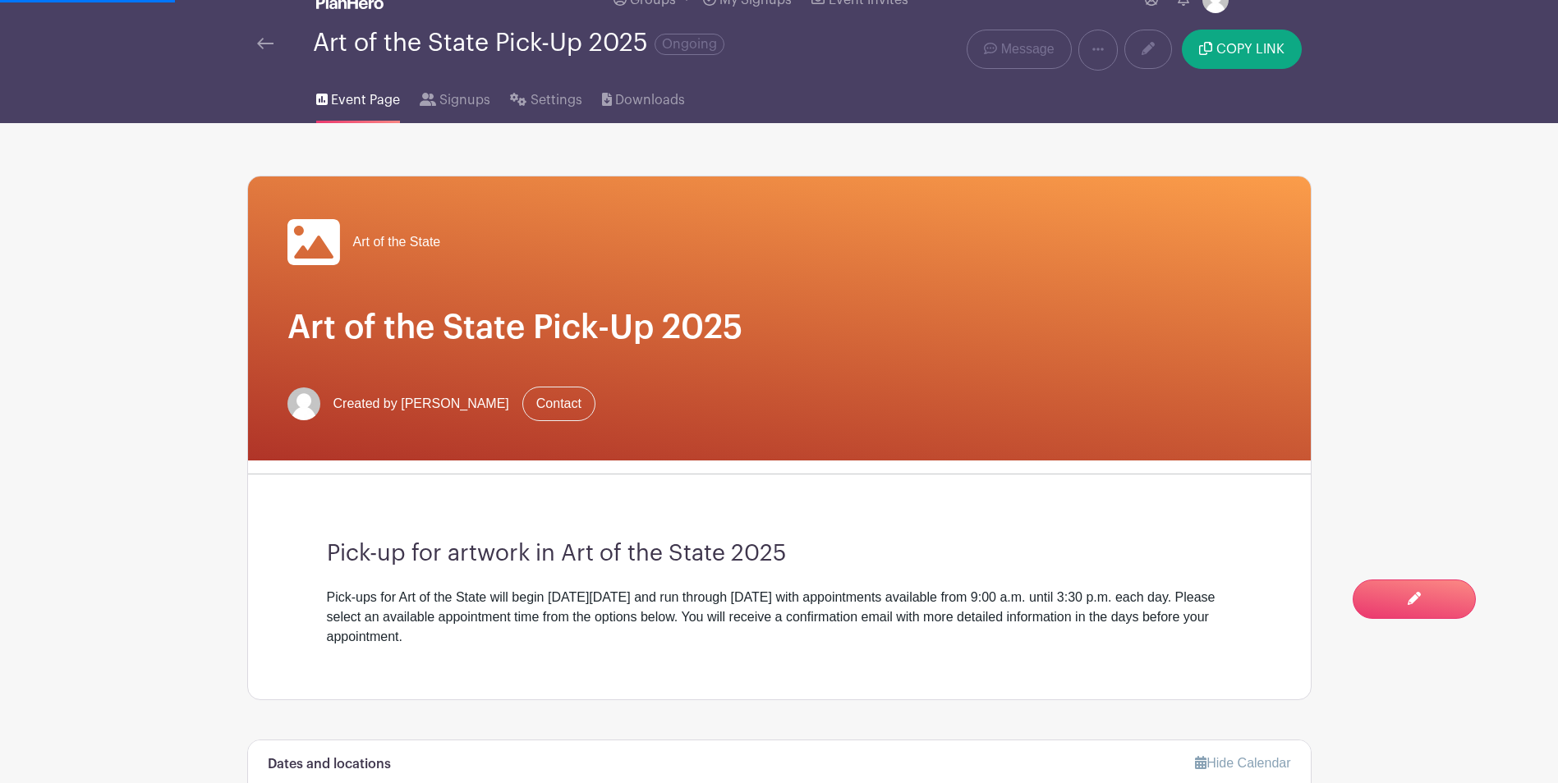
scroll to position [575, 0]
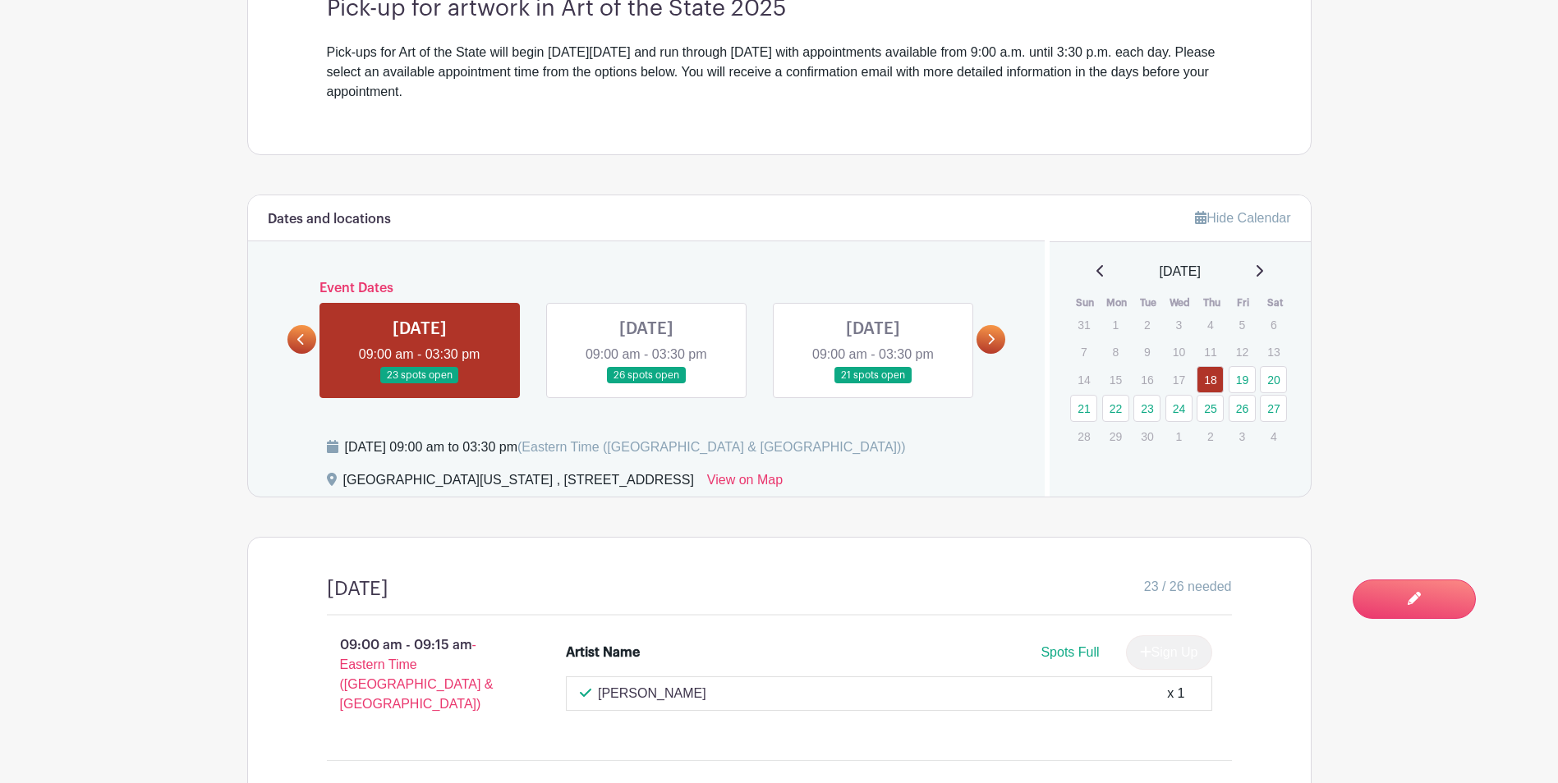
click at [873, 384] on link at bounding box center [873, 384] width 0 height 0
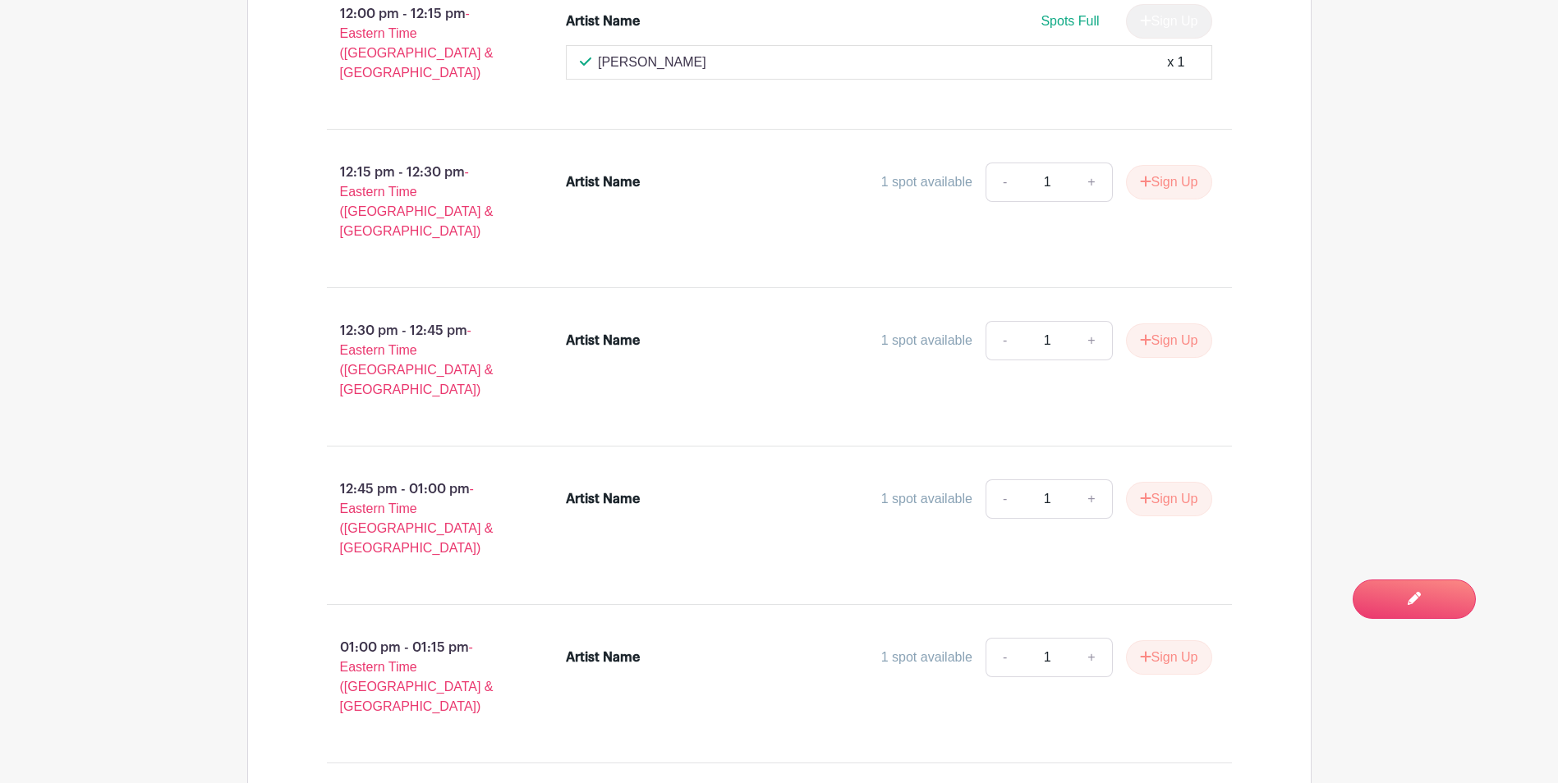
scroll to position [3121, 0]
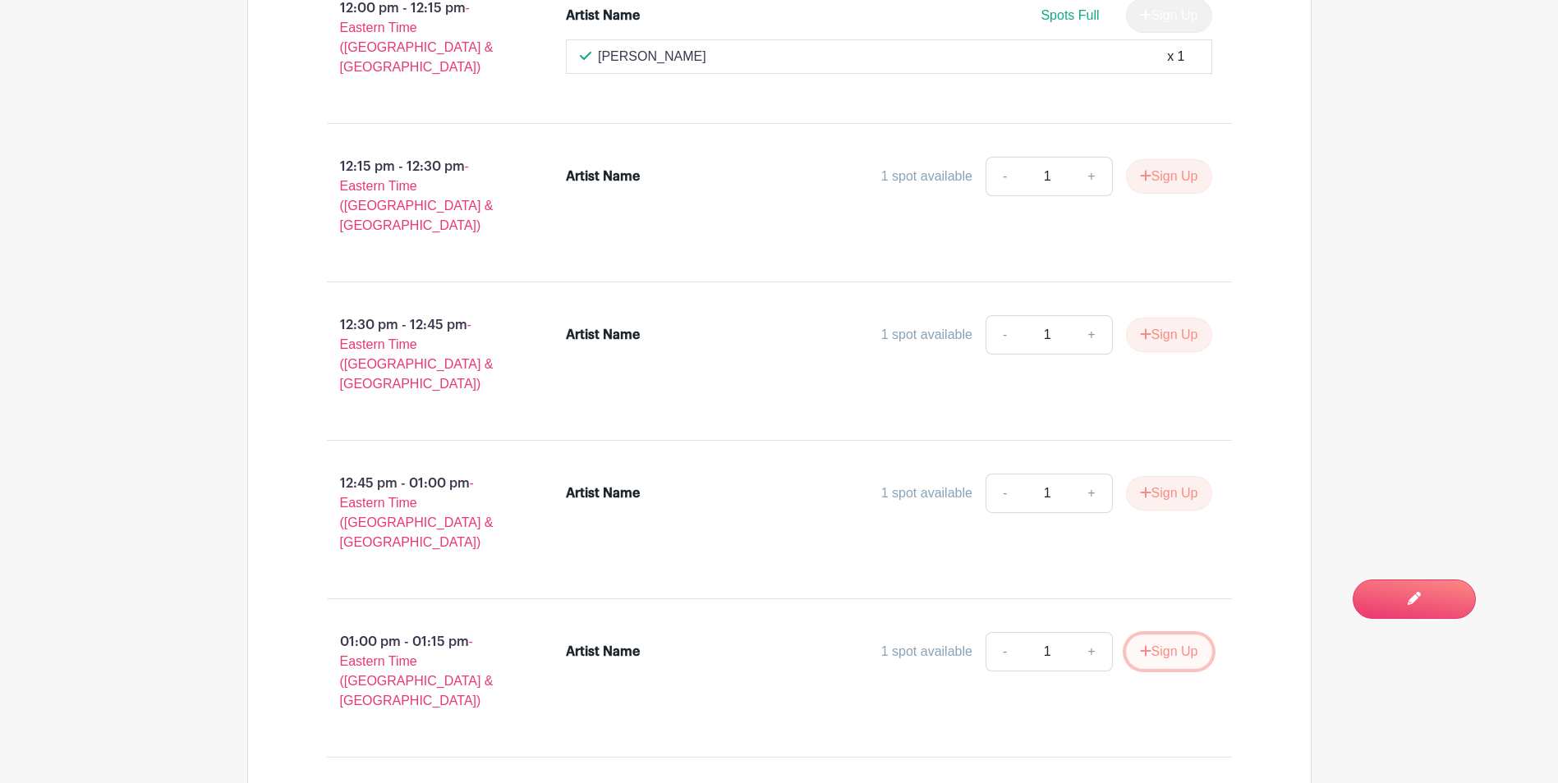
click at [1162, 635] on button "Sign Up" at bounding box center [1169, 652] width 86 height 34
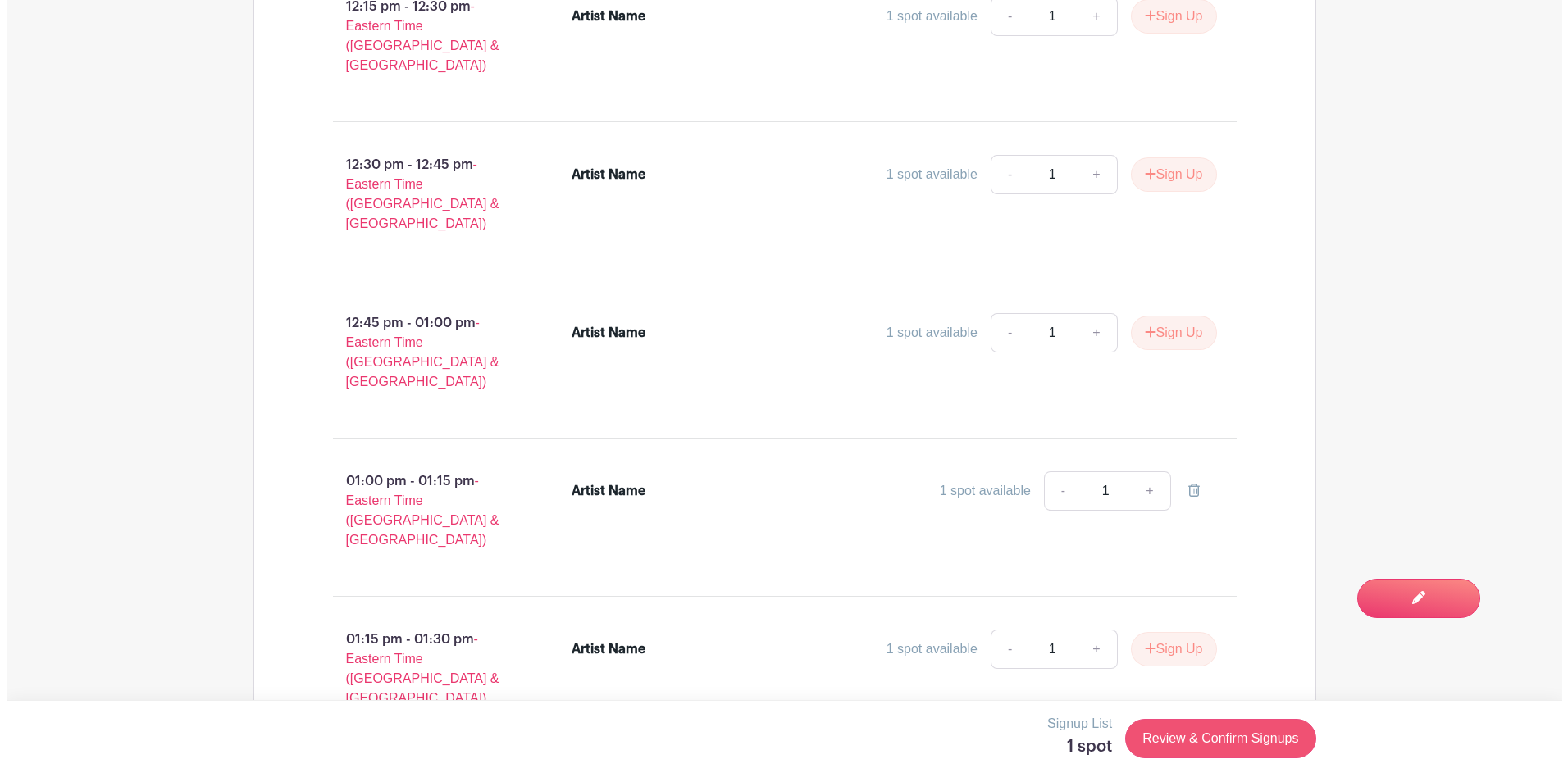
scroll to position [3281, 0]
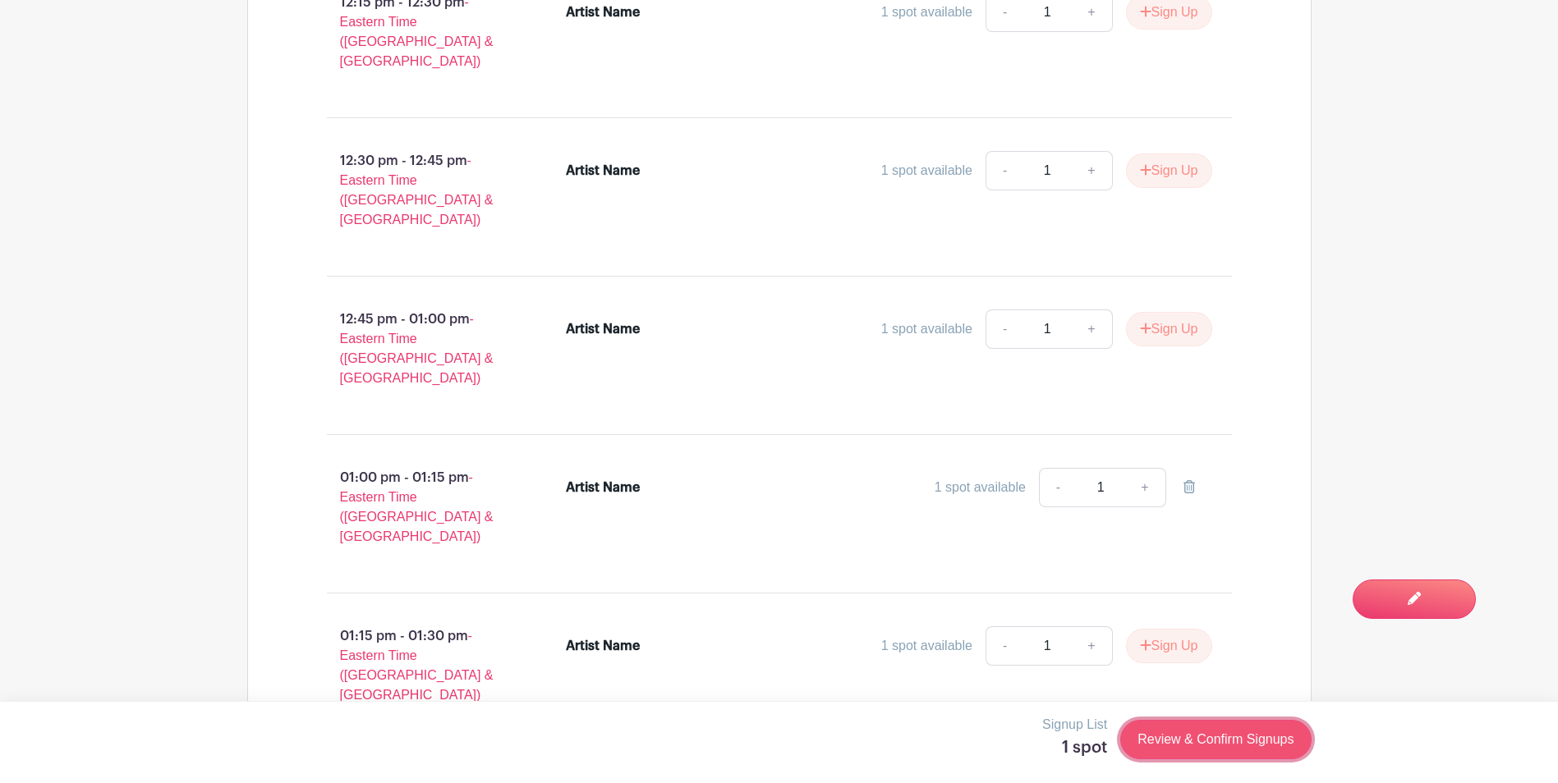
click at [1209, 731] on link "Review & Confirm Signups" at bounding box center [1215, 739] width 191 height 39
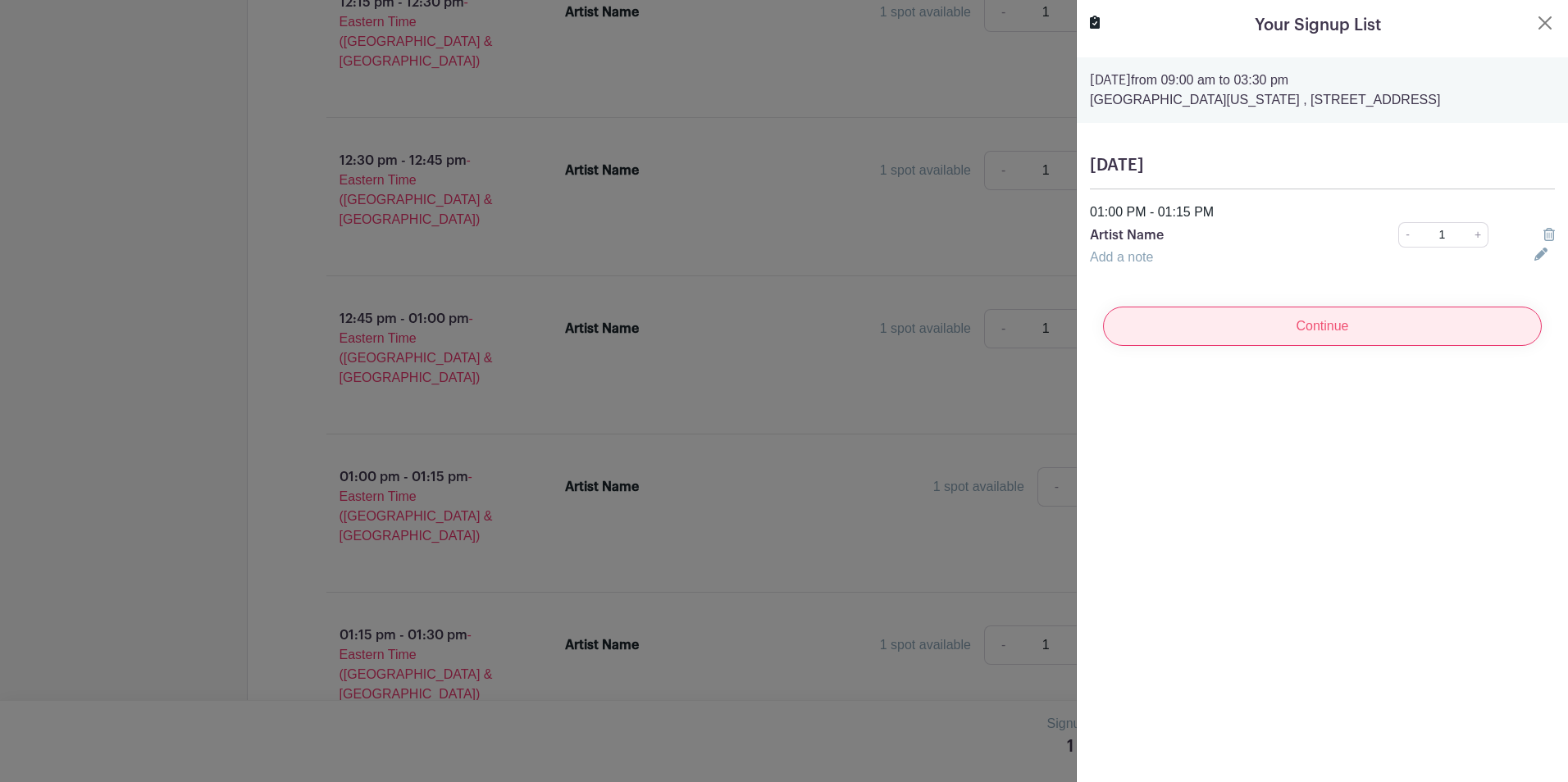
click at [1297, 324] on input "Continue" at bounding box center [1322, 326] width 438 height 39
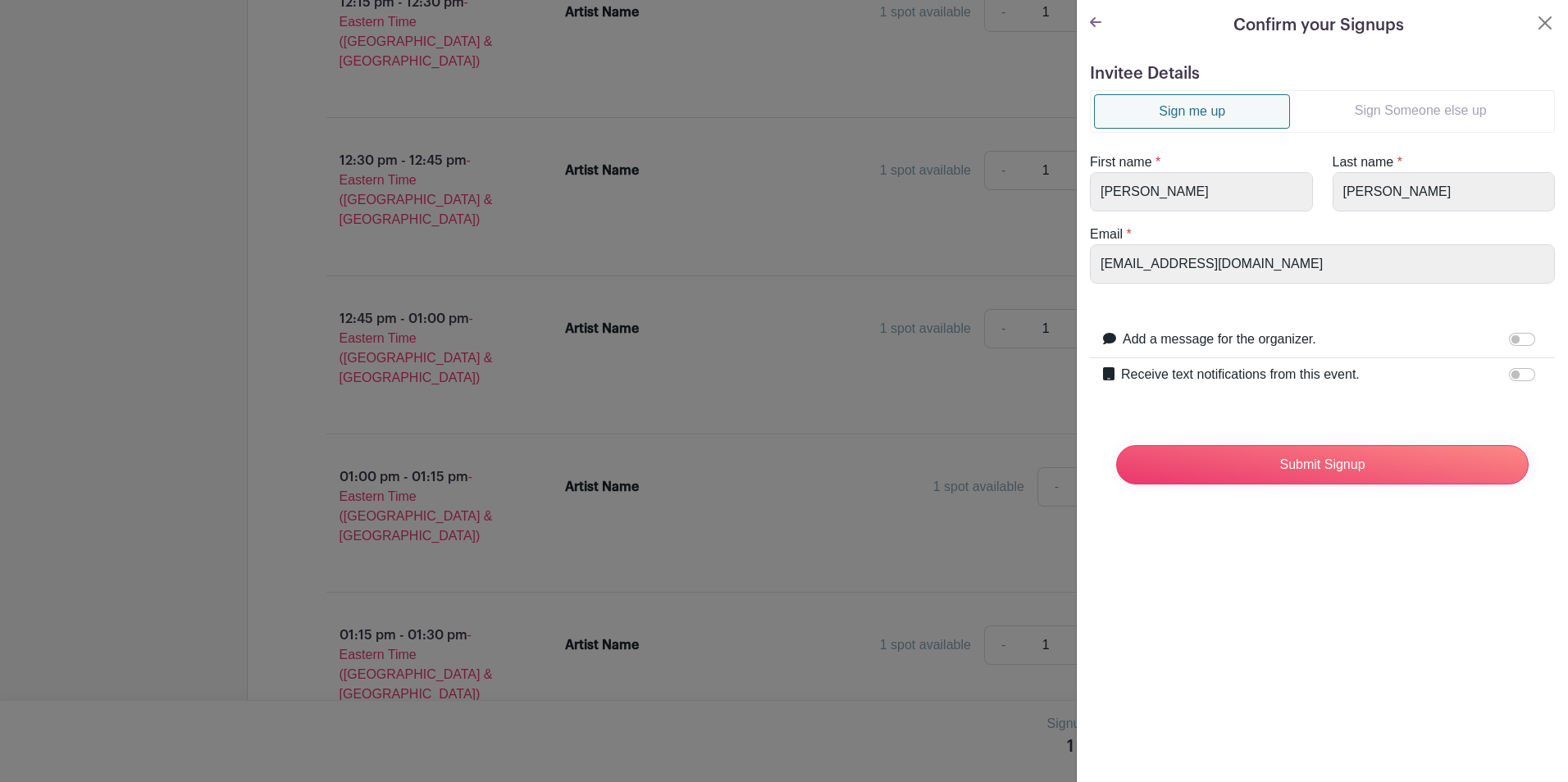
click at [1402, 117] on link "Sign Someone else up" at bounding box center [1420, 110] width 261 height 33
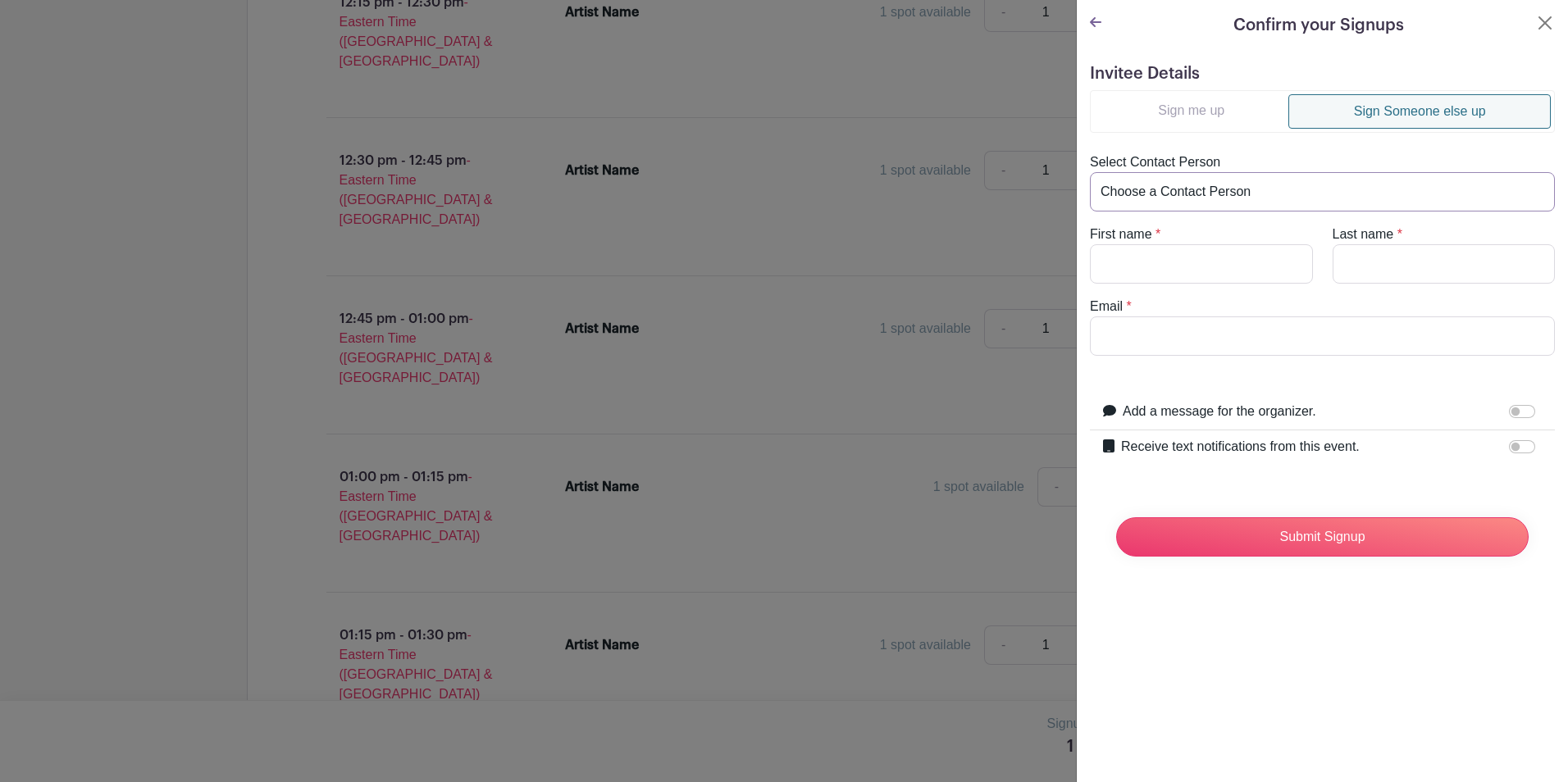
click at [1254, 188] on select "Choose a Contact Person [PERSON_NAME] ([EMAIL_ADDRESS][DOMAIN_NAME]) [PERSON_NA…" at bounding box center [1322, 191] width 465 height 39
click at [1238, 141] on turbo-frame "Sign me up Sign Someone else up Select Contact Person Choose a Contact Person […" at bounding box center [1322, 223] width 465 height 266
click at [1203, 249] on input "First name" at bounding box center [1200, 264] width 223 height 39
type input "[PERSON_NAME]"
type input "Vitollo"
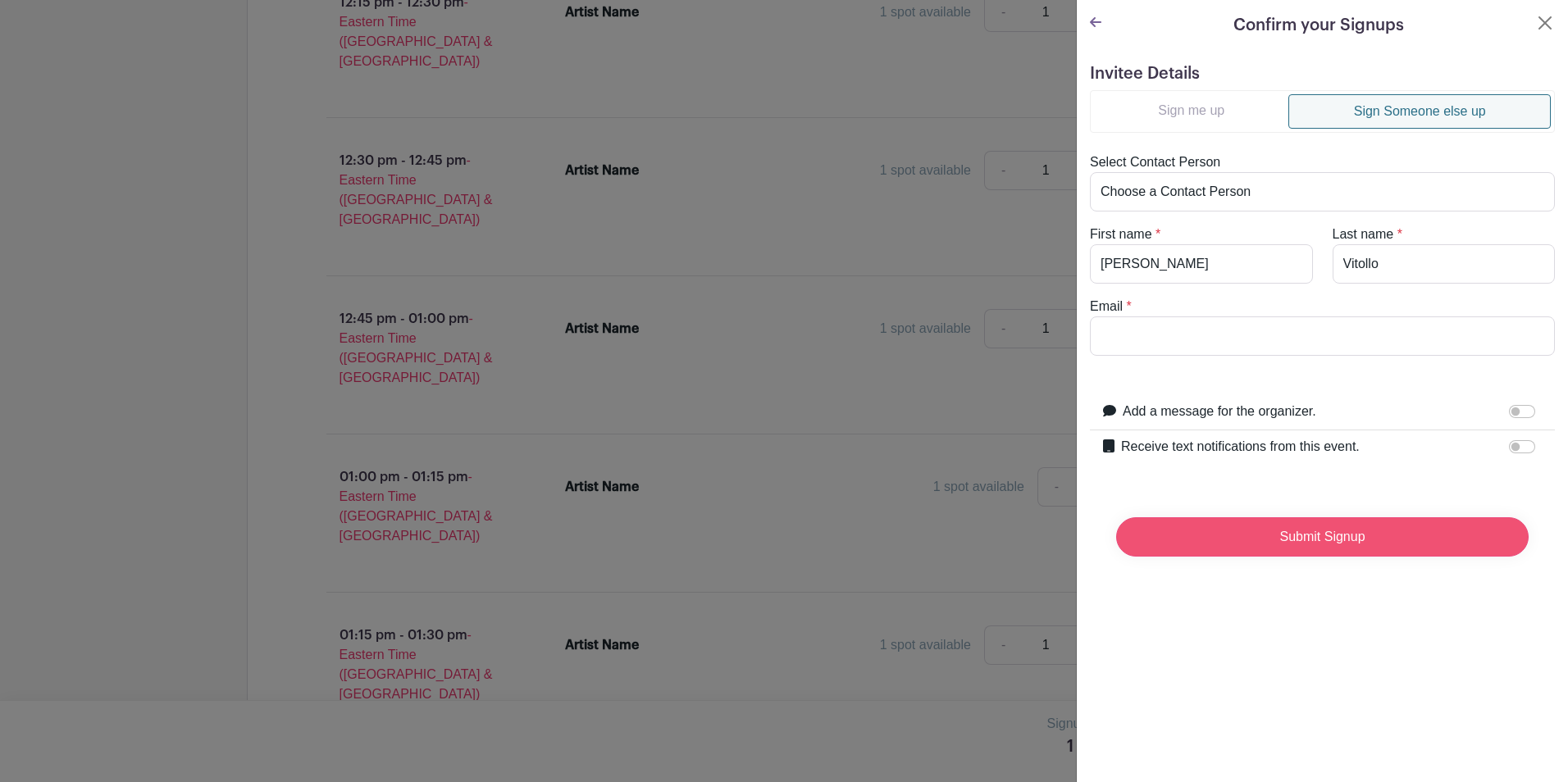
click at [1291, 542] on input "Submit Signup" at bounding box center [1322, 536] width 412 height 39
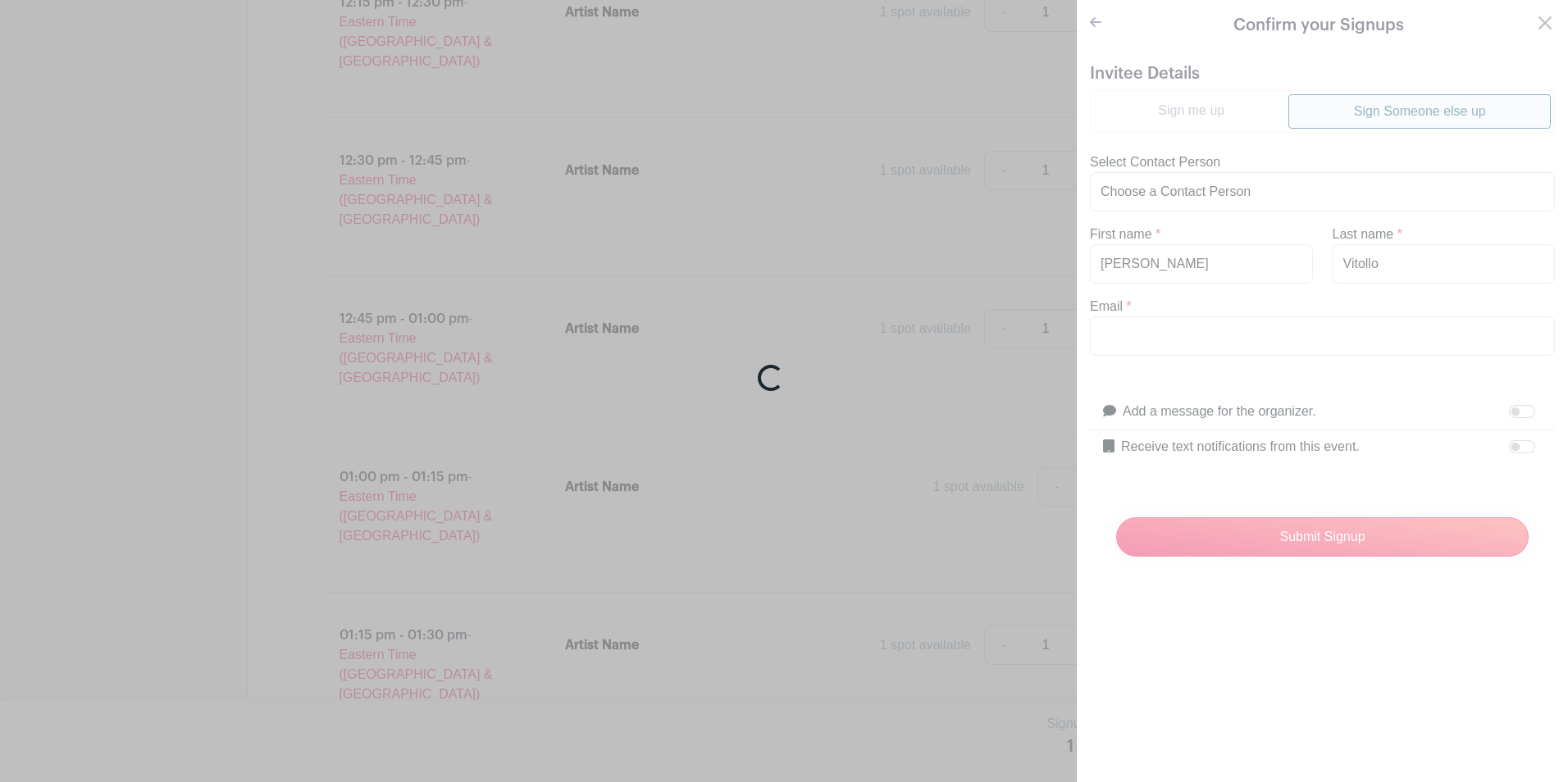
click at [1256, 336] on div "Loading..." at bounding box center [784, 391] width 1568 height 782
click at [1250, 343] on div "Loading..." at bounding box center [784, 391] width 1568 height 782
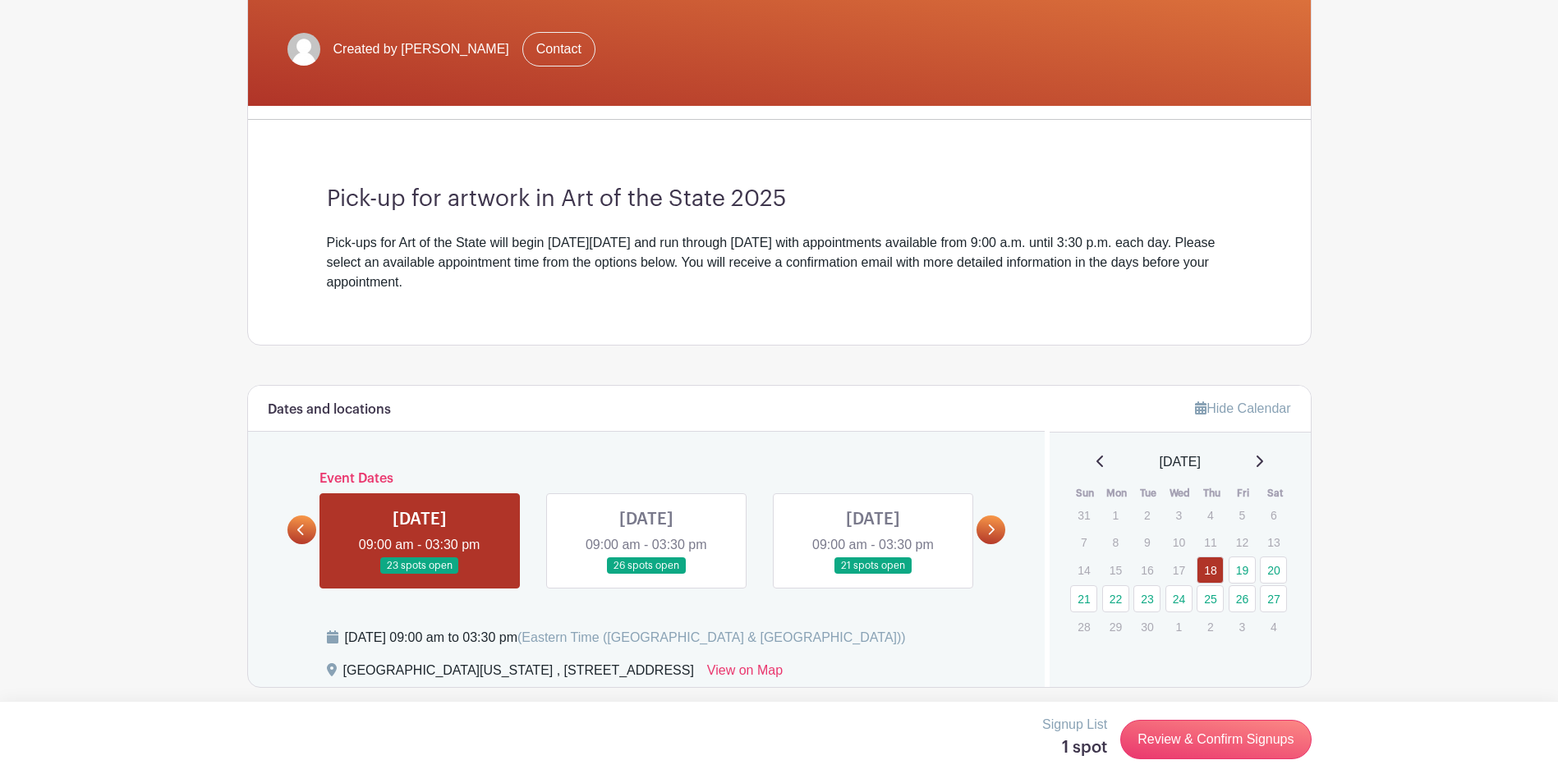
scroll to position [411, 0]
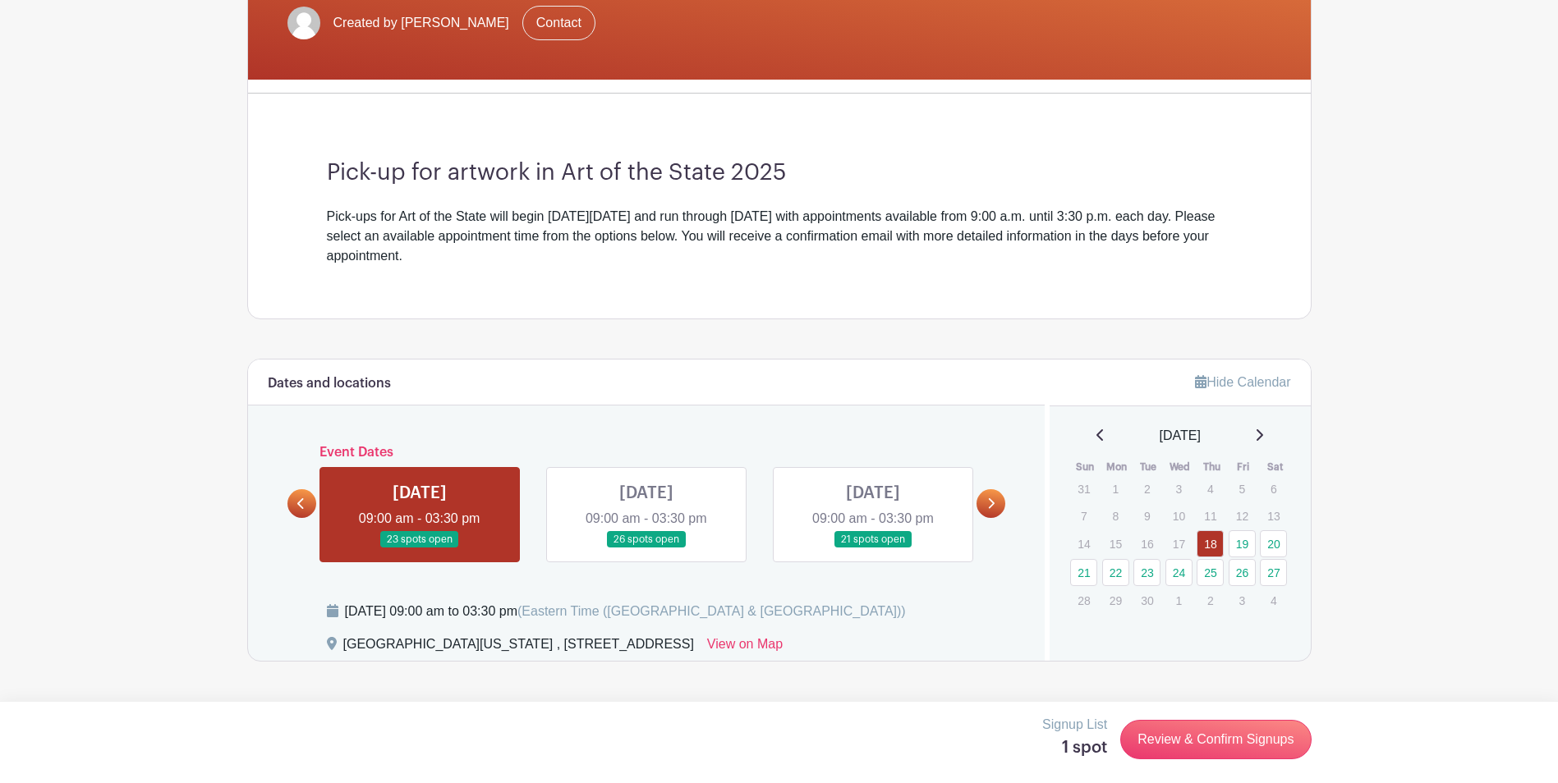
click at [989, 501] on icon at bounding box center [990, 504] width 7 height 12
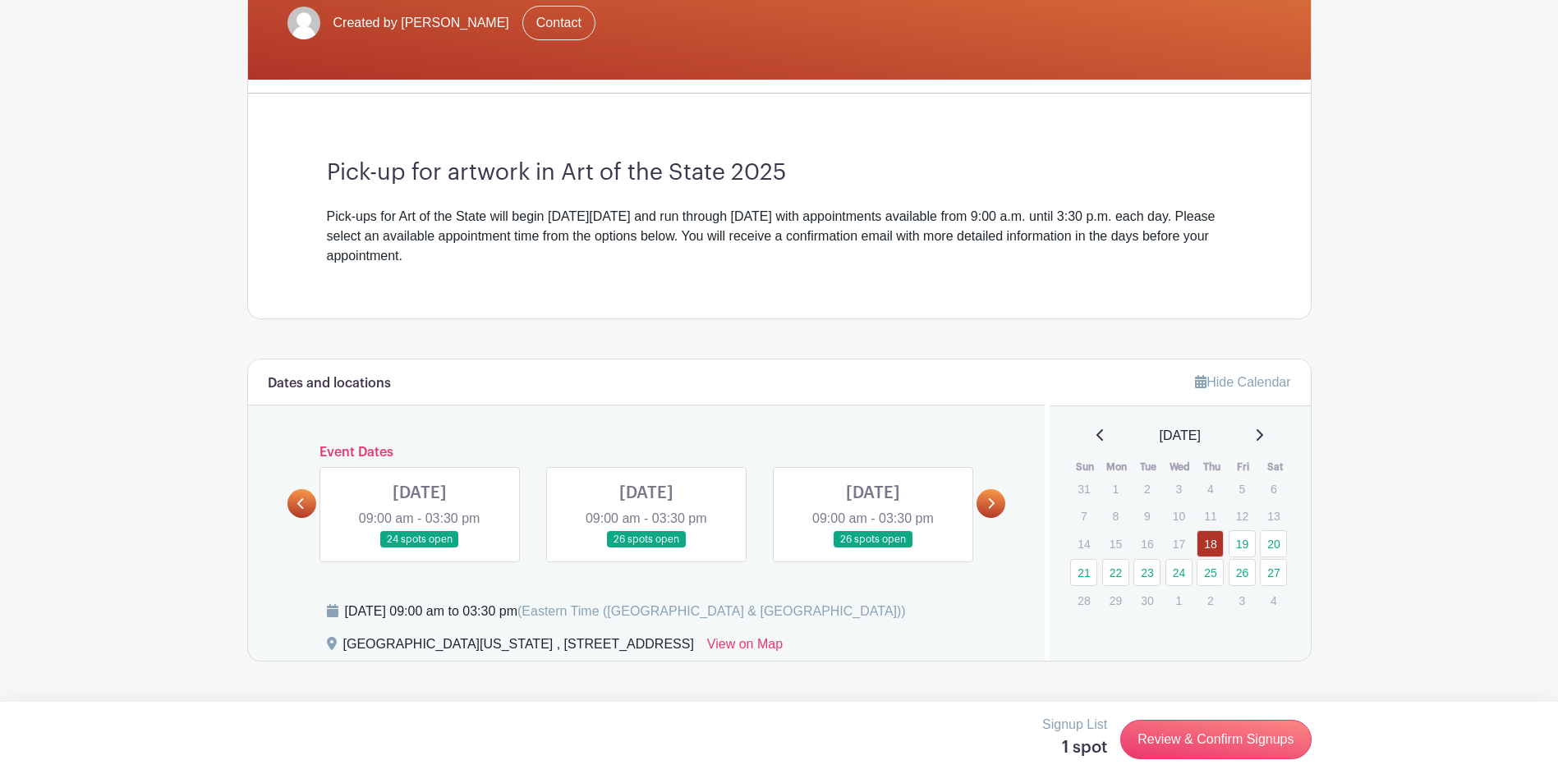
click at [988, 502] on icon at bounding box center [990, 504] width 7 height 12
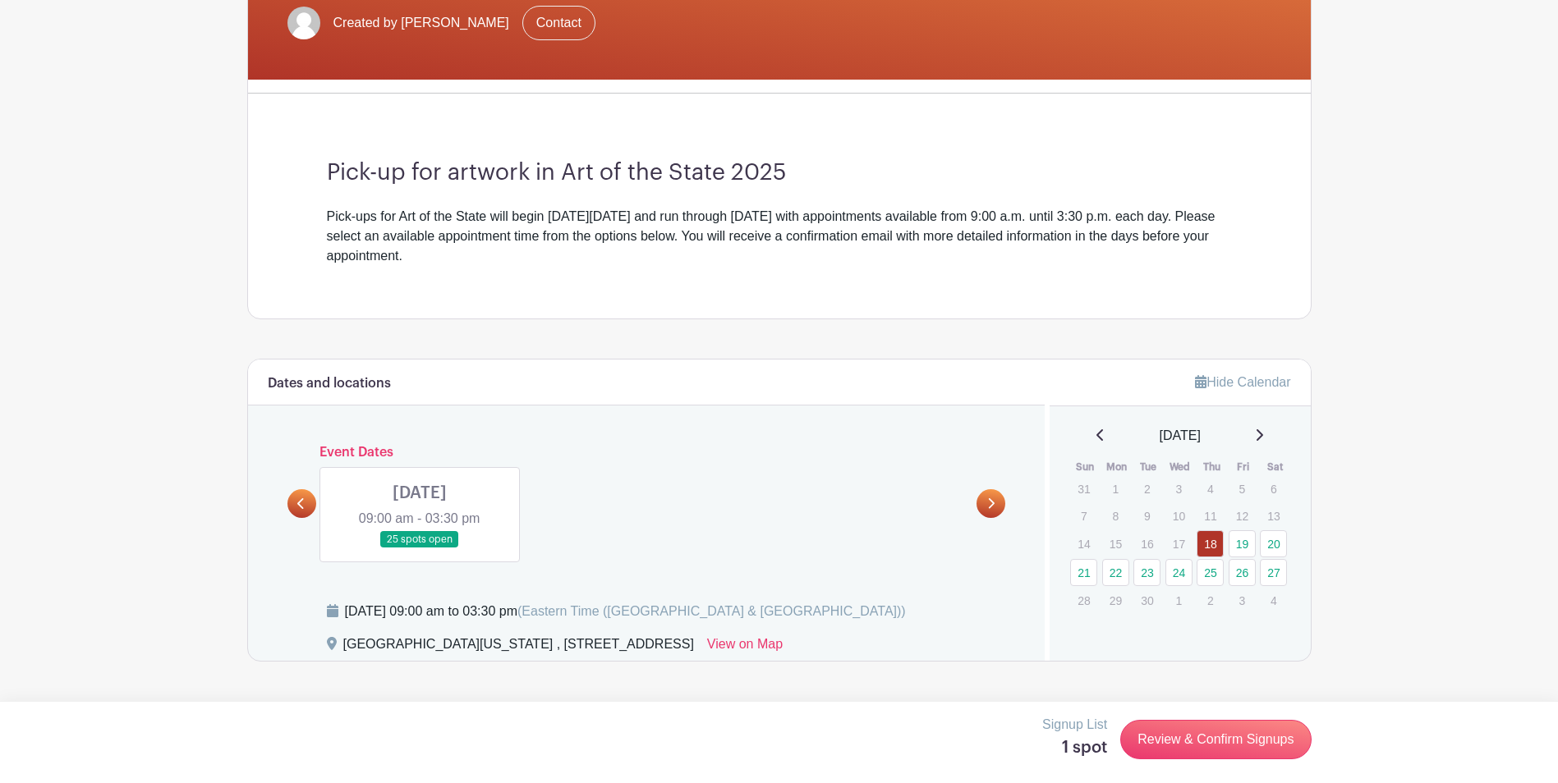
click at [301, 499] on icon at bounding box center [300, 504] width 7 height 12
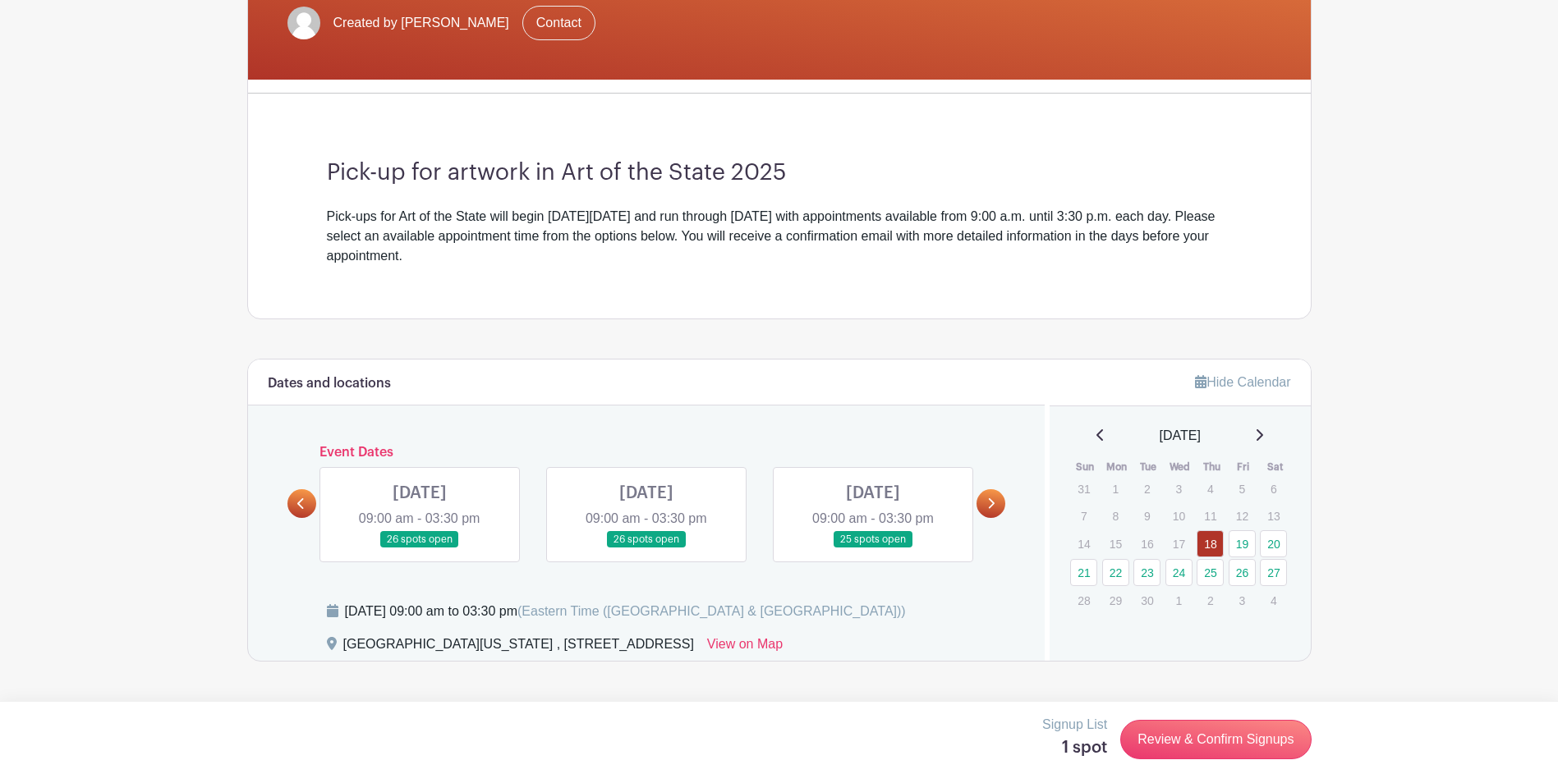
click at [301, 499] on icon at bounding box center [300, 504] width 7 height 12
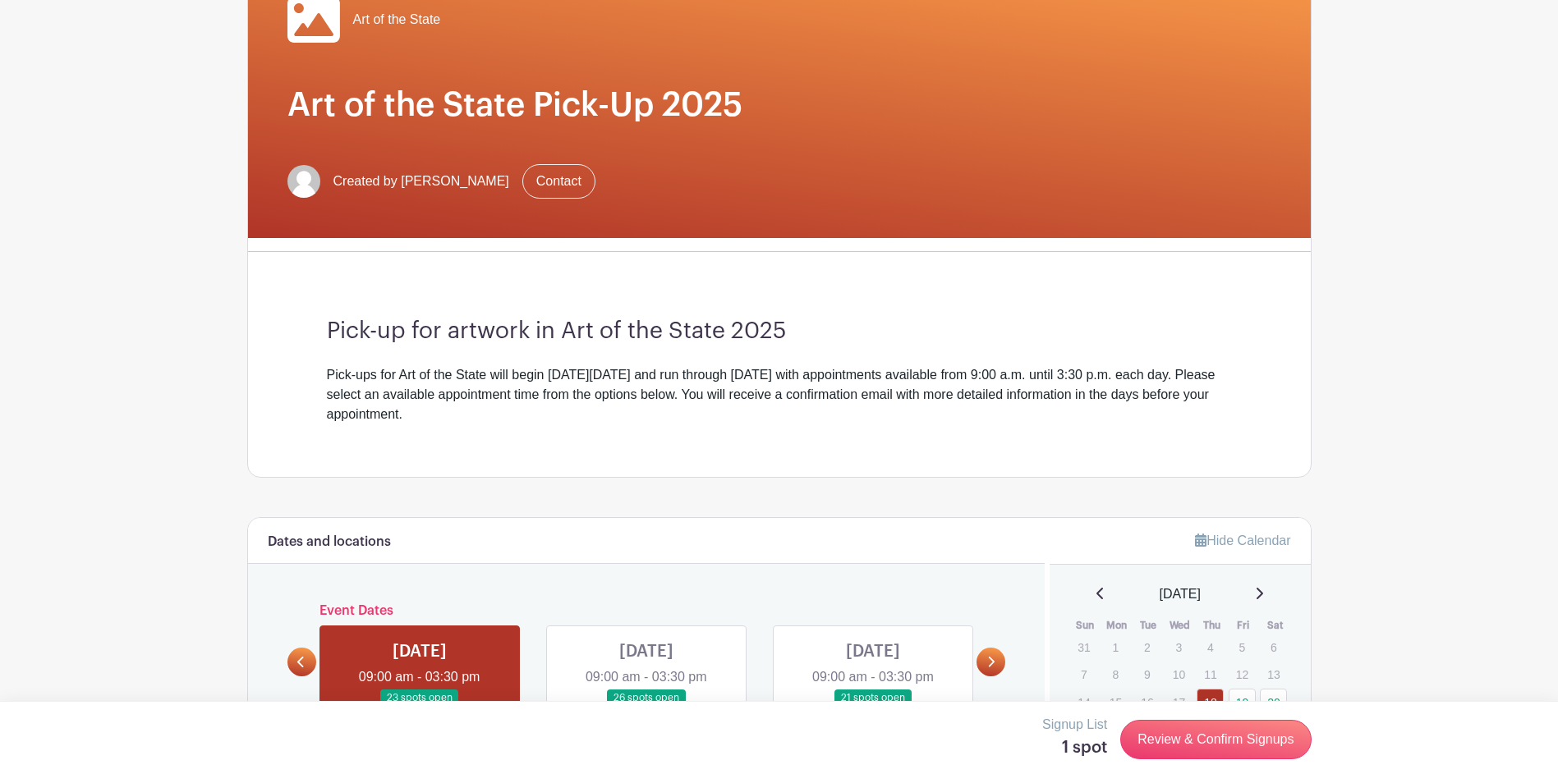
scroll to position [328, 0]
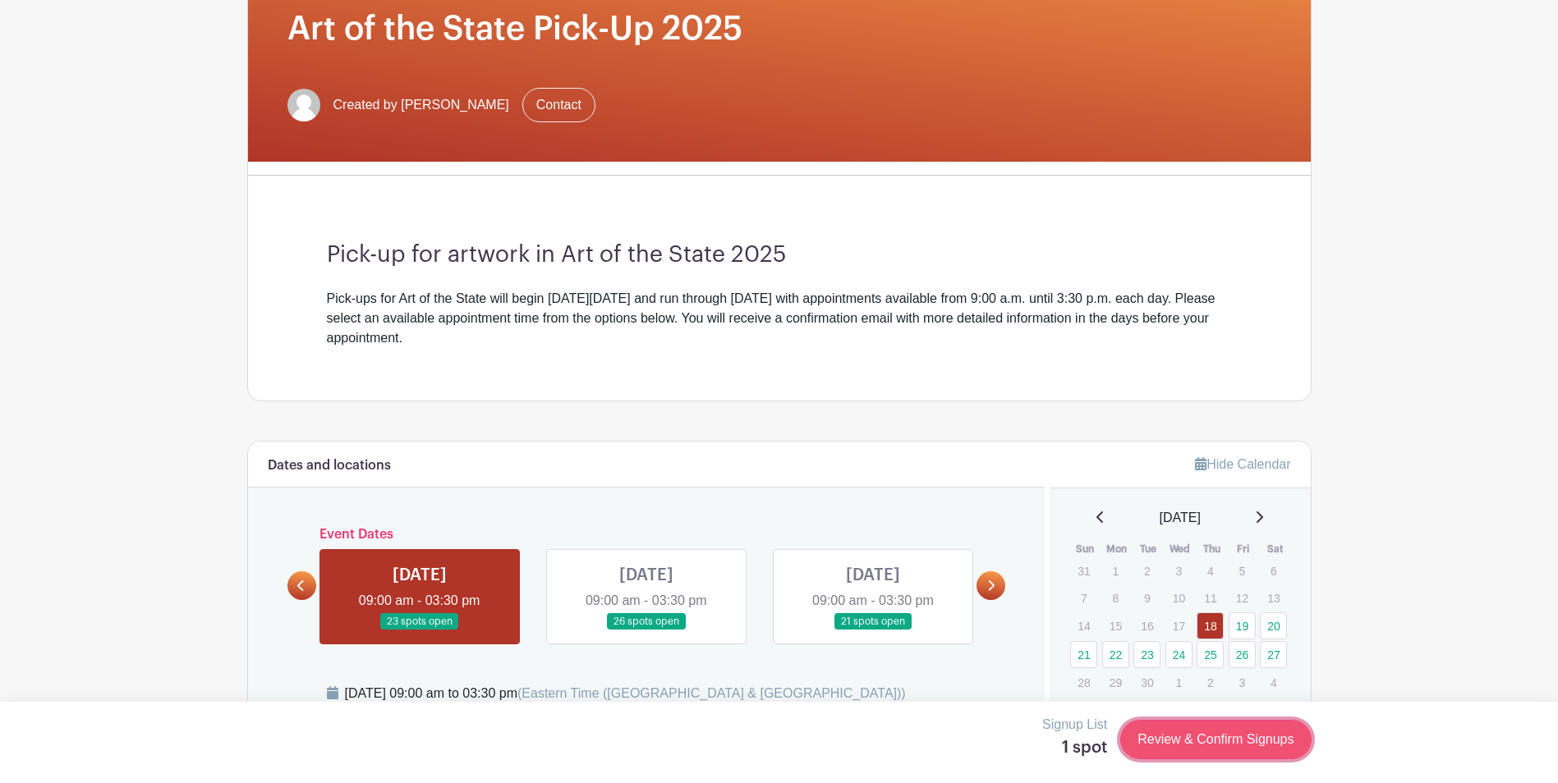
click at [1179, 735] on link "Review & Confirm Signups" at bounding box center [1215, 739] width 191 height 39
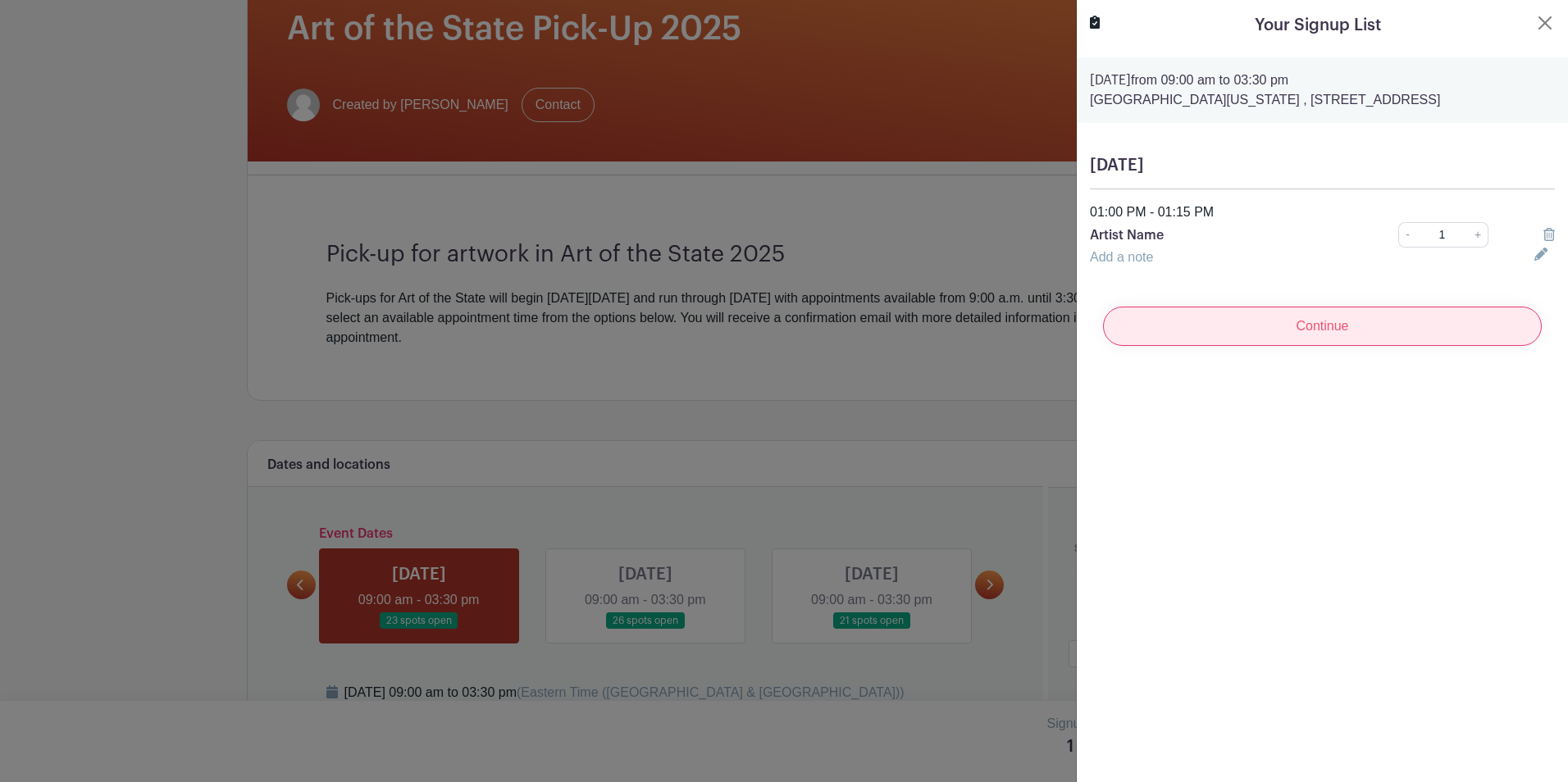
click at [1272, 332] on input "Continue" at bounding box center [1322, 326] width 438 height 39
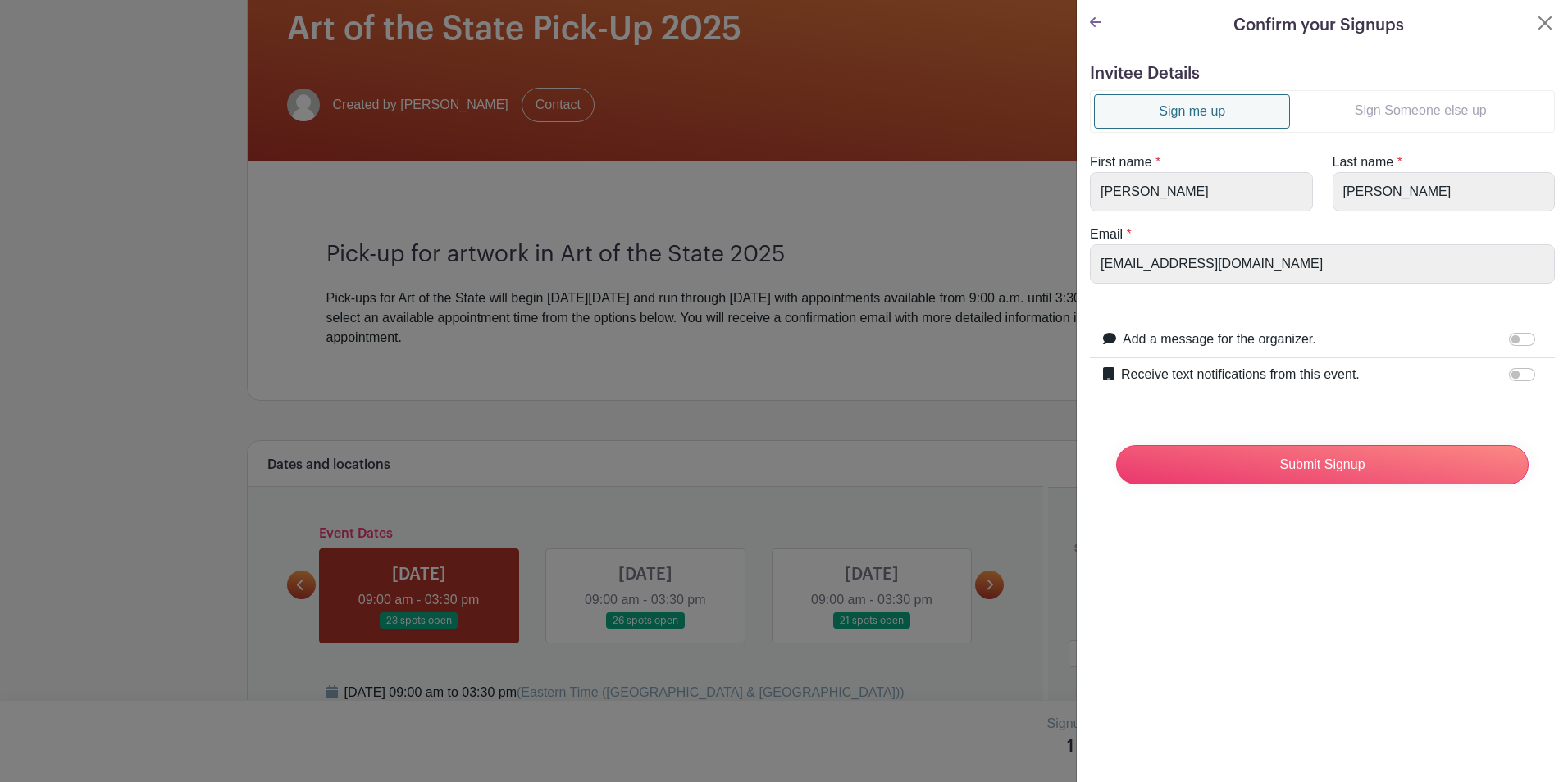
click at [1335, 99] on link "Sign Someone else up" at bounding box center [1420, 110] width 261 height 33
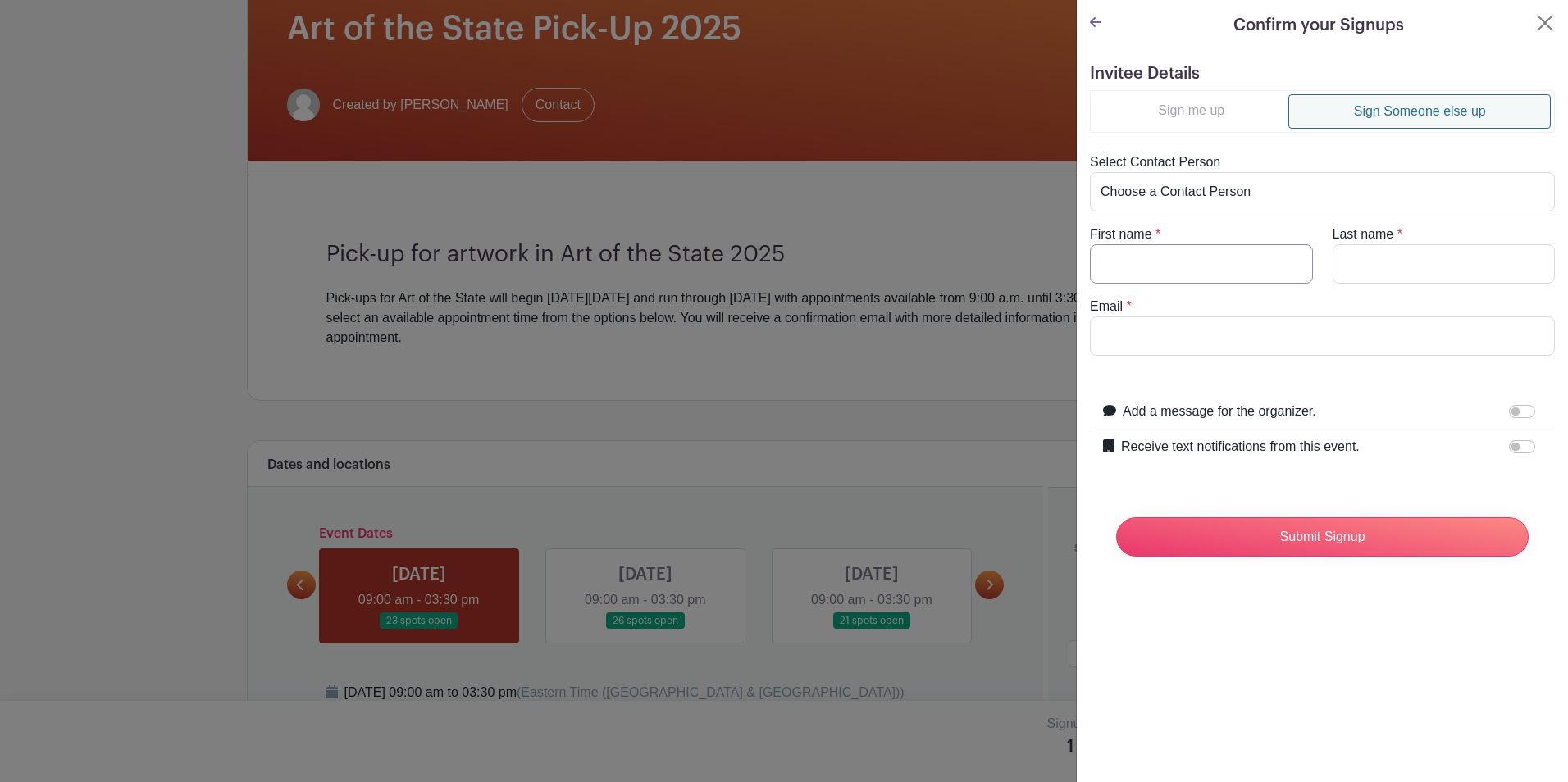
click at [1186, 254] on input "First name" at bounding box center [1200, 264] width 223 height 39
type input "[PERSON_NAME]"
type input "Vitollo"
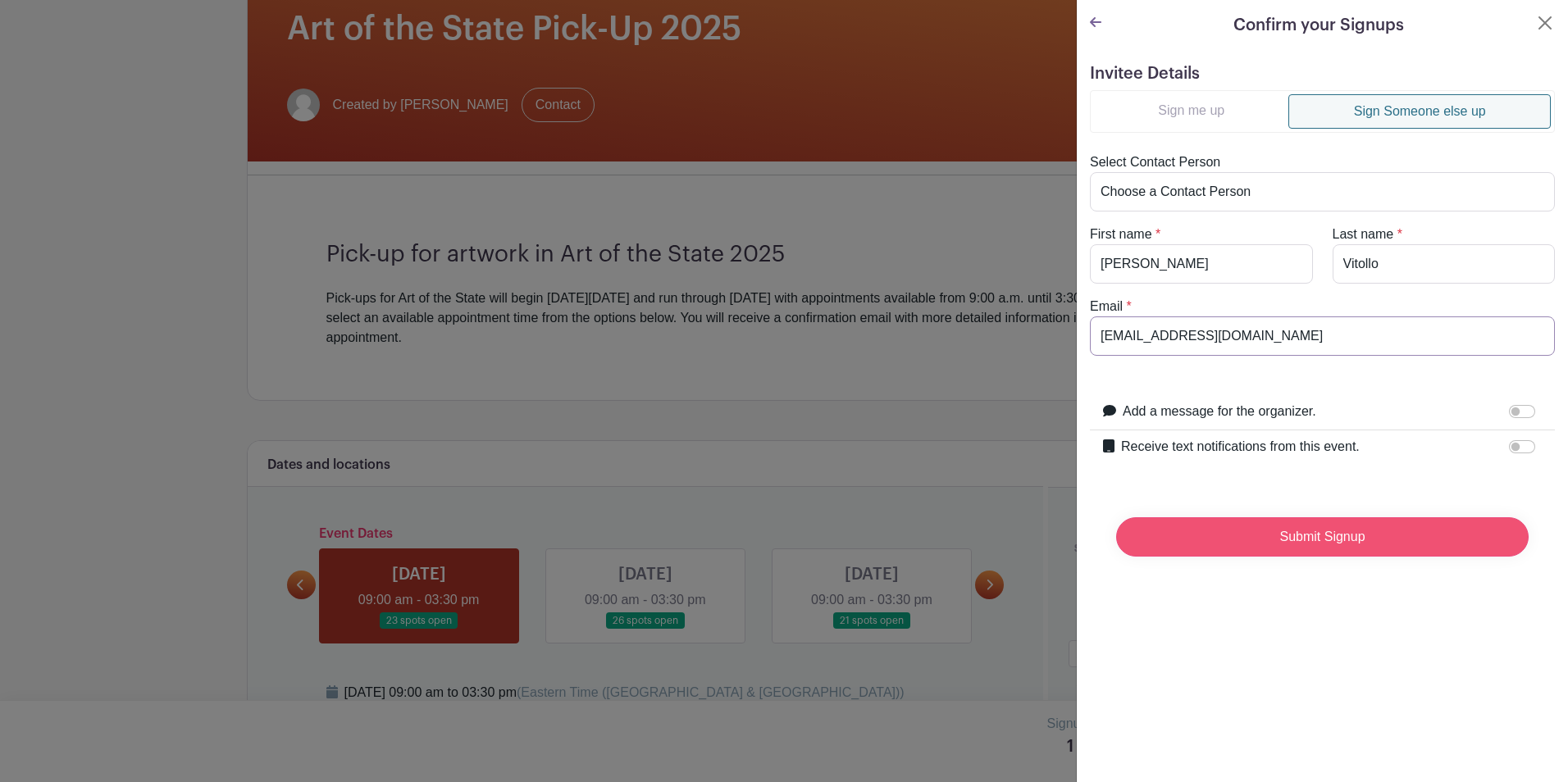
type input "katmetz@pa.gov"
click at [1290, 529] on input "Submit Signup" at bounding box center [1322, 536] width 412 height 39
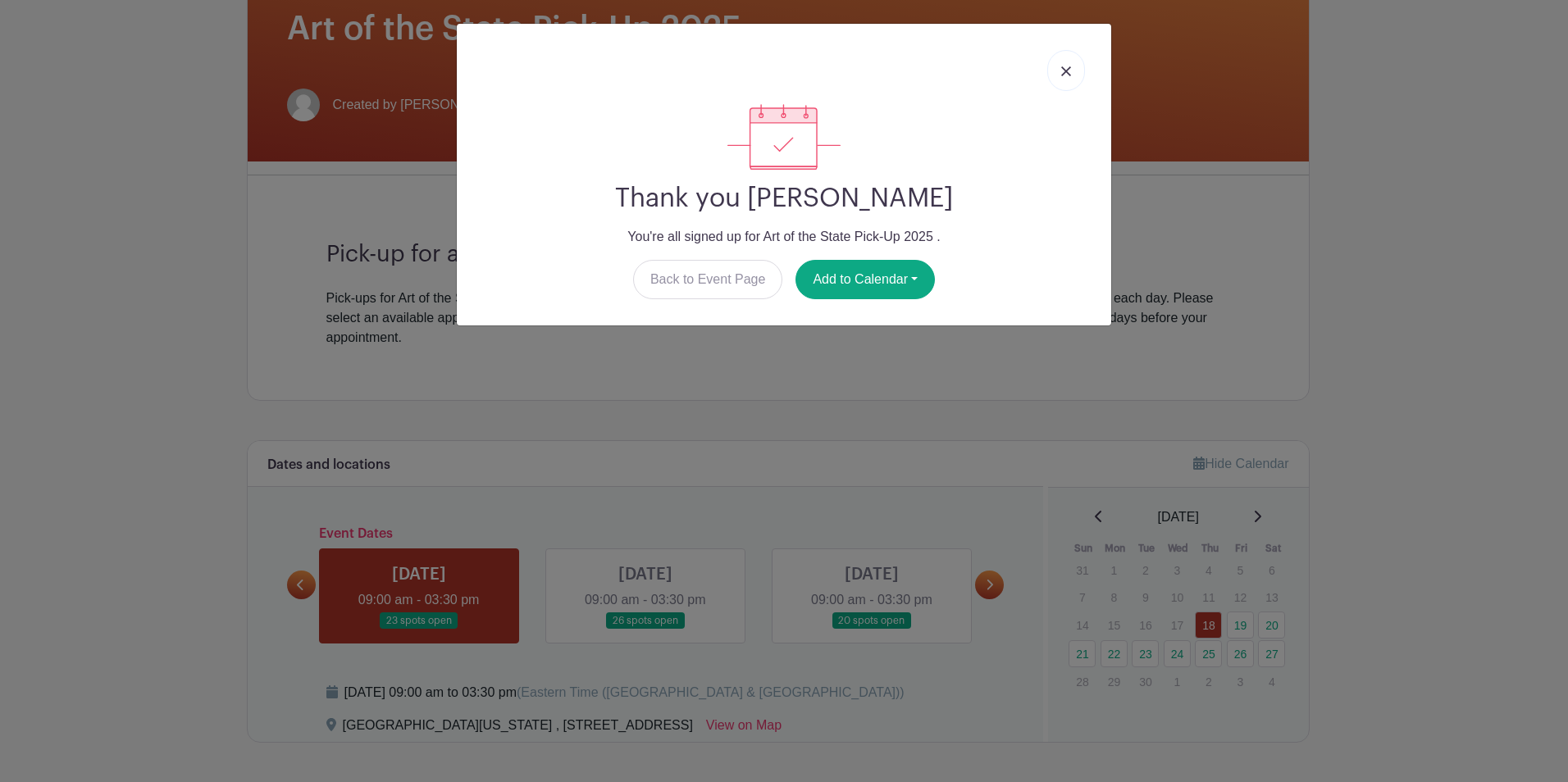
click at [1074, 70] on link at bounding box center [1067, 70] width 38 height 41
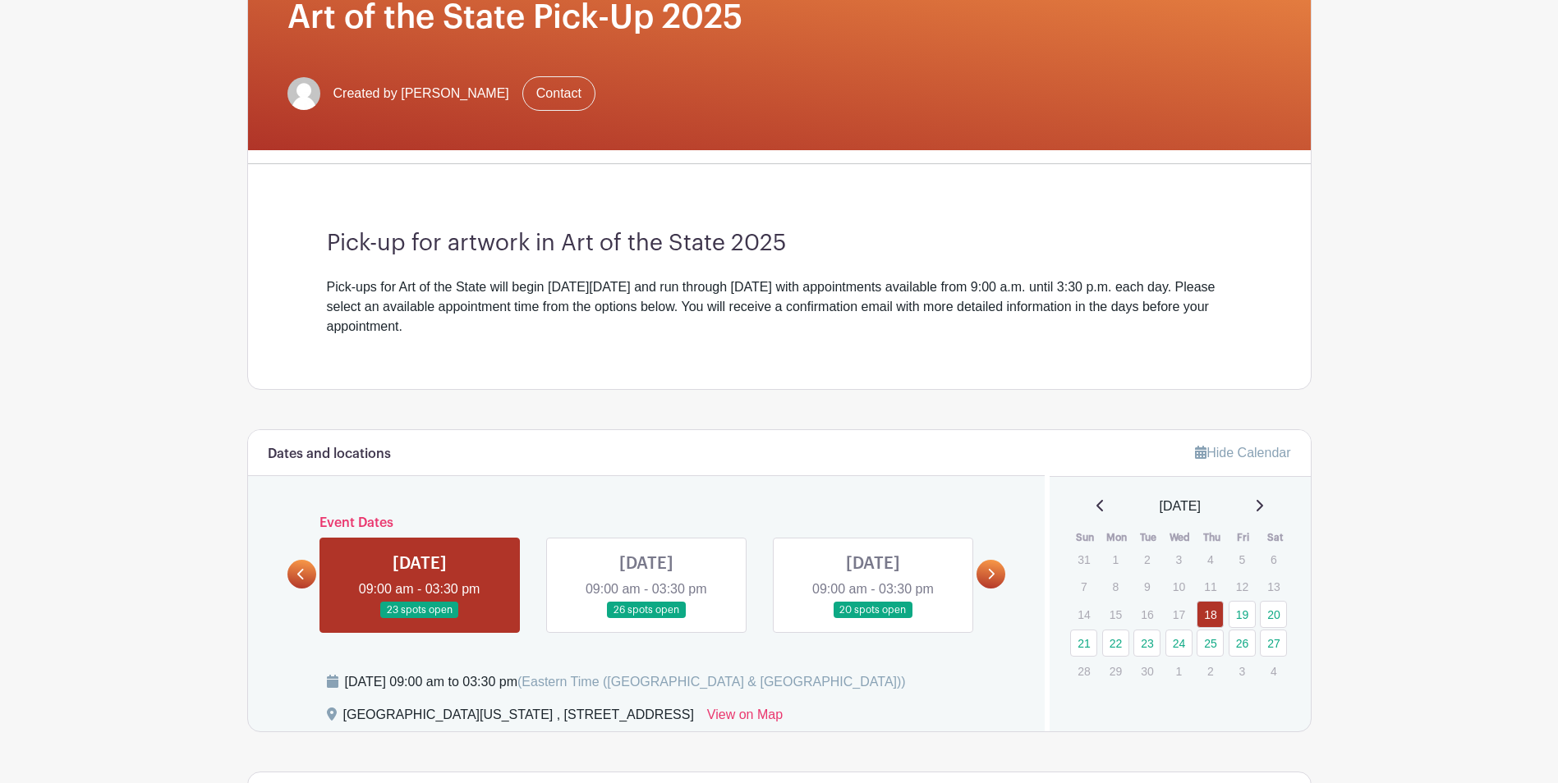
scroll to position [657, 0]
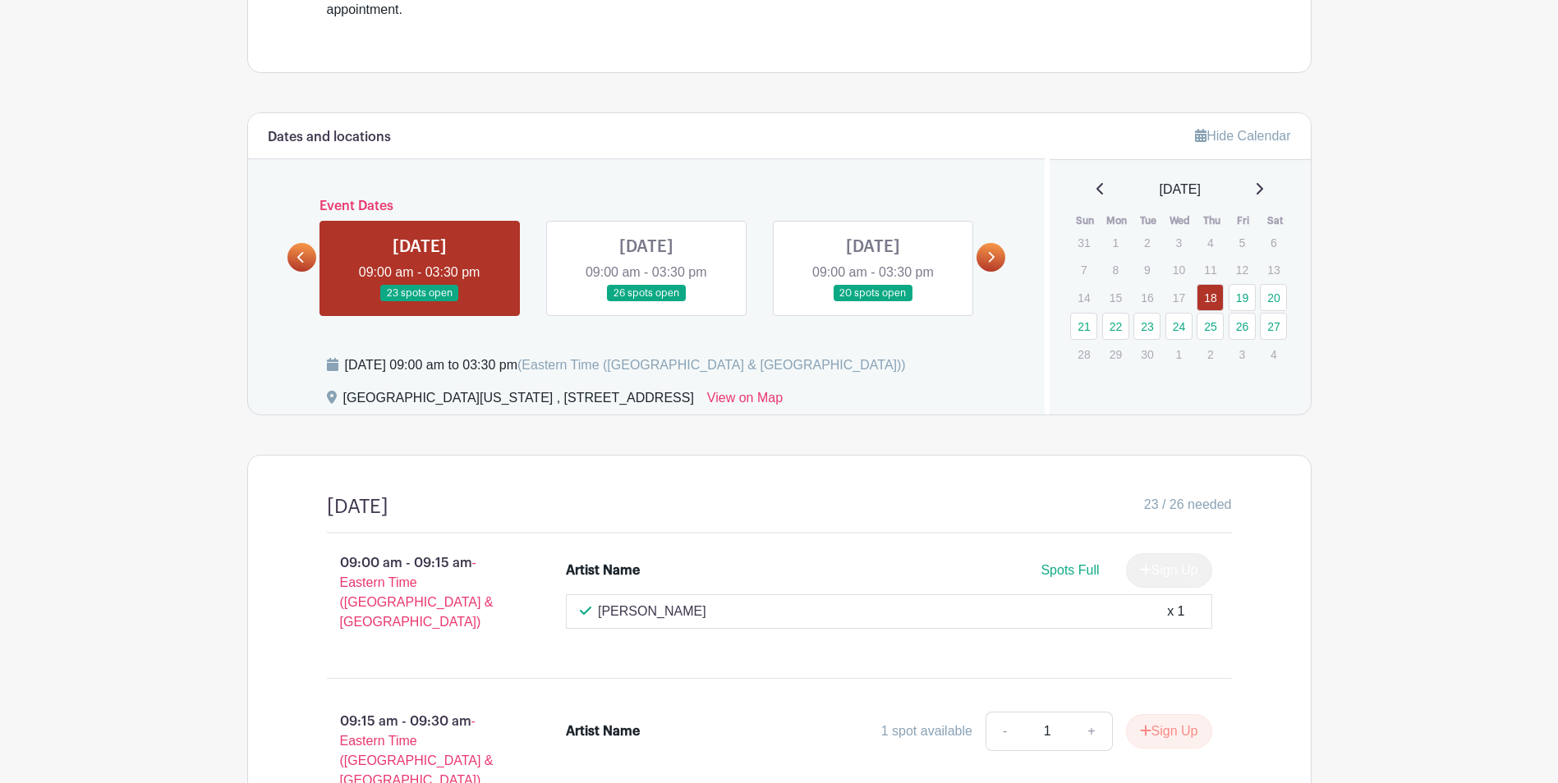
click at [873, 302] on link at bounding box center [873, 302] width 0 height 0
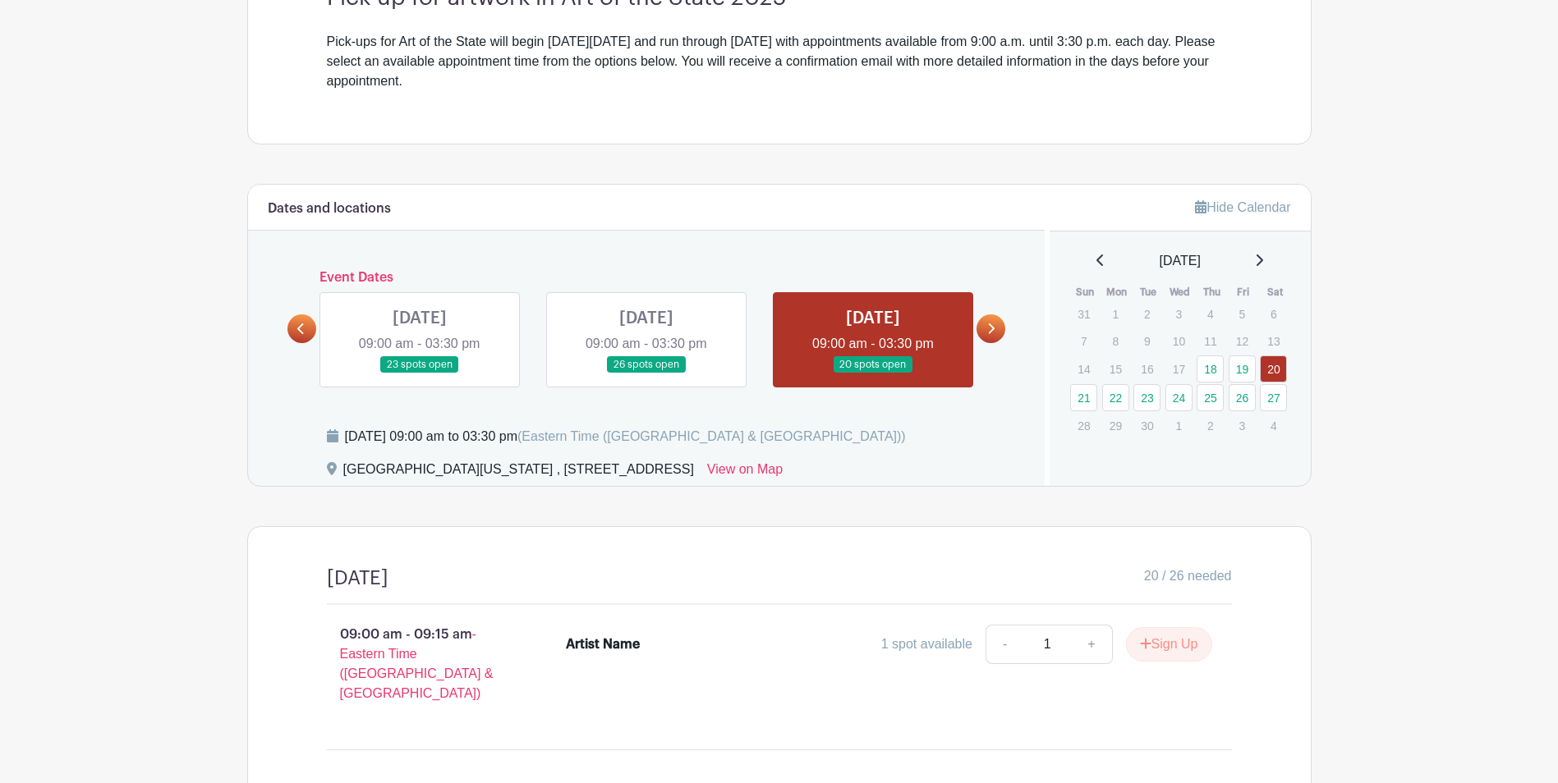
scroll to position [575, 0]
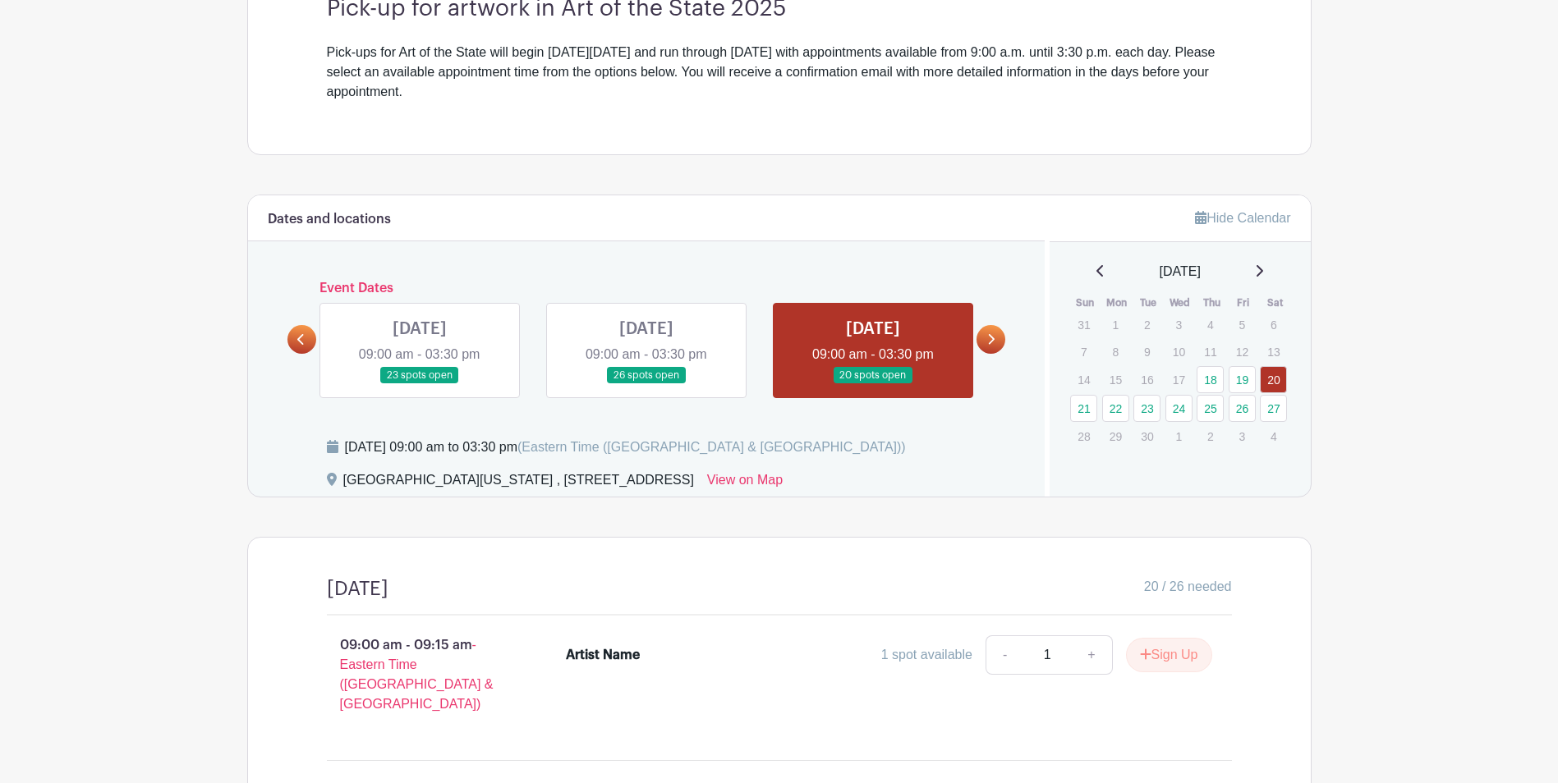
click at [1002, 342] on link at bounding box center [990, 339] width 29 height 29
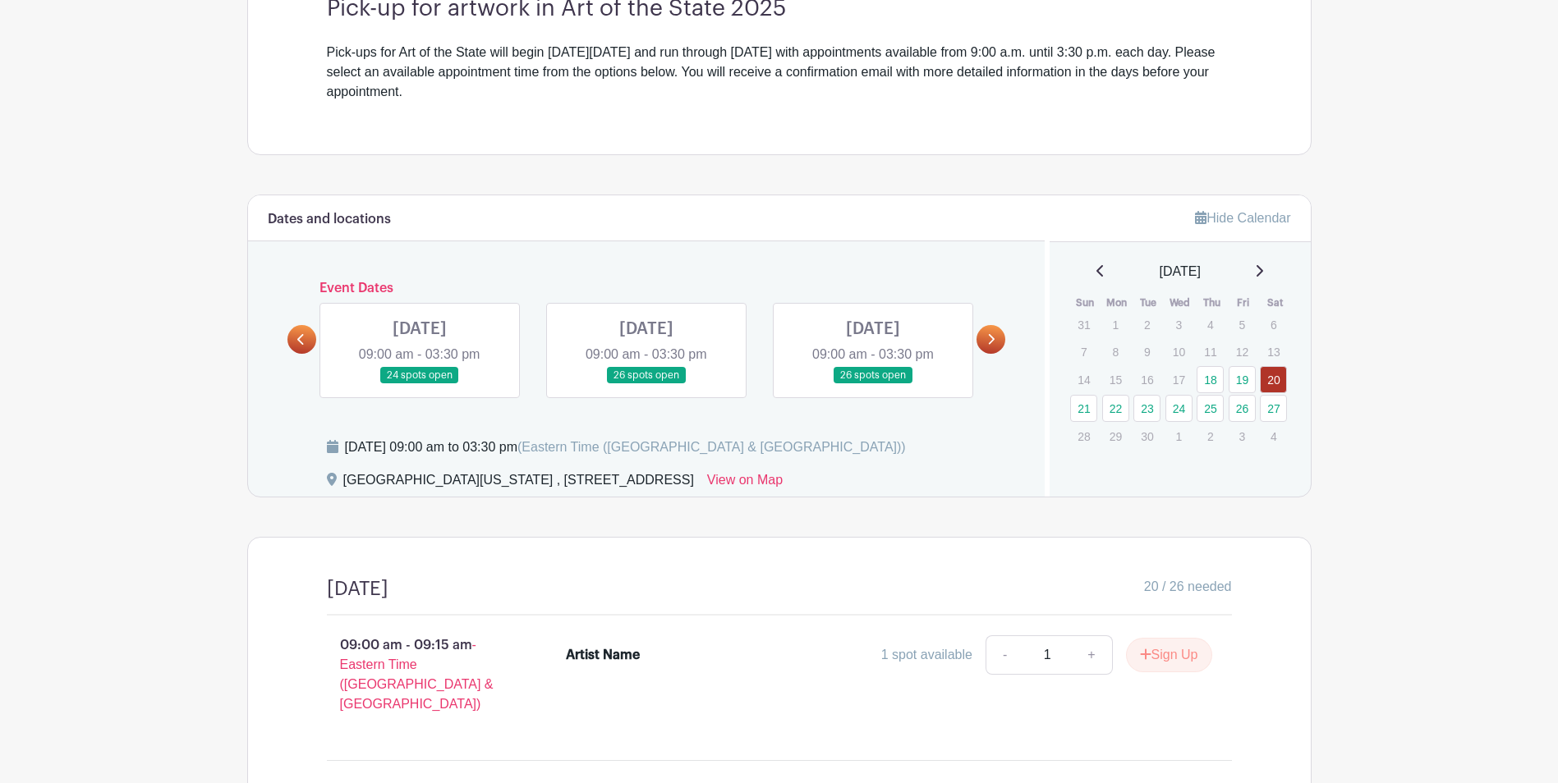
click at [985, 342] on link at bounding box center [990, 339] width 29 height 29
click at [646, 384] on link at bounding box center [646, 384] width 0 height 0
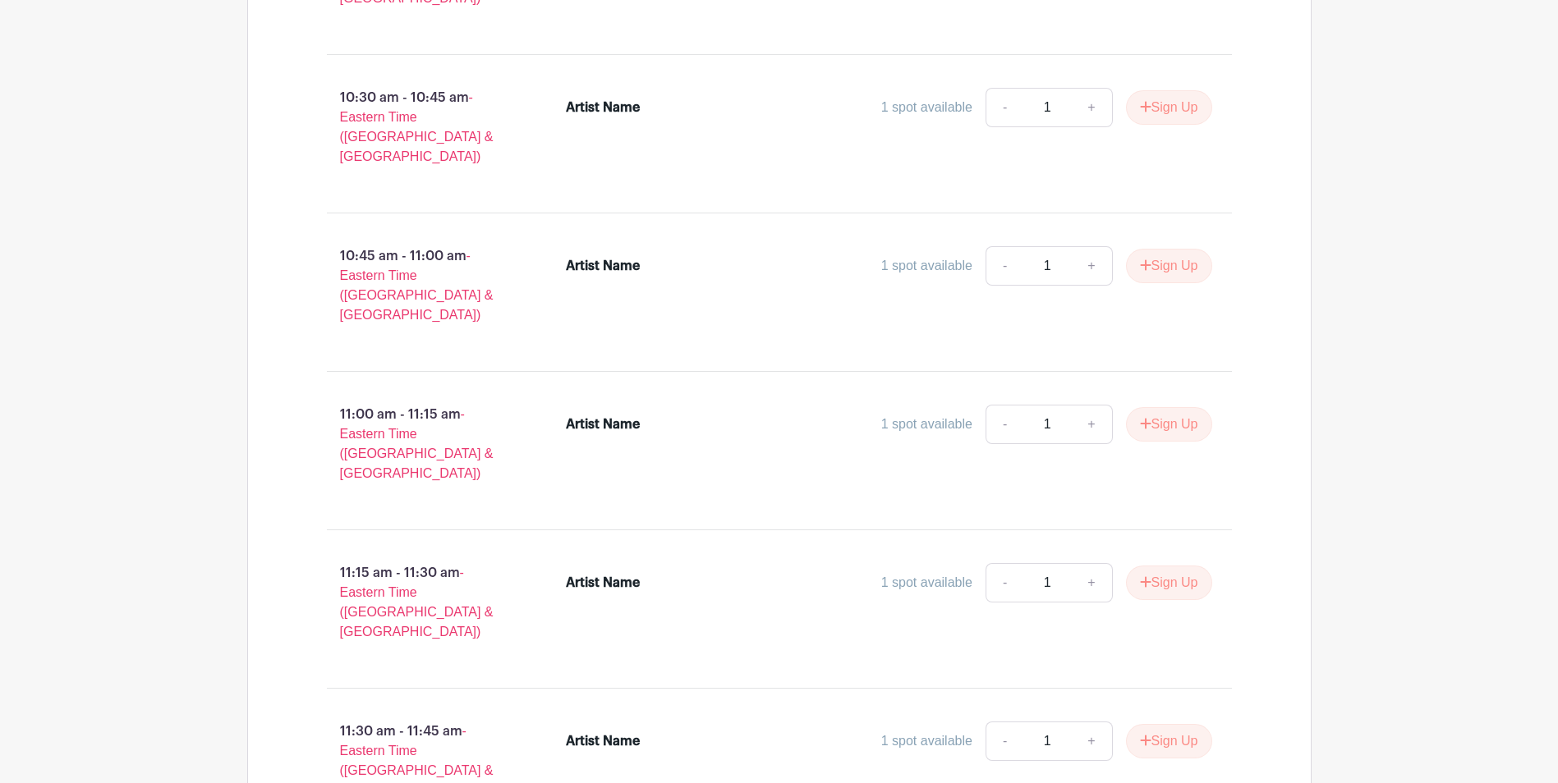
scroll to position [2135, 0]
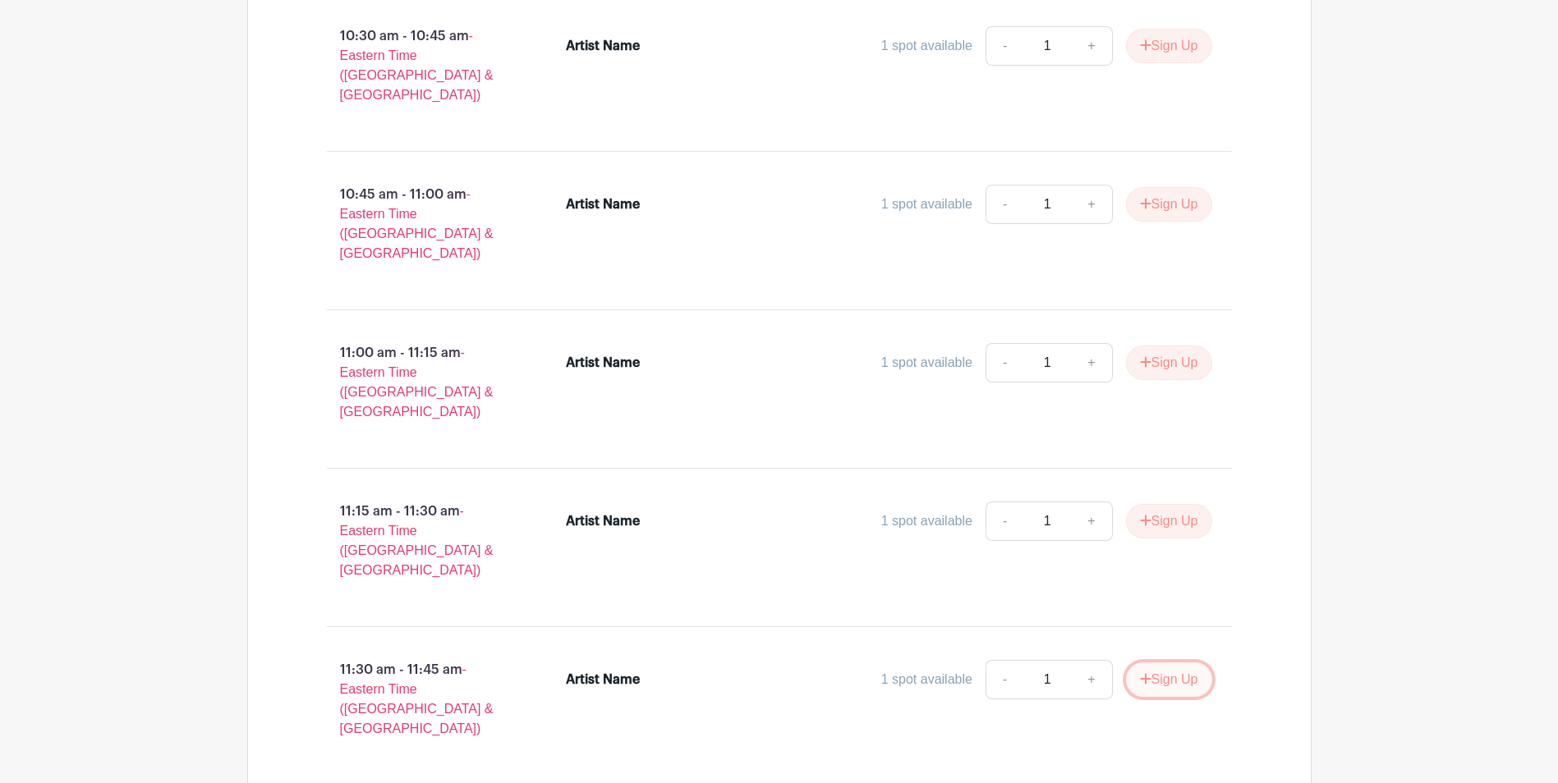
click at [1154, 663] on button "Sign Up" at bounding box center [1169, 680] width 86 height 34
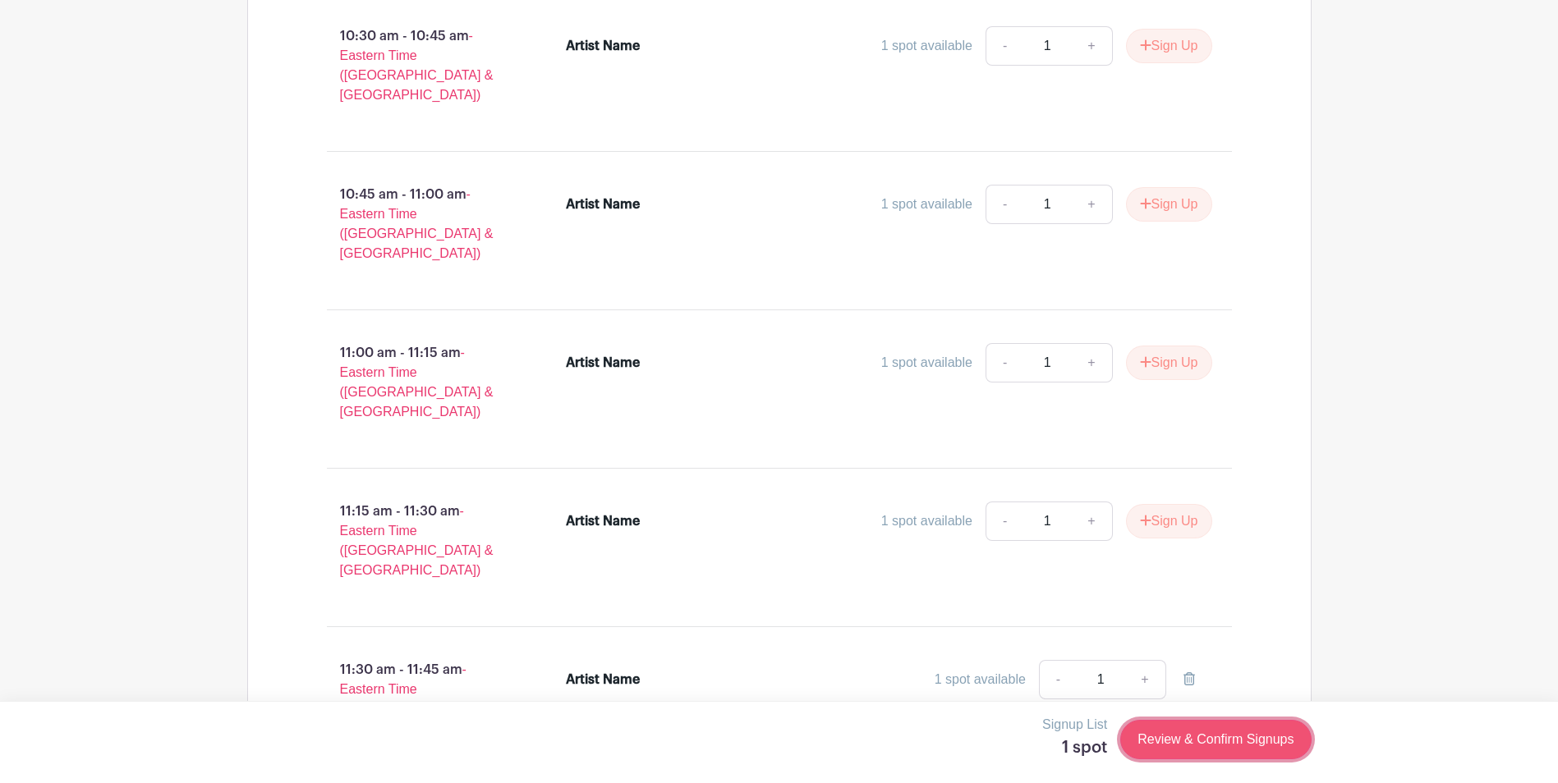
click at [1222, 736] on link "Review & Confirm Signups" at bounding box center [1215, 739] width 191 height 39
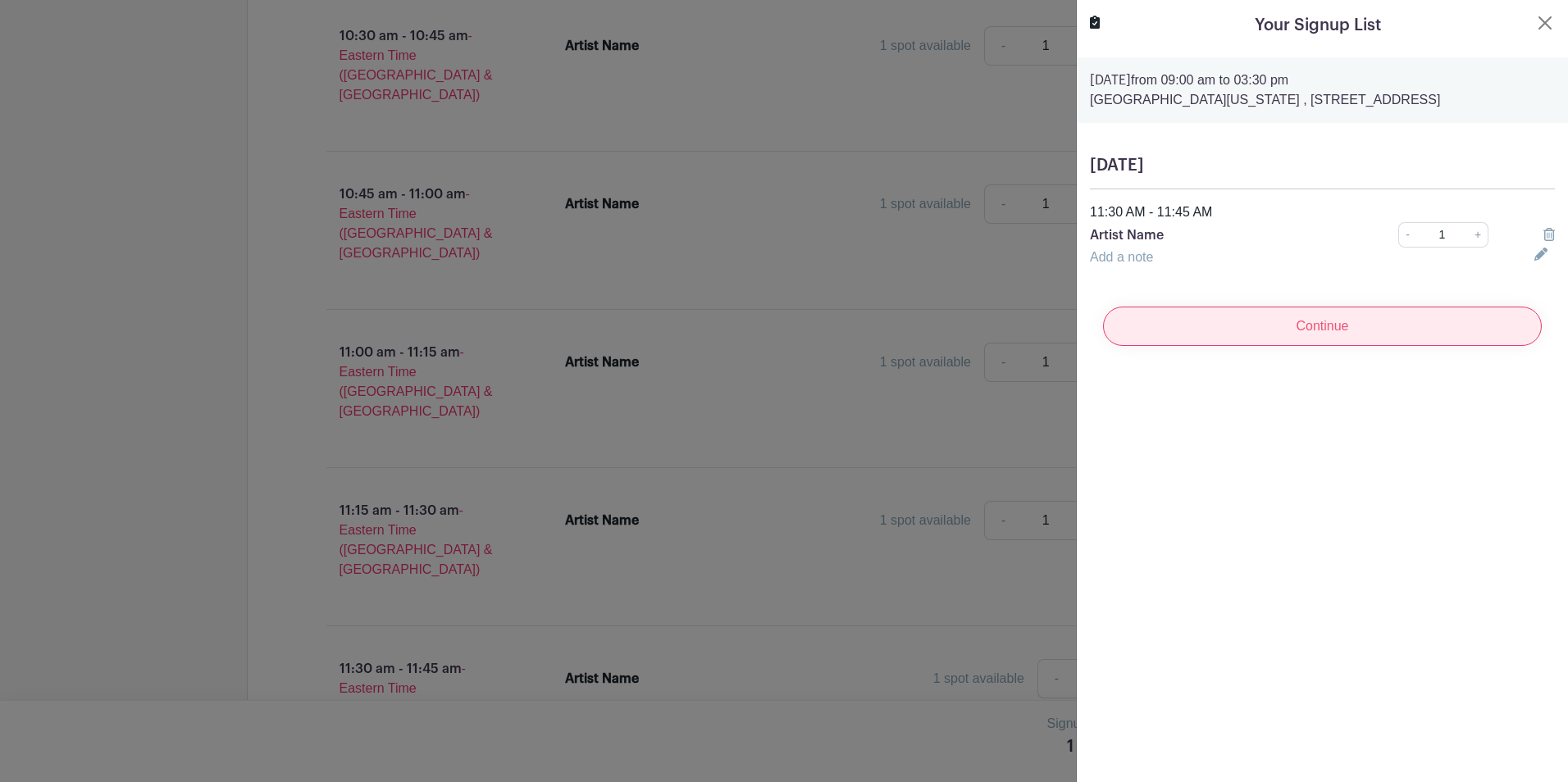
click at [1354, 336] on input "Continue" at bounding box center [1322, 326] width 438 height 39
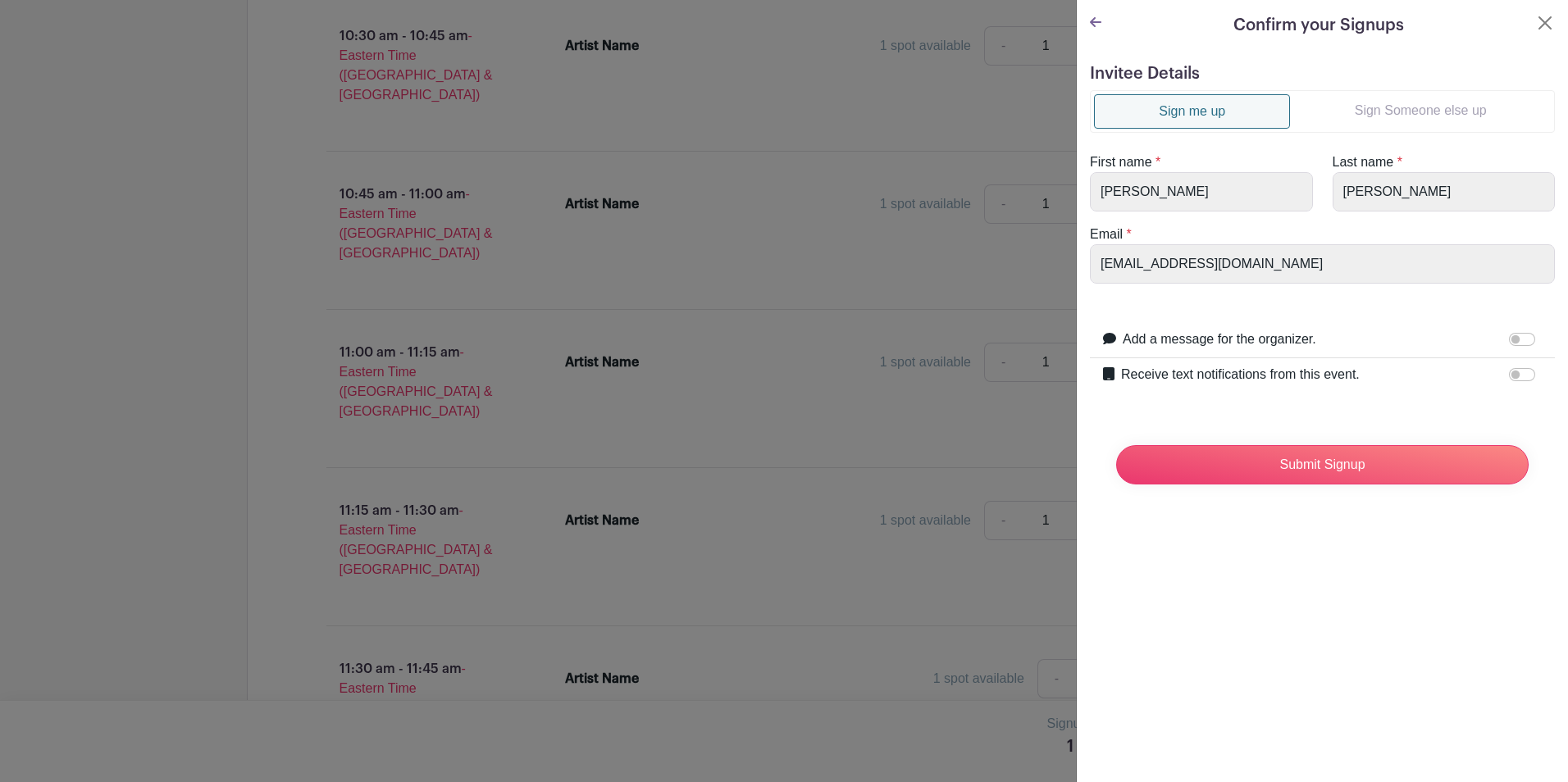
click at [1406, 113] on link "Sign Someone else up" at bounding box center [1420, 110] width 261 height 33
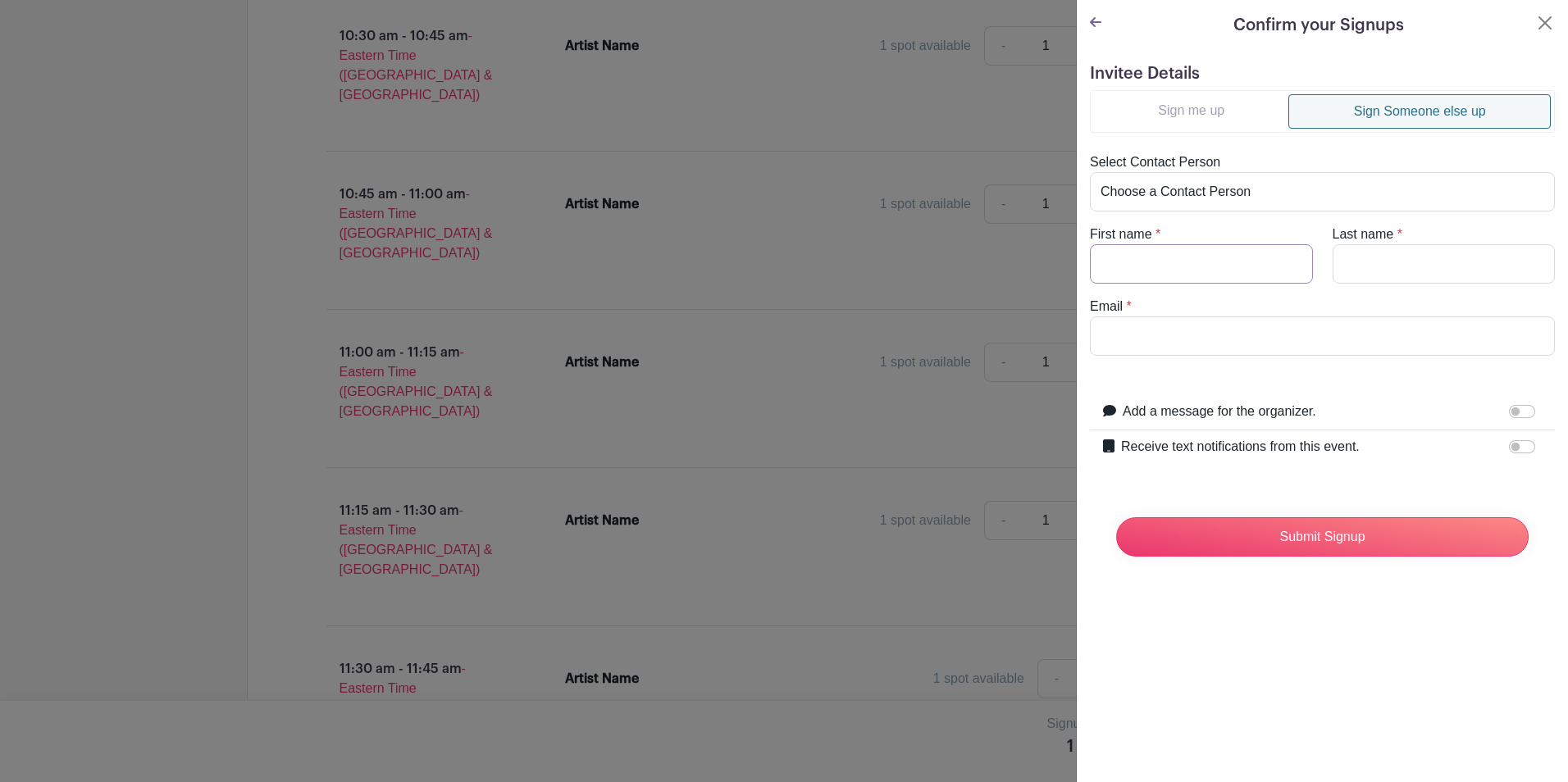
click at [1176, 256] on input "First name" at bounding box center [1200, 264] width 223 height 39
type input "Bradley"
type input "Litwin"
click at [1175, 331] on input "Email" at bounding box center [1322, 336] width 465 height 39
type input "katmetz@pa.gov"
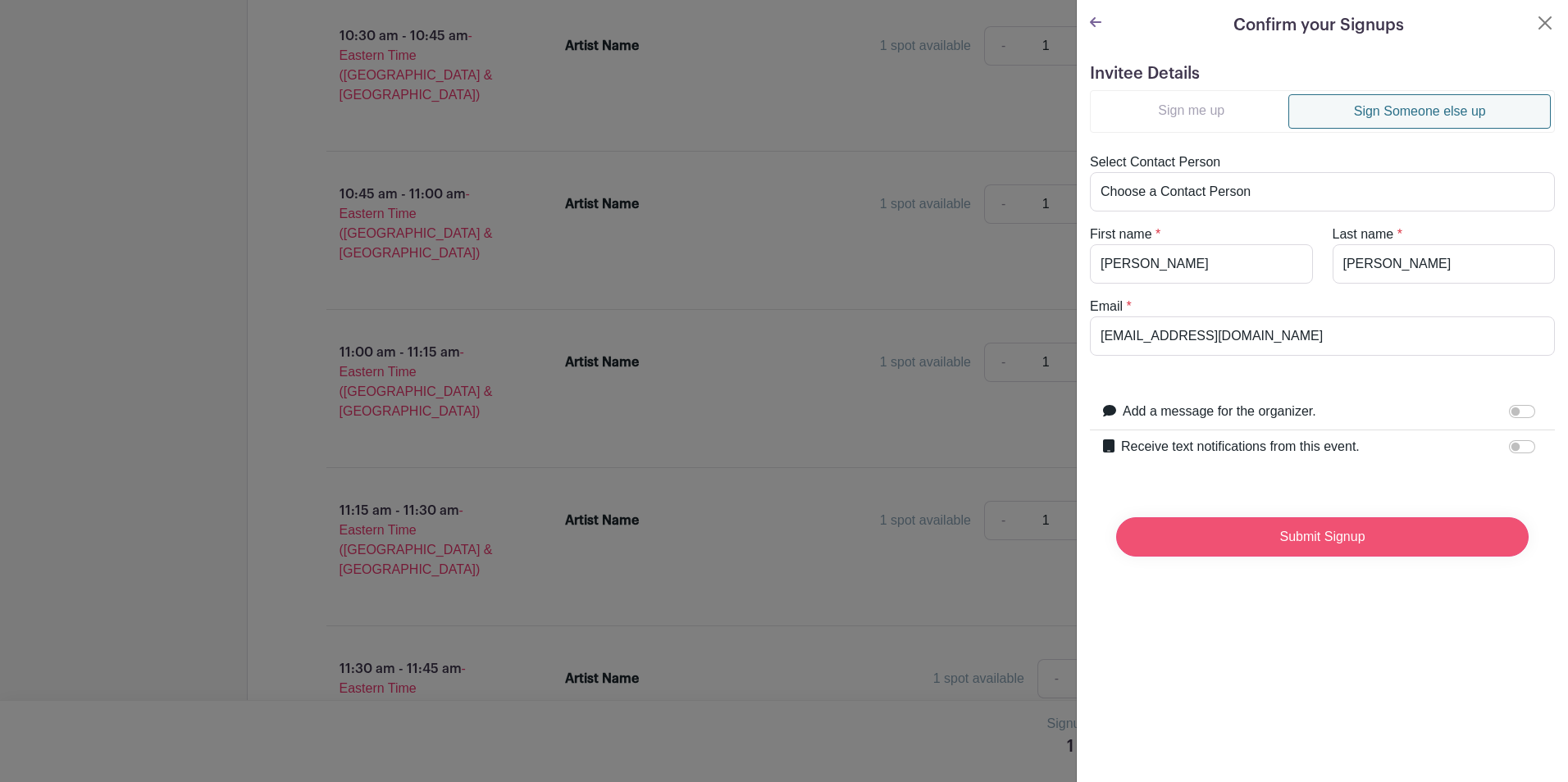
click at [1331, 534] on input "Submit Signup" at bounding box center [1322, 536] width 412 height 39
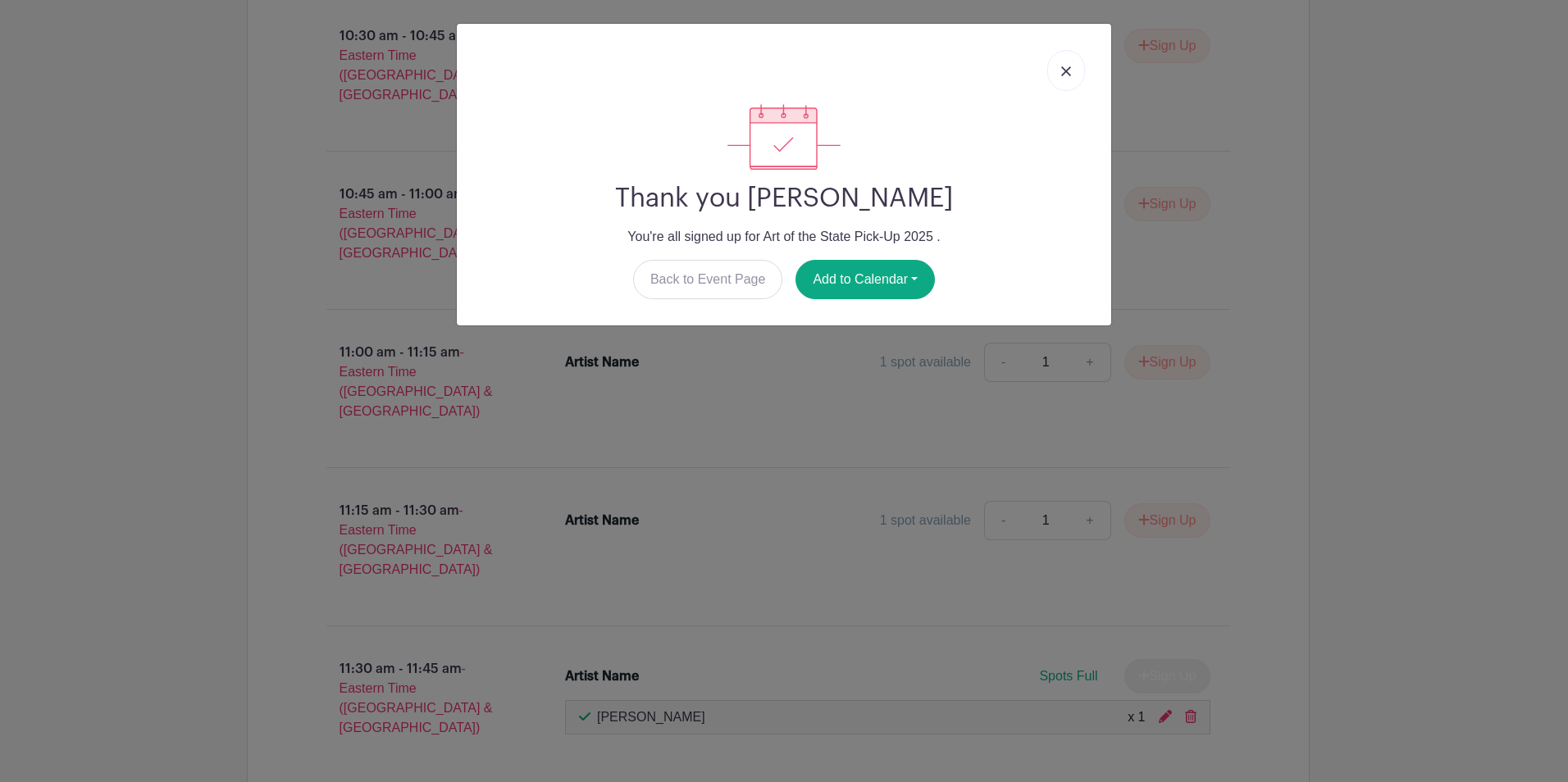
click at [1065, 71] on img at bounding box center [1067, 72] width 10 height 10
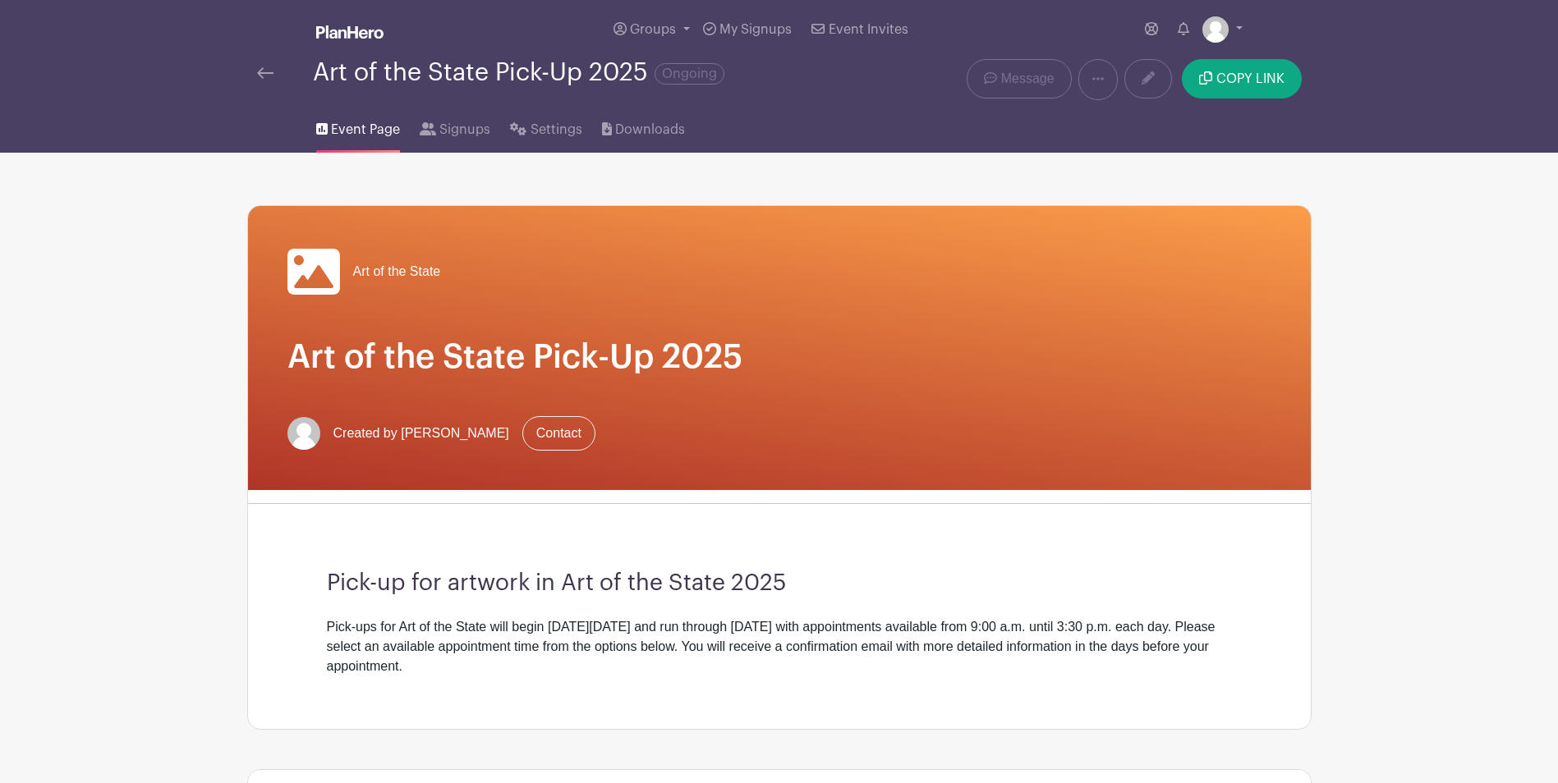
scroll to position [493, 0]
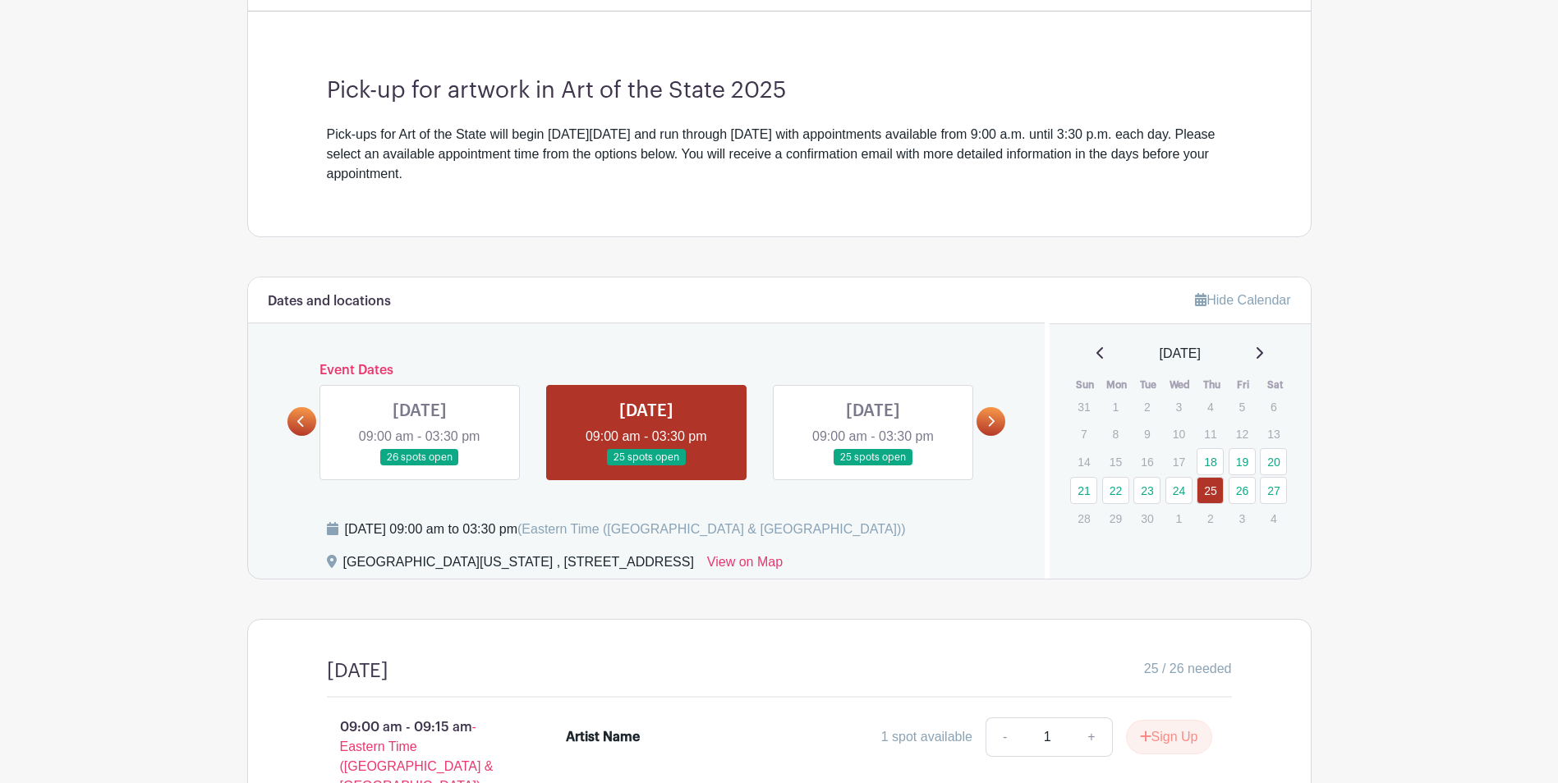
click at [305, 429] on link at bounding box center [301, 421] width 29 height 29
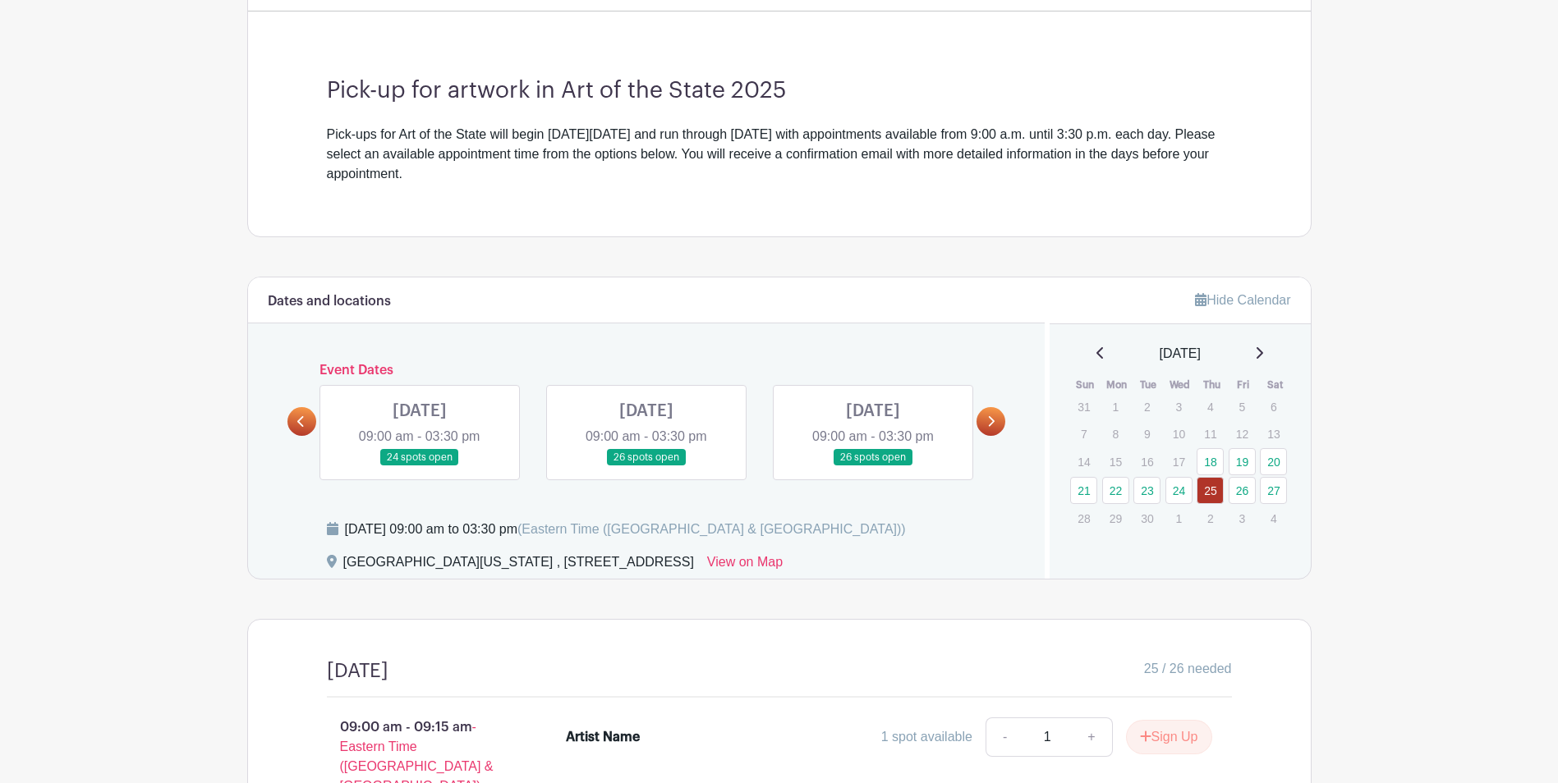
click at [303, 428] on link at bounding box center [301, 421] width 29 height 29
click at [301, 425] on icon at bounding box center [300, 421] width 7 height 11
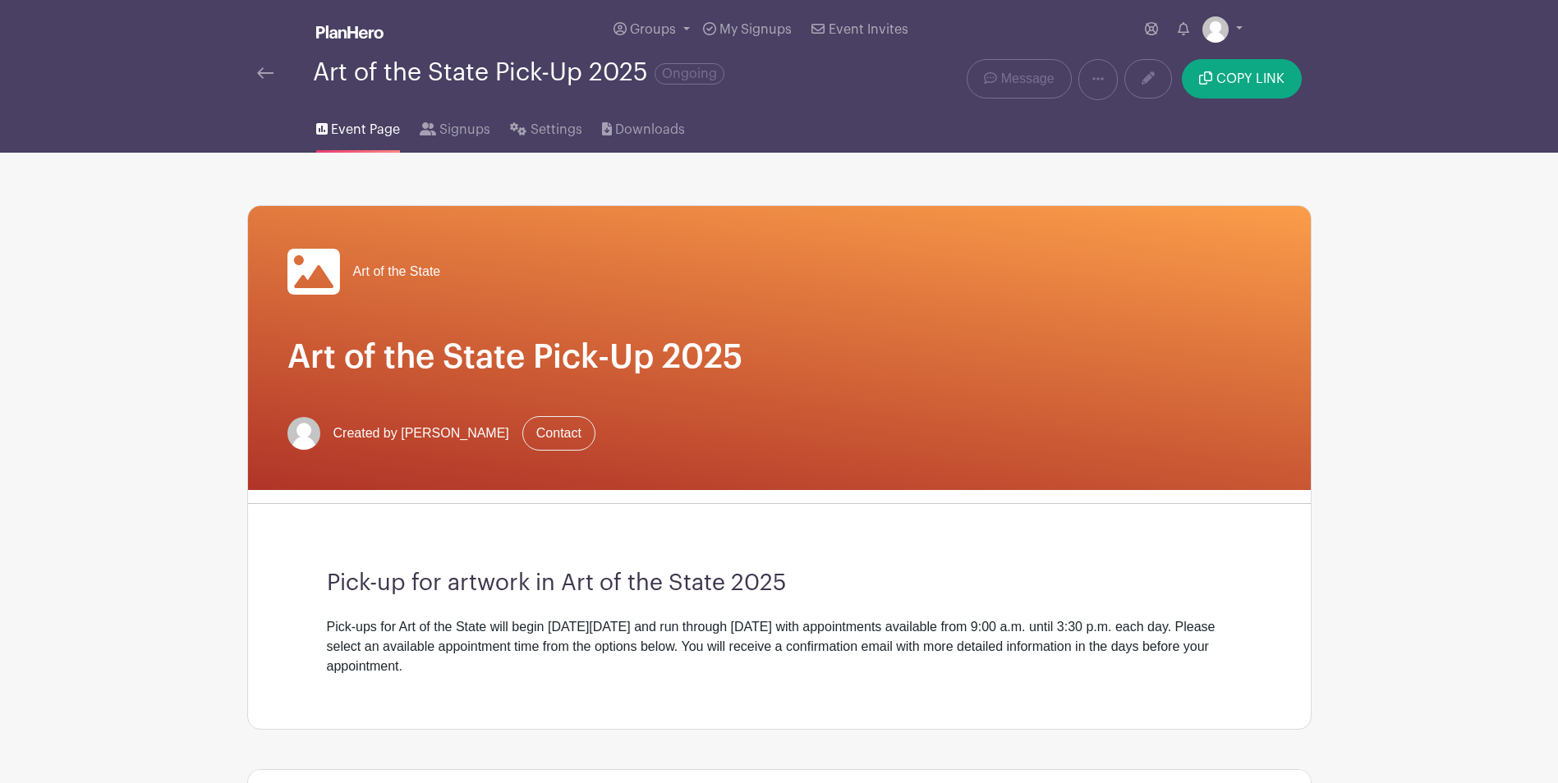
click at [260, 80] on link at bounding box center [265, 73] width 16 height 20
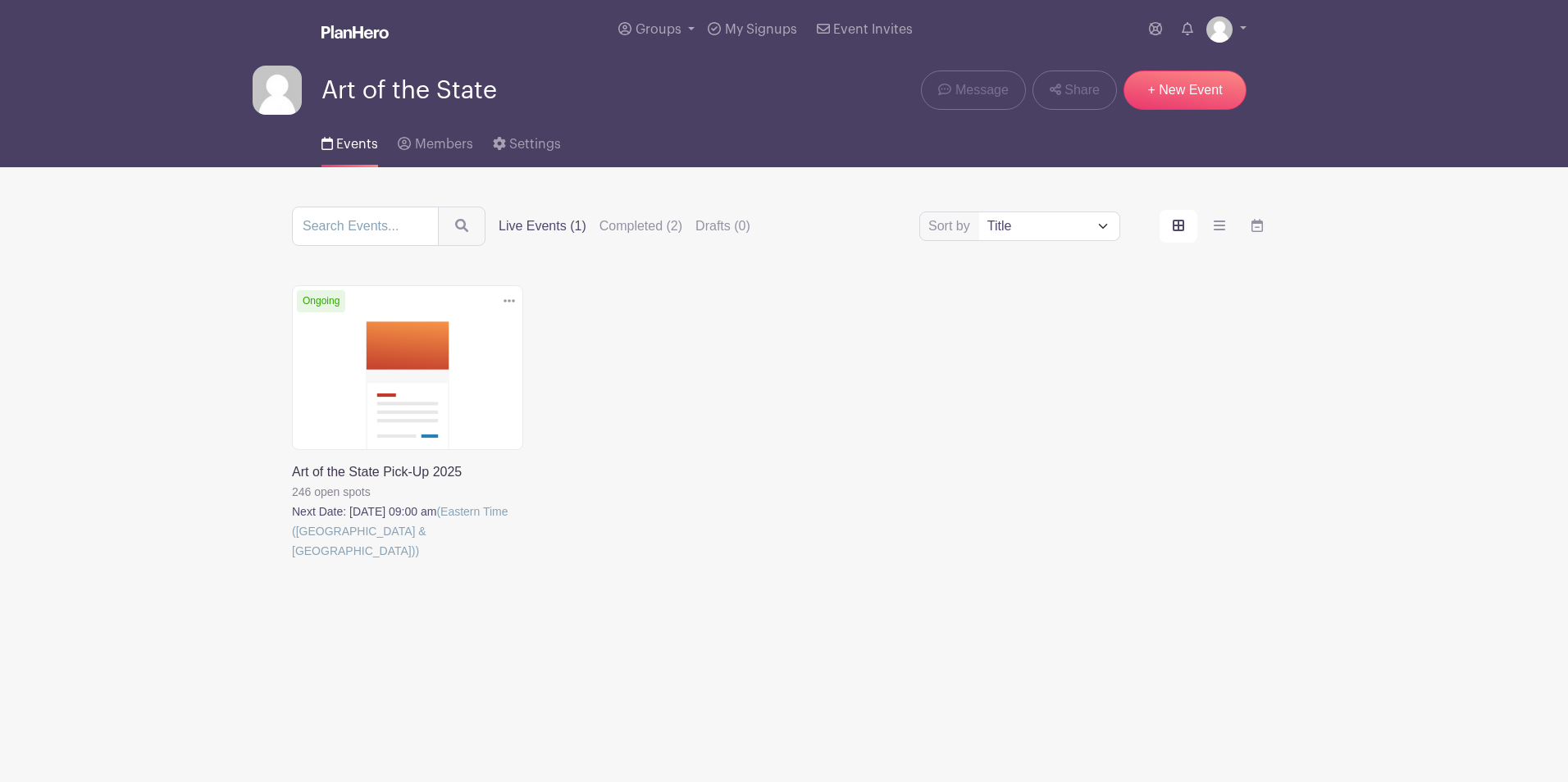
click at [292, 561] on link at bounding box center [292, 561] width 0 height 0
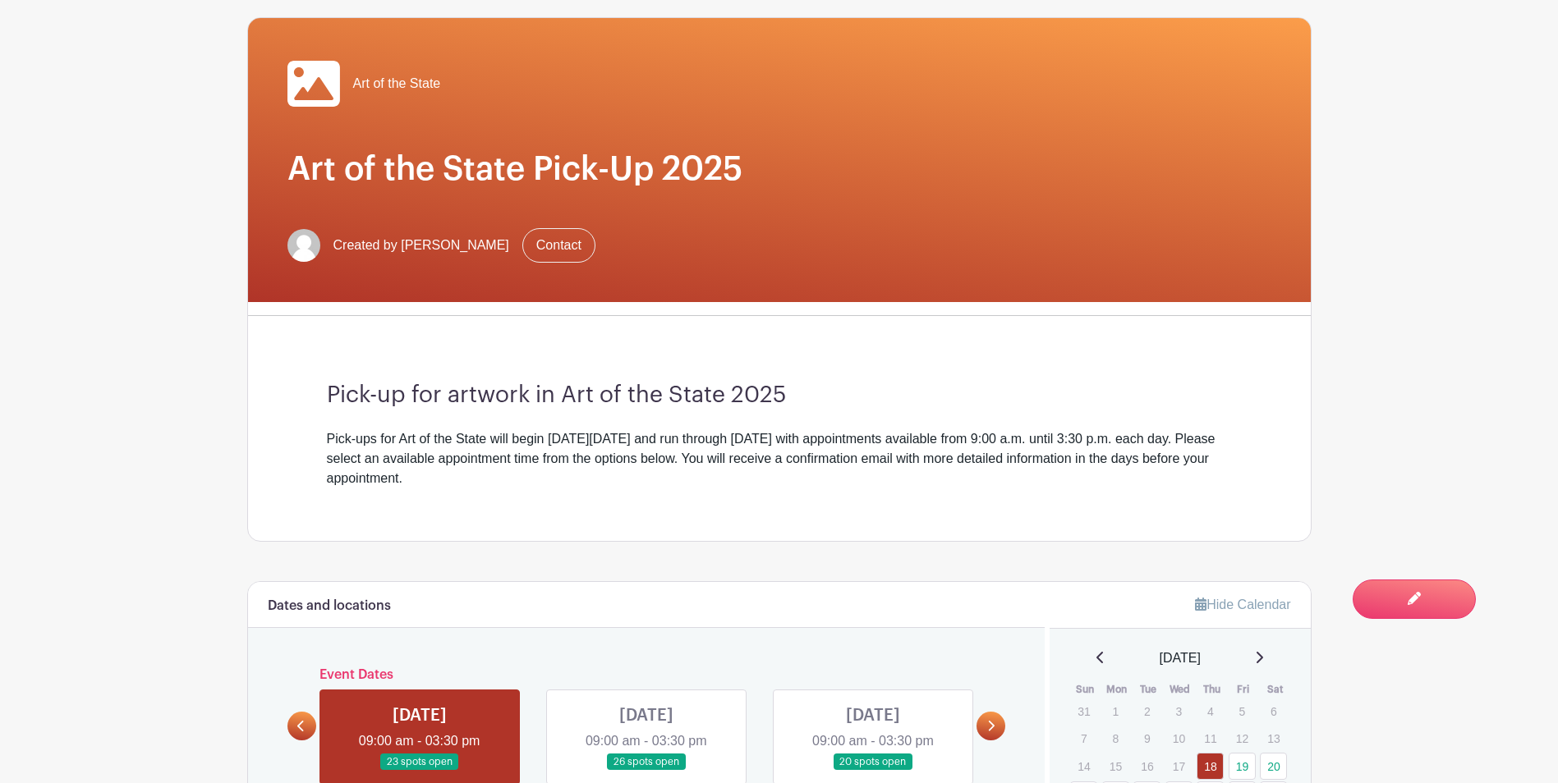
scroll to position [411, 0]
